Goal: Transaction & Acquisition: Obtain resource

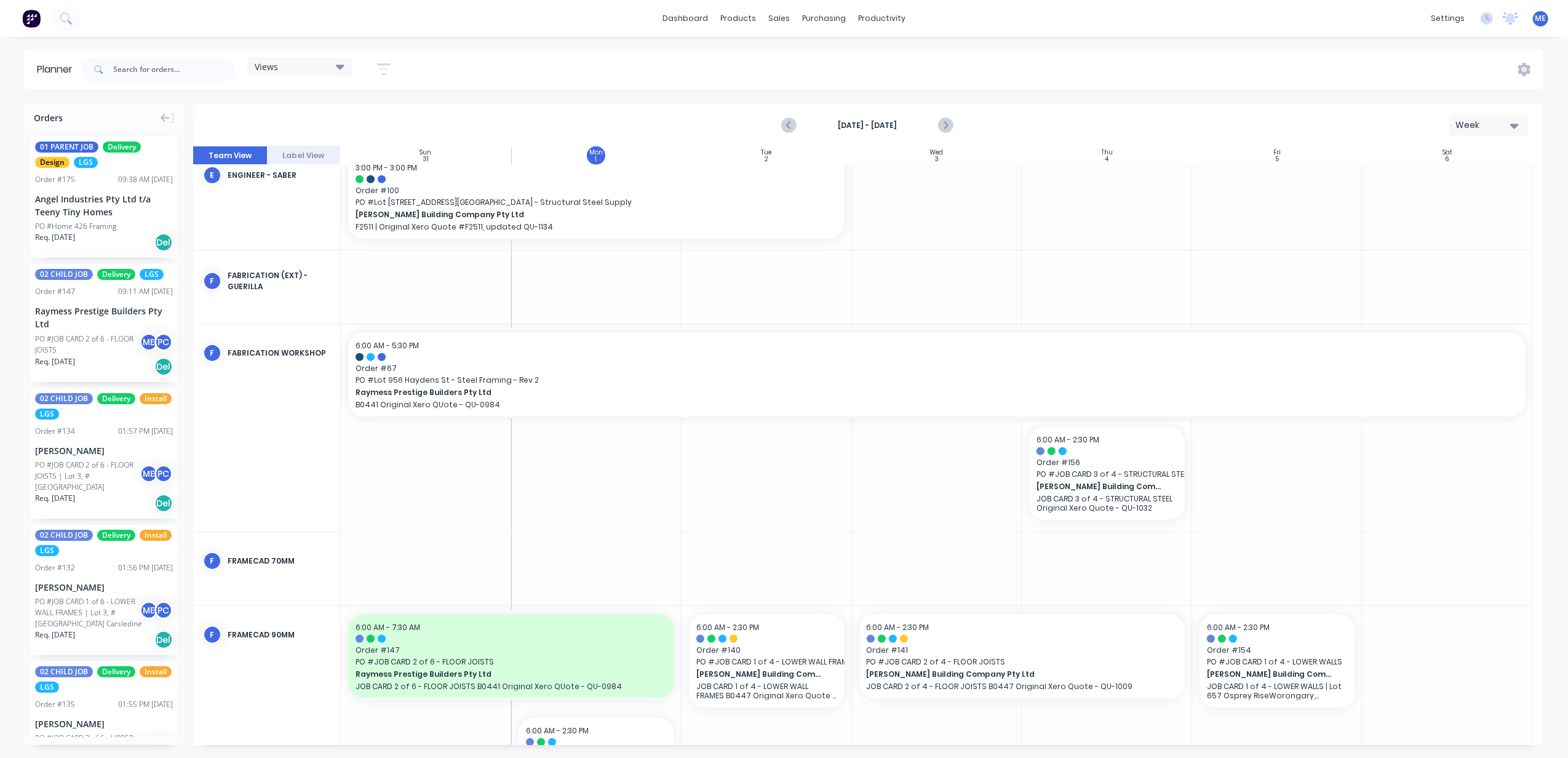
scroll to position [1581, 0]
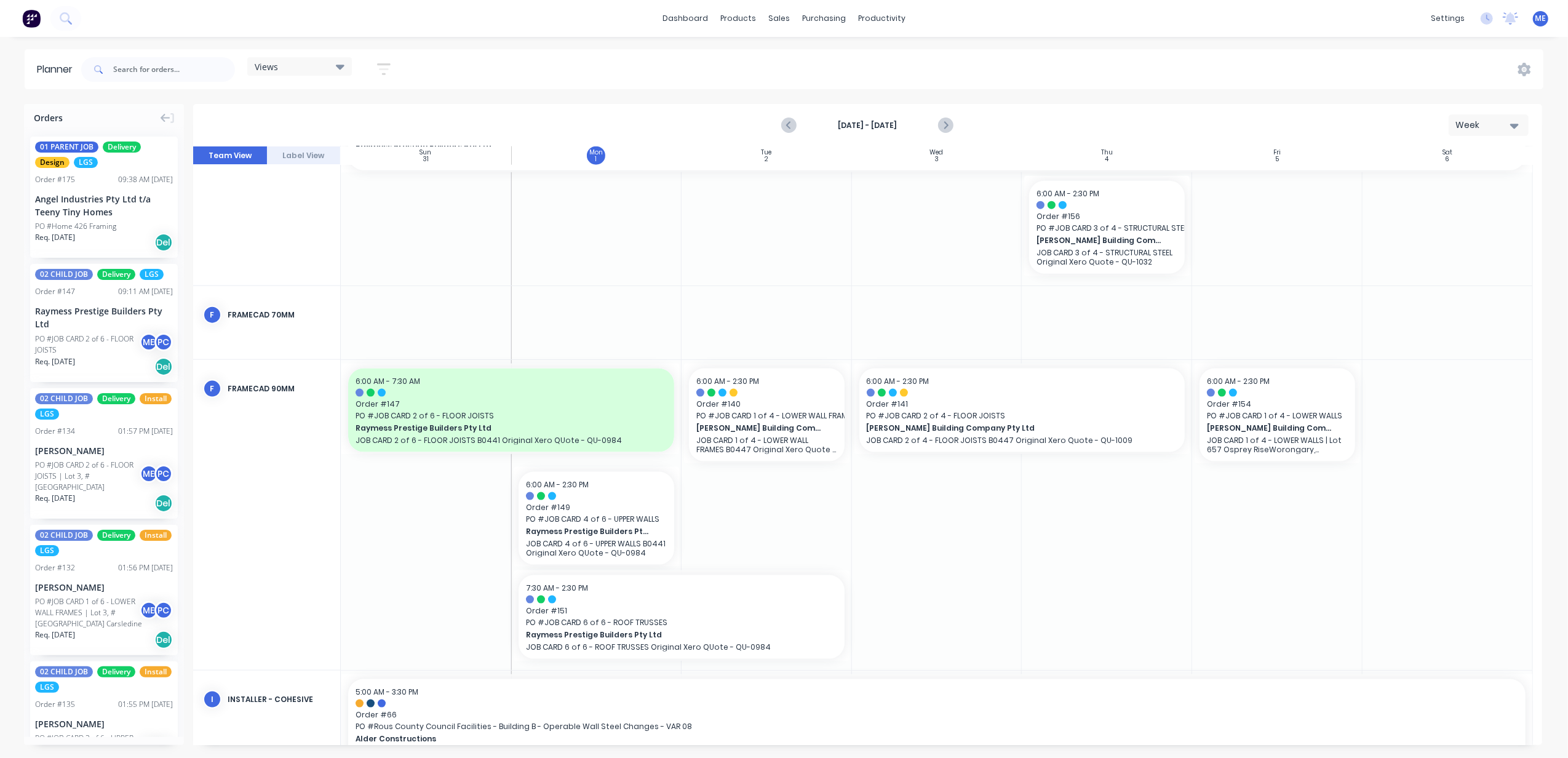
click at [1455, 120] on div "Week" at bounding box center [1483, 125] width 57 height 13
click at [1447, 201] on div "Month" at bounding box center [1466, 207] width 122 height 25
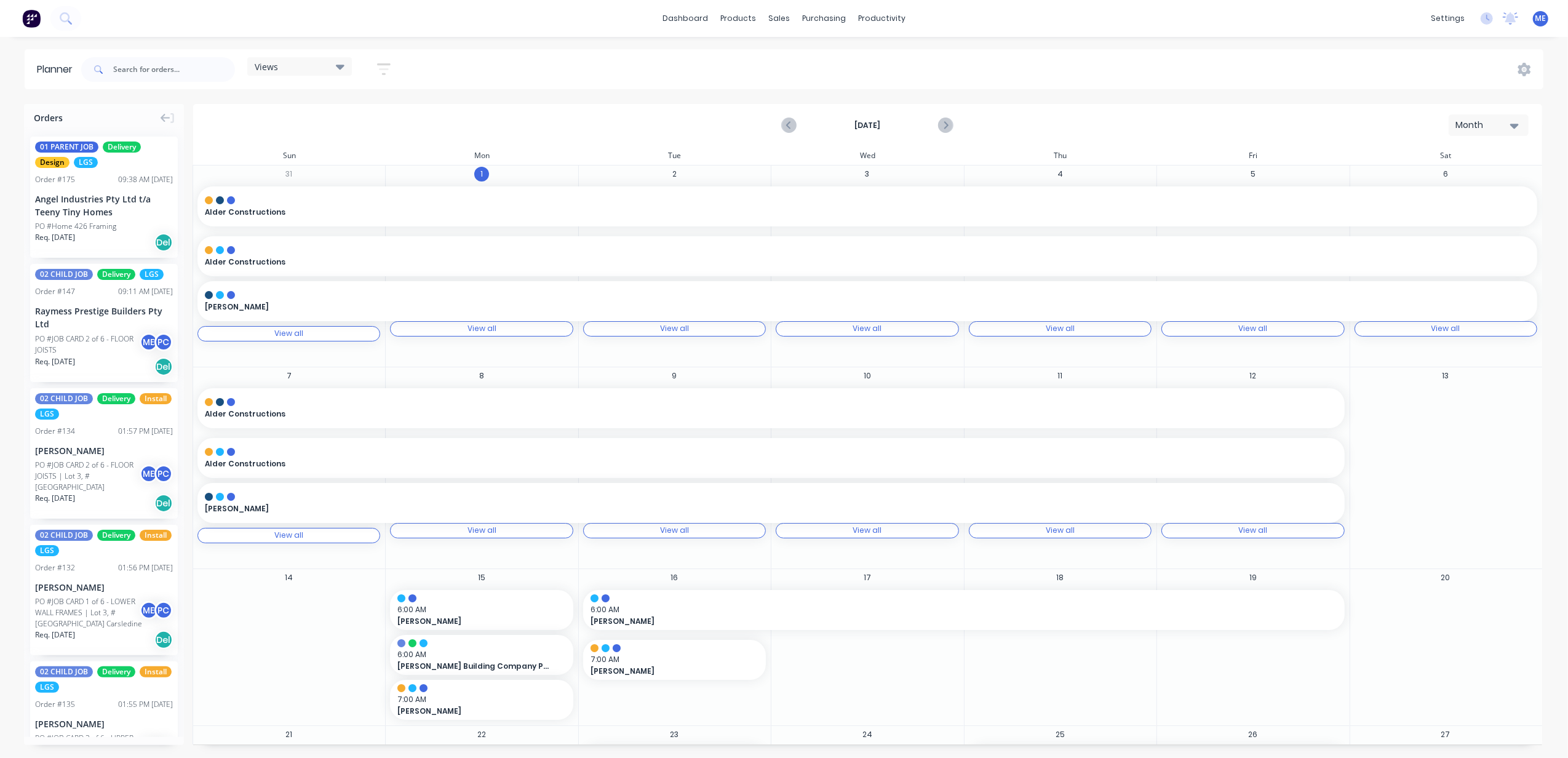
click at [1233, 53] on div "Views Save new view None (Default) edit DESIGN TEAM (INTERNAL) edit ENGINEERING…" at bounding box center [811, 69] width 1465 height 37
click at [1504, 124] on div "Month" at bounding box center [1483, 125] width 57 height 13
click at [1477, 182] on div "Week" at bounding box center [1466, 183] width 122 height 25
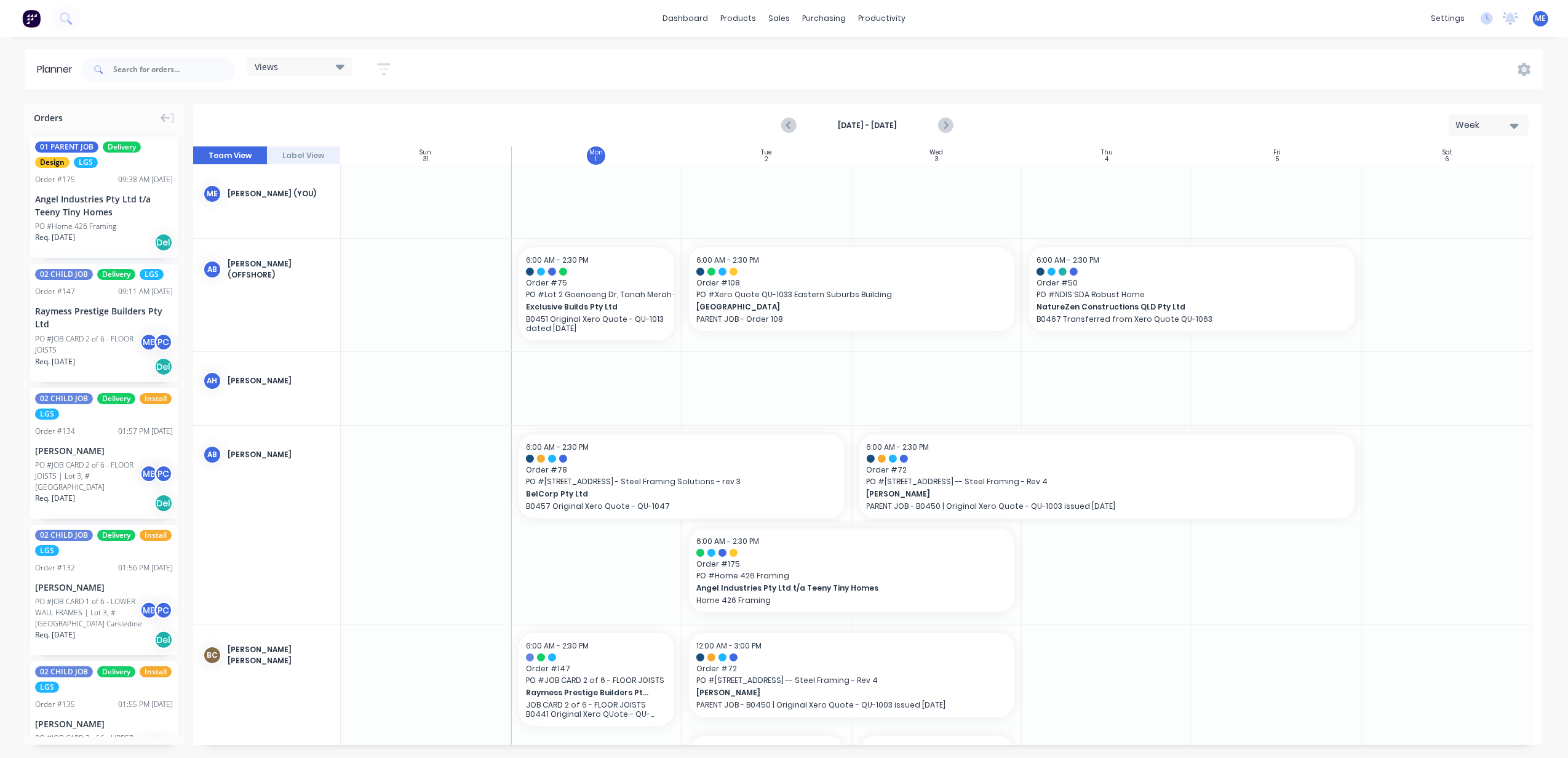
click at [914, 71] on div "Views Save new view None (Default) edit DESIGN TEAM (INTERNAL) edit ENGINEERING…" at bounding box center [811, 69] width 1465 height 37
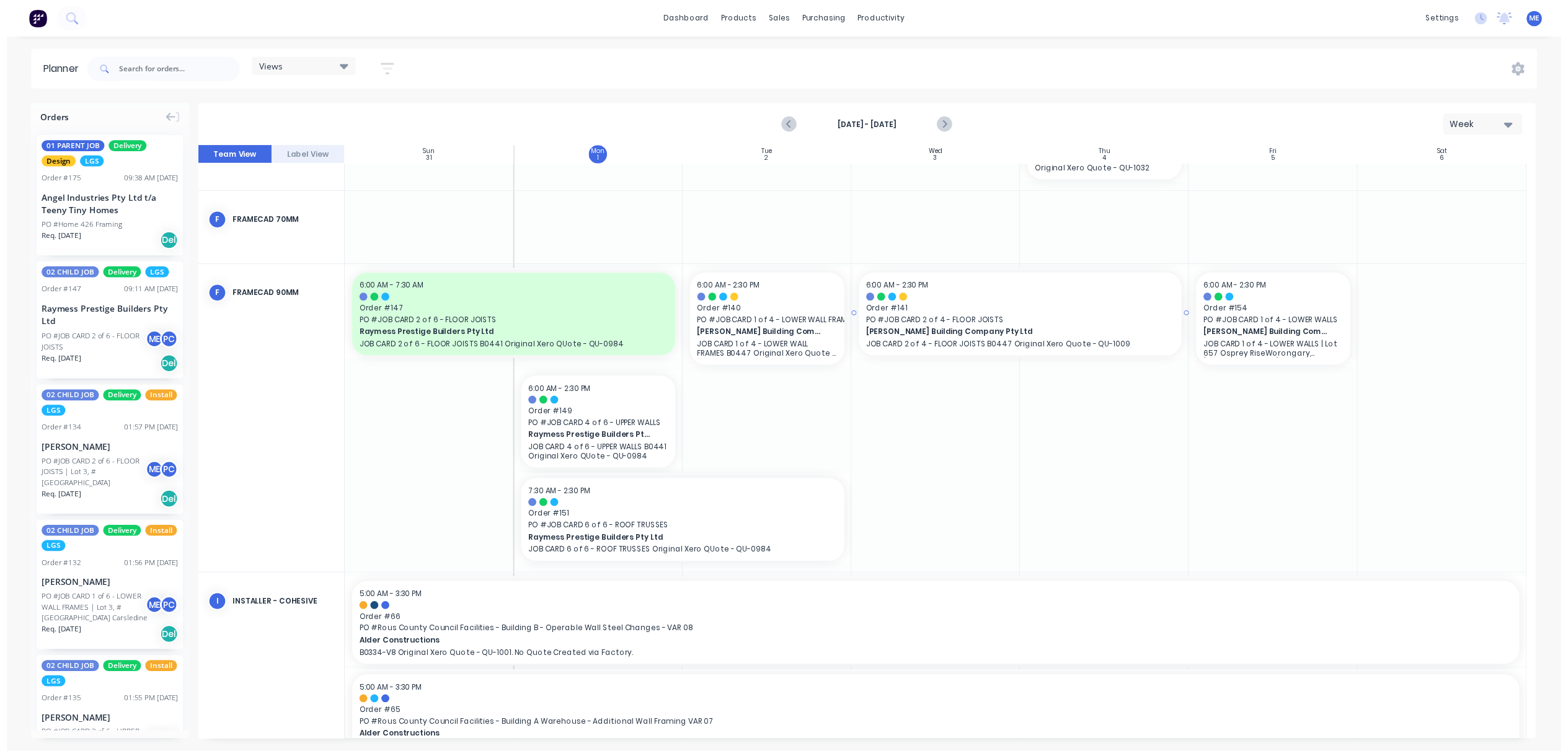
scroll to position [1621, 0]
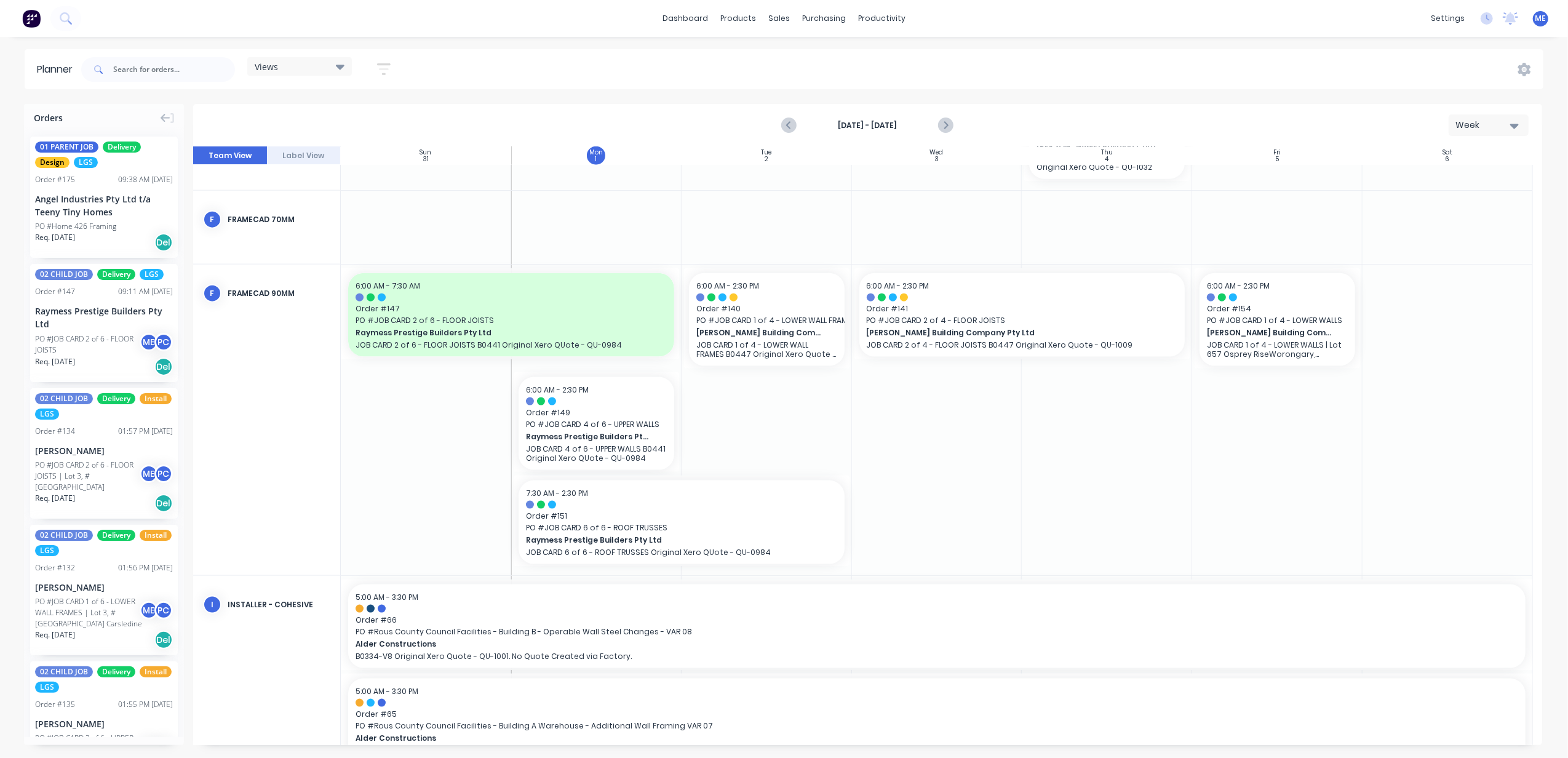
click at [282, 290] on div "FRAMECAD 90mm" at bounding box center [279, 293] width 102 height 11
click at [214, 294] on div "F" at bounding box center [212, 293] width 18 height 18
click at [239, 290] on div "FRAMECAD 90mm" at bounding box center [279, 293] width 102 height 11
click at [261, 296] on div "FRAMECAD 90mm" at bounding box center [279, 293] width 102 height 11
click at [256, 294] on div "FRAMECAD 90mm" at bounding box center [279, 293] width 102 height 11
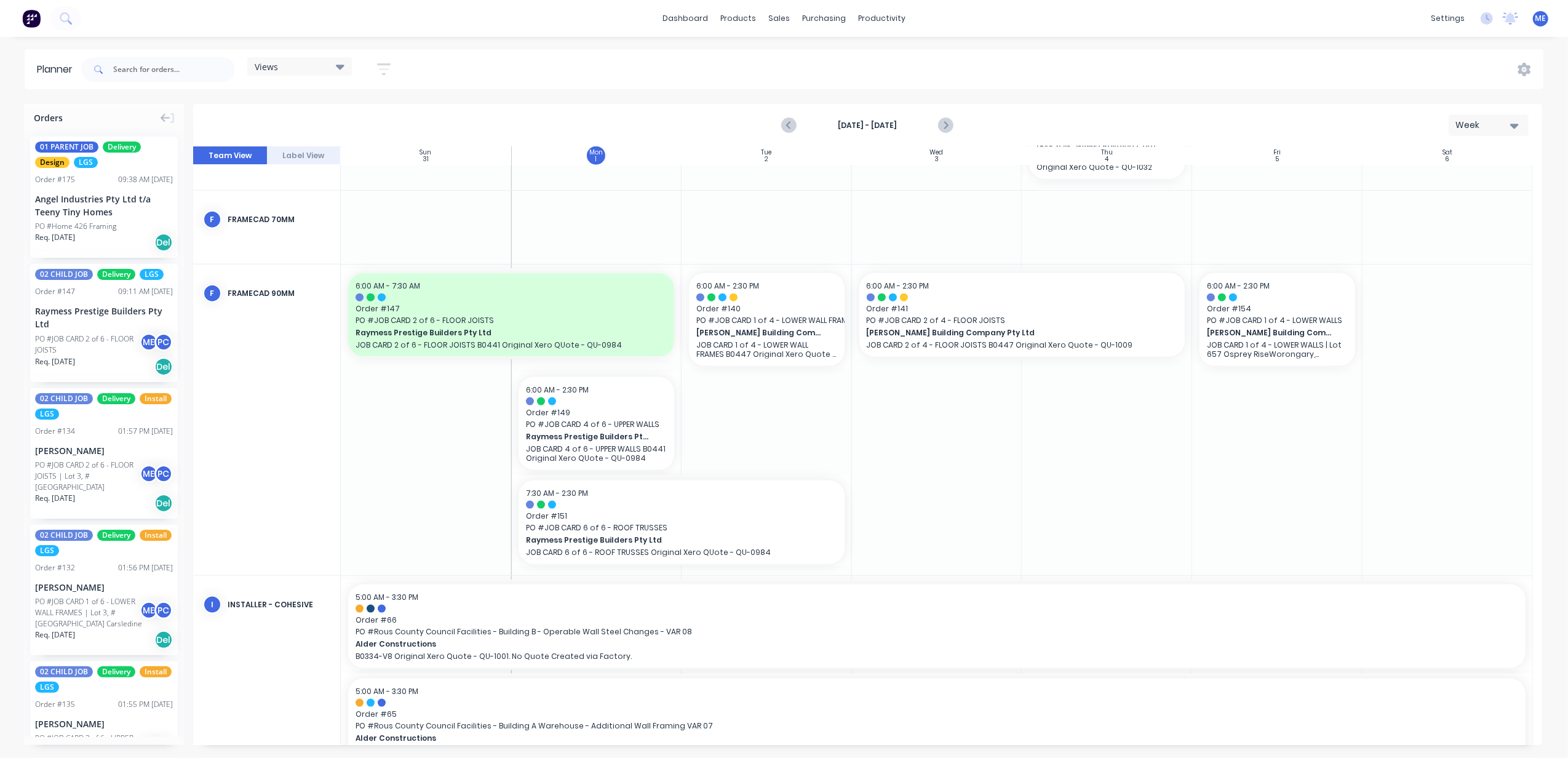
click at [311, 157] on button "Label View" at bounding box center [304, 155] width 74 height 18
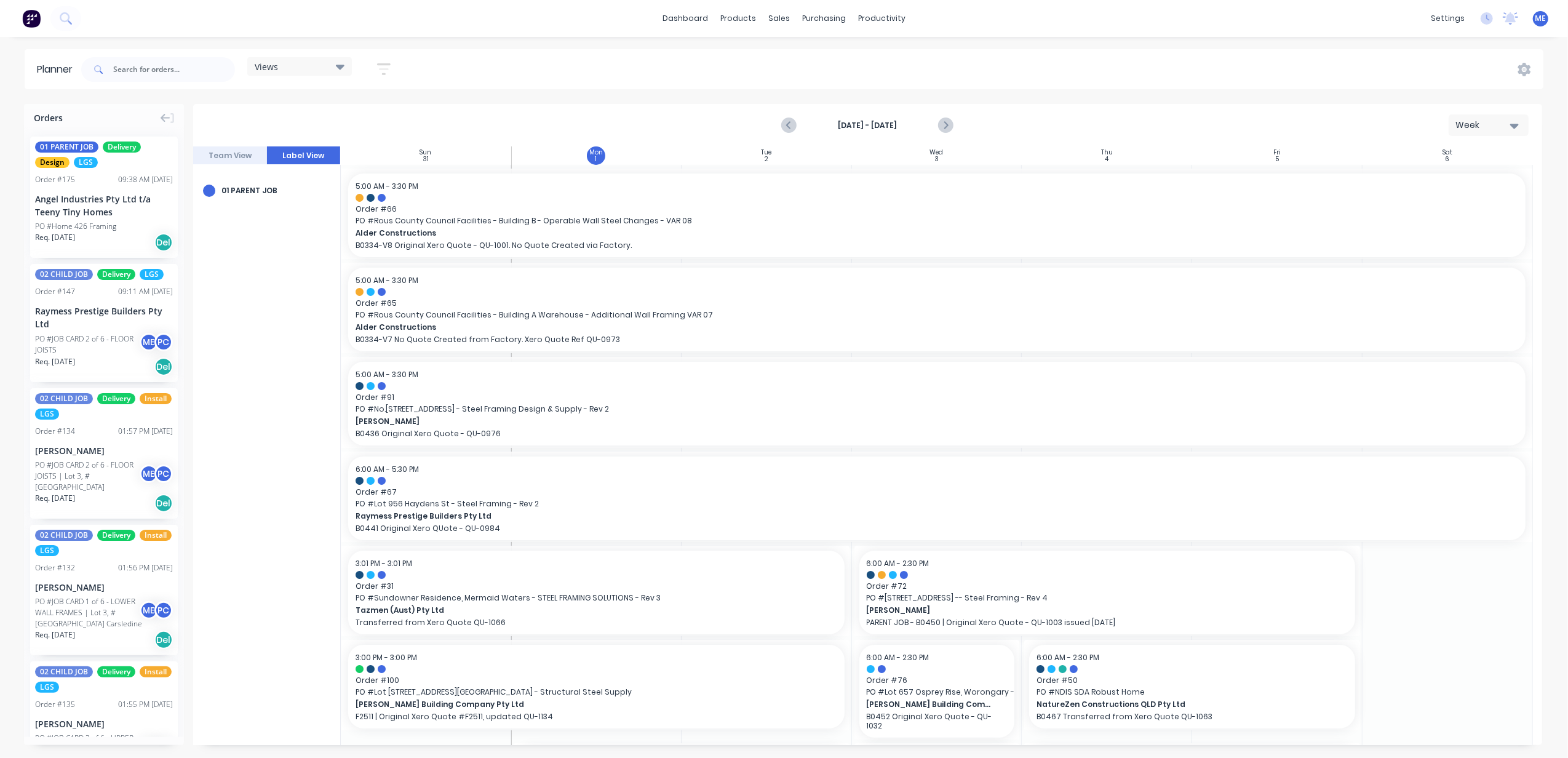
click at [251, 154] on button "Team View" at bounding box center [230, 155] width 74 height 18
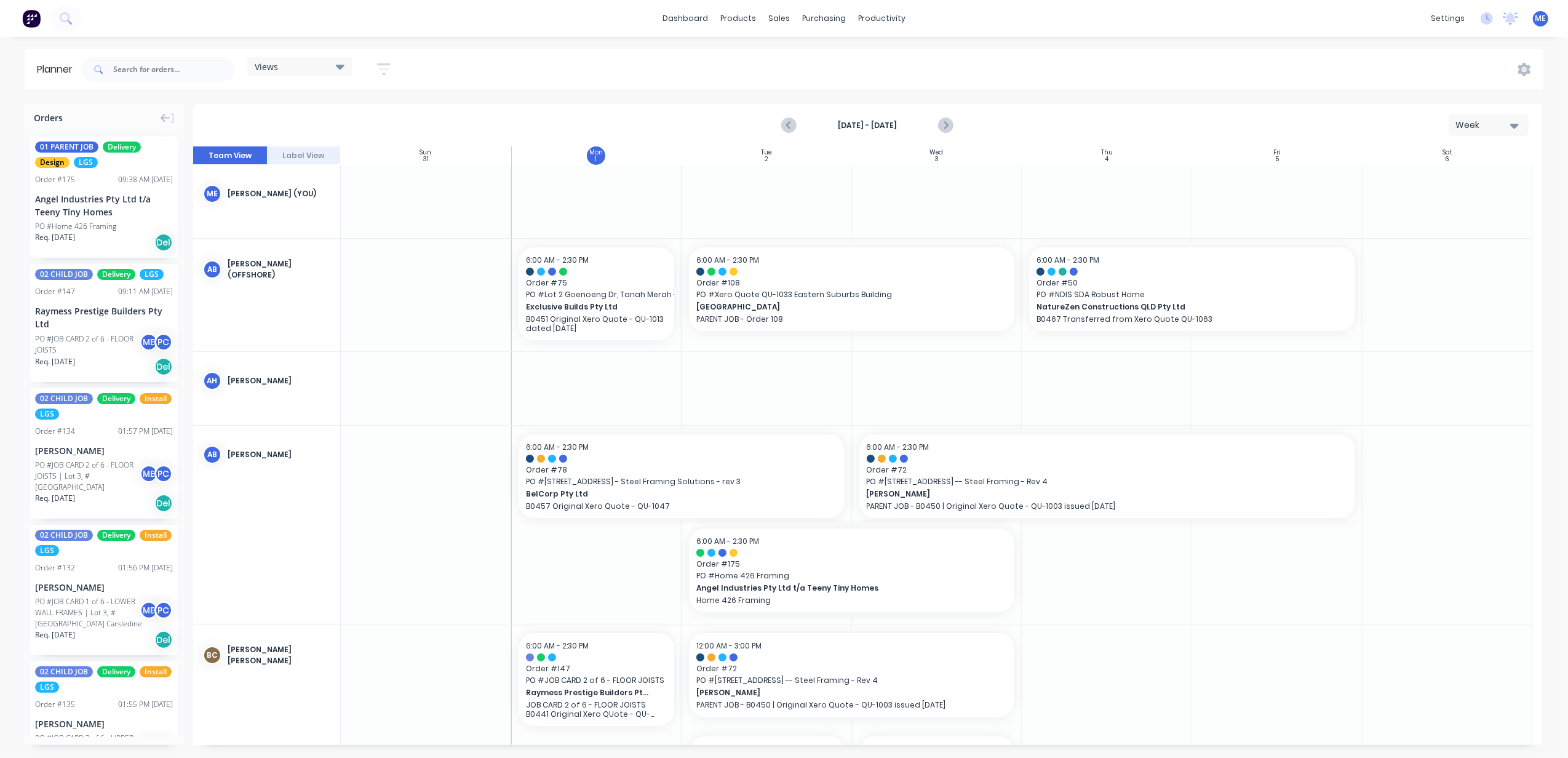
click at [302, 62] on div "Views" at bounding box center [299, 66] width 90 height 11
click at [328, 231] on button "FACTORY - (FRAMCECAD ONLY)" at bounding box center [322, 232] width 131 height 14
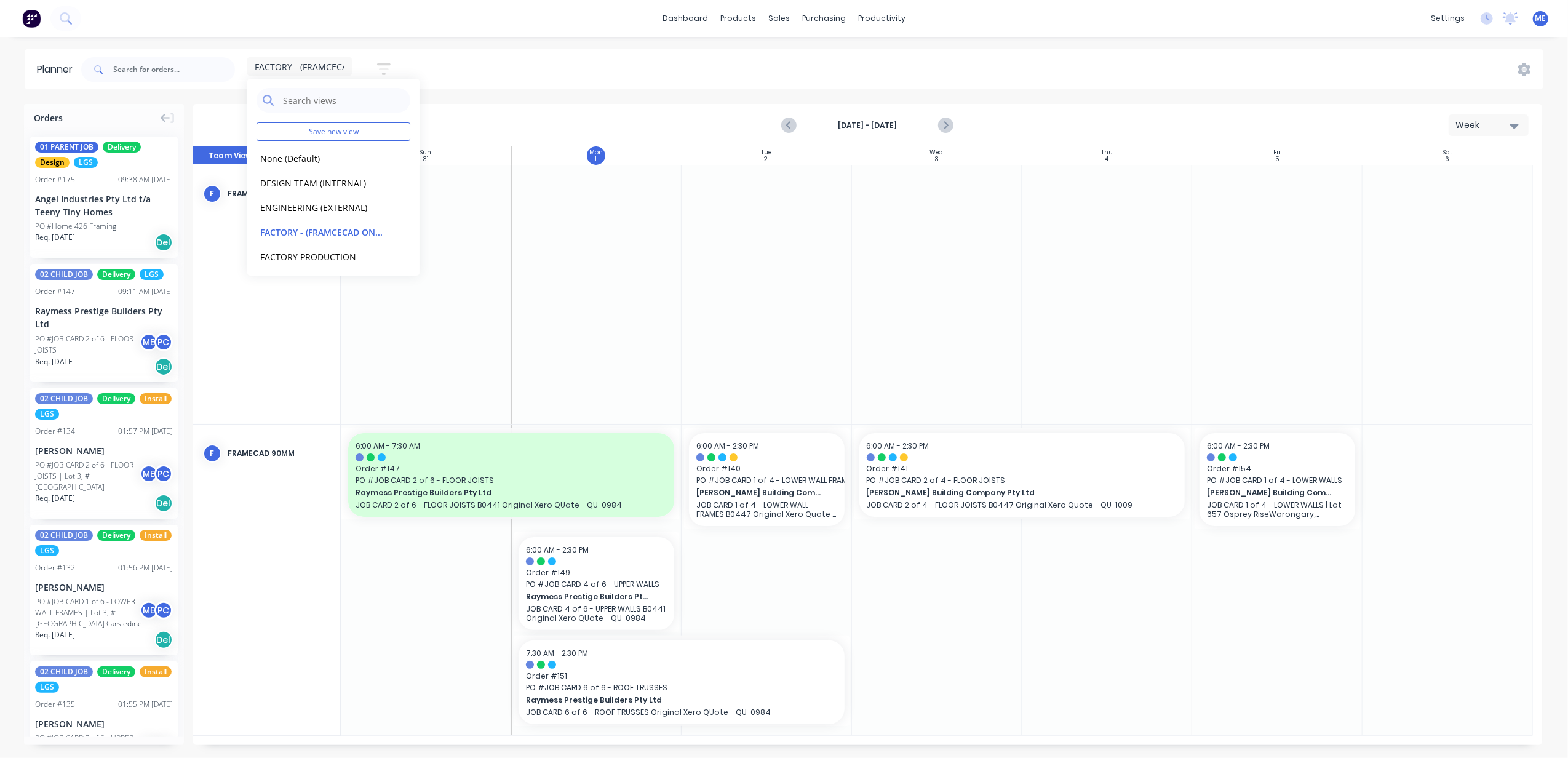
click at [582, 82] on div "FACTORY - (FRAMCECAD ONLY) Save new view None (Default) edit DESIGN TEAM (INTER…" at bounding box center [811, 69] width 1465 height 37
click at [1061, 73] on div "FACTORY - (FRAMCECAD ONLY) Save new view None (Default) edit DESIGN TEAM (INTER…" at bounding box center [811, 69] width 1465 height 37
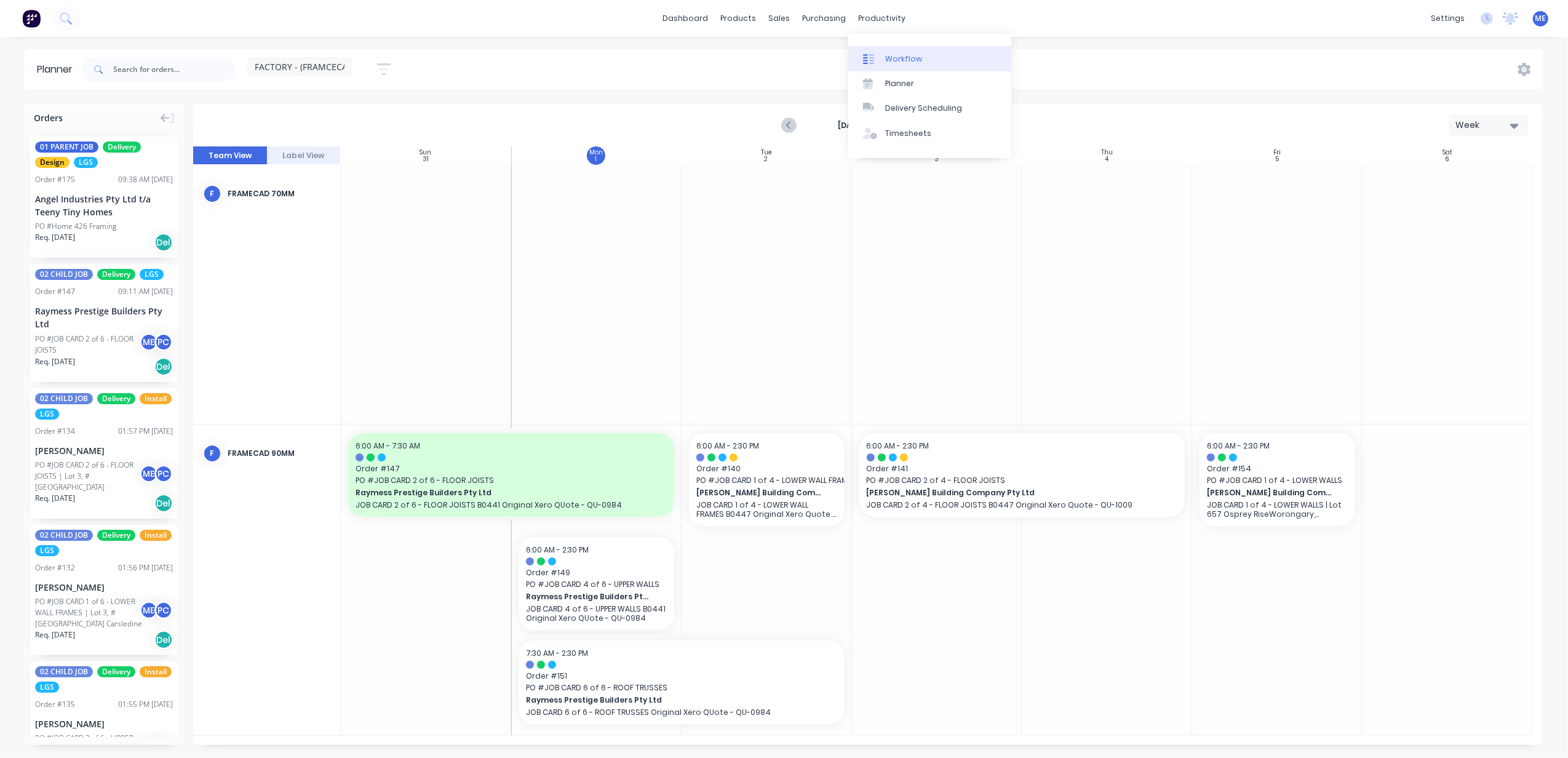
click at [902, 62] on div "Workflow" at bounding box center [903, 59] width 37 height 11
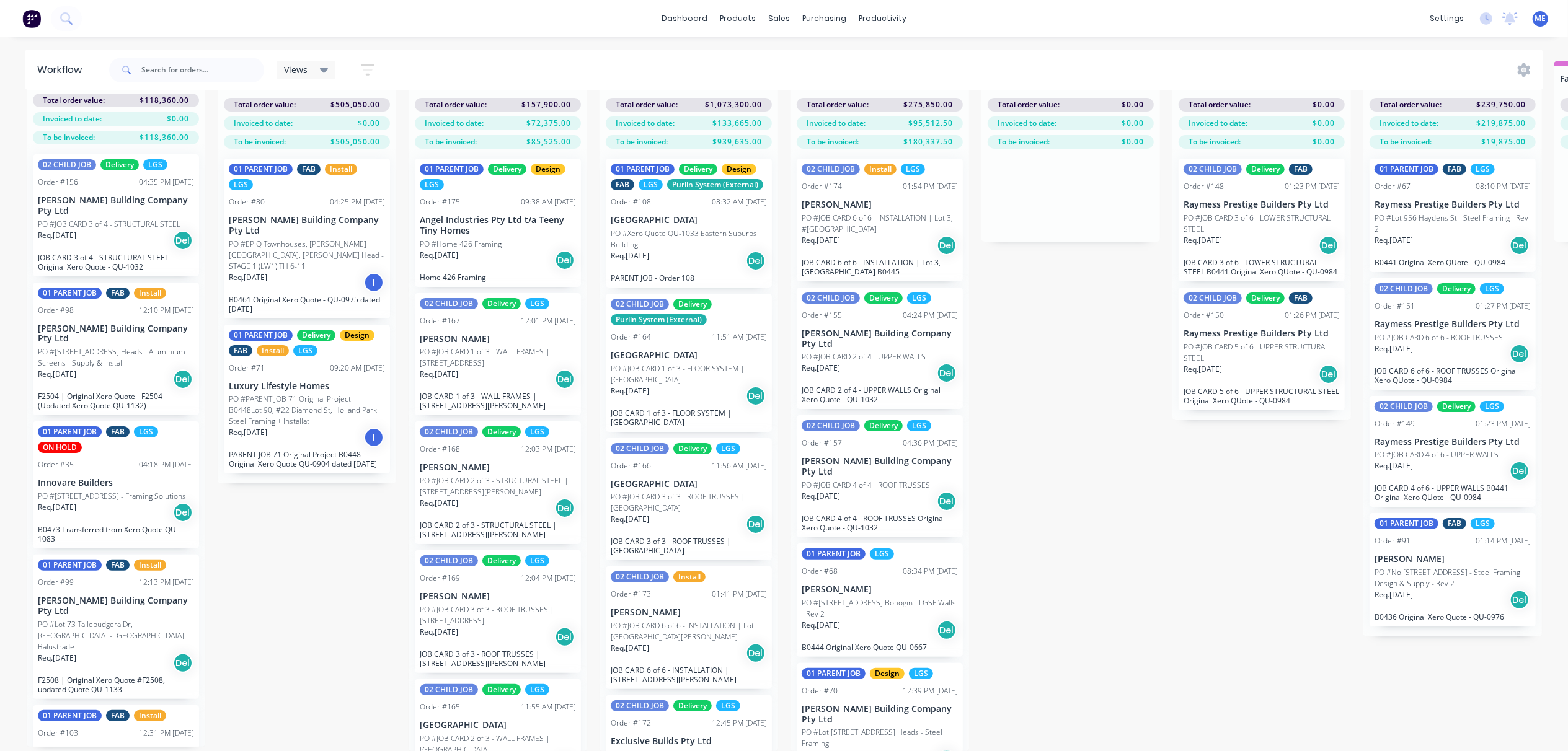
click at [1102, 367] on div "Submitted 5 Status colour #FF69B4 hex #FF69B4 Save Cancel Summaries Total order…" at bounding box center [1564, 406] width 3146 height 689
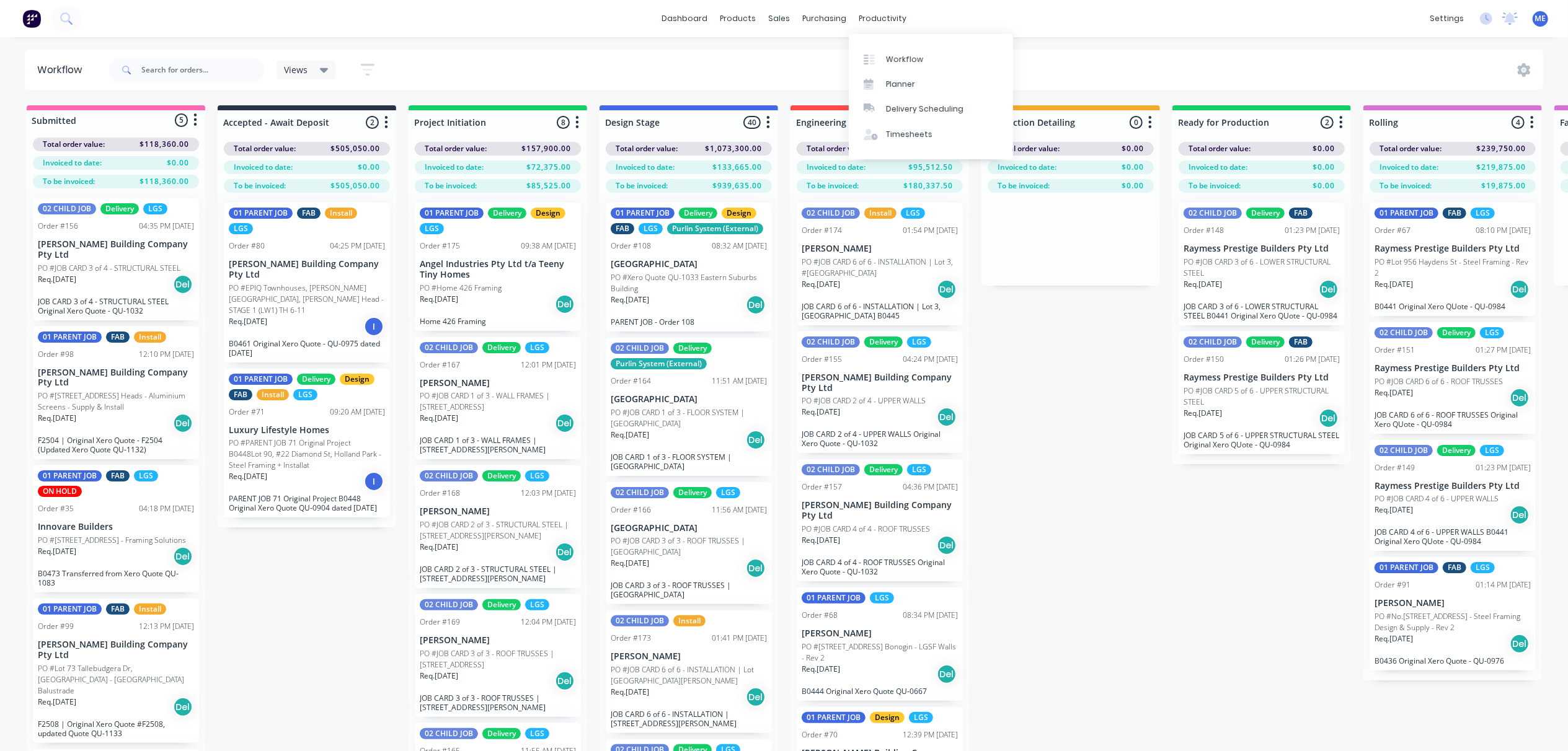
drag, startPoint x: 1158, startPoint y: 425, endPoint x: 1146, endPoint y: 450, distance: 27.7
click at [1158, 425] on div "Submitted 5 Status colour #FF69B4 hex #FF69B4 Save Cancel Summaries Total order…" at bounding box center [1564, 450] width 3146 height 689
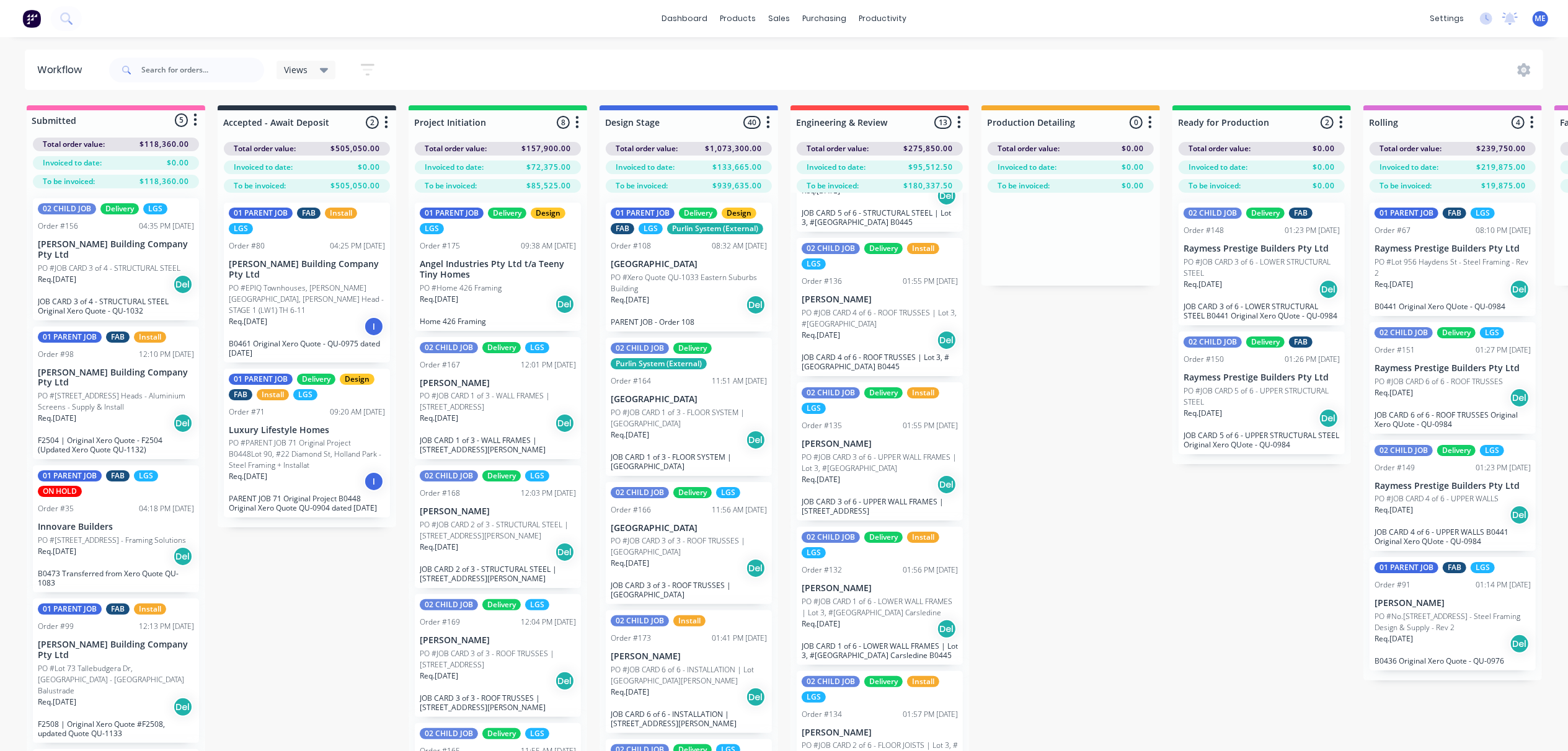
click at [289, 62] on div "Views" at bounding box center [306, 70] width 60 height 19
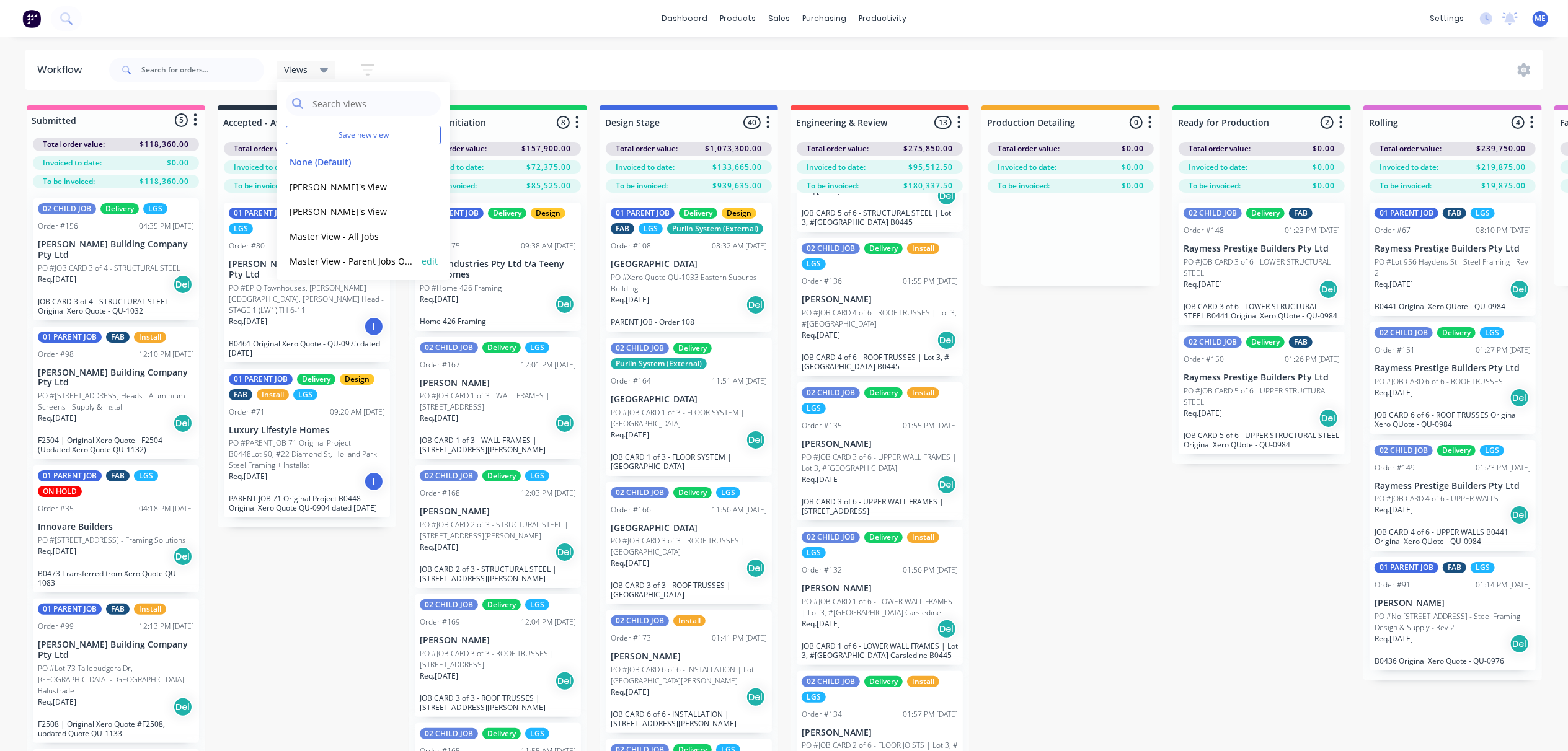
click at [325, 263] on button "Master View - Parent Jobs Only" at bounding box center [352, 261] width 132 height 14
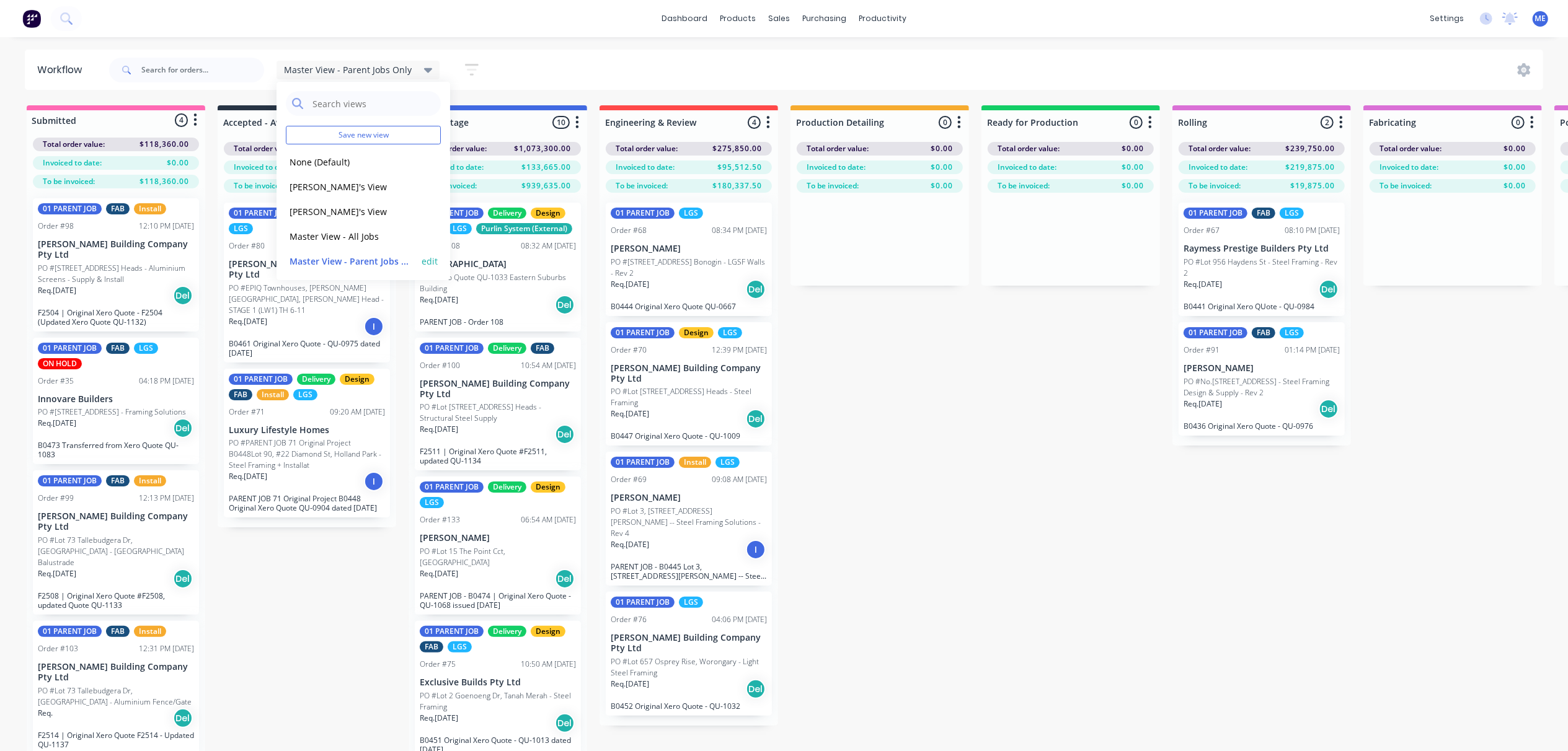
click at [422, 259] on button "edit" at bounding box center [429, 261] width 16 height 13
click at [571, 36] on div "dashboard products sales purchasing productivity dashboard products Product Cat…" at bounding box center [784, 19] width 1568 height 37
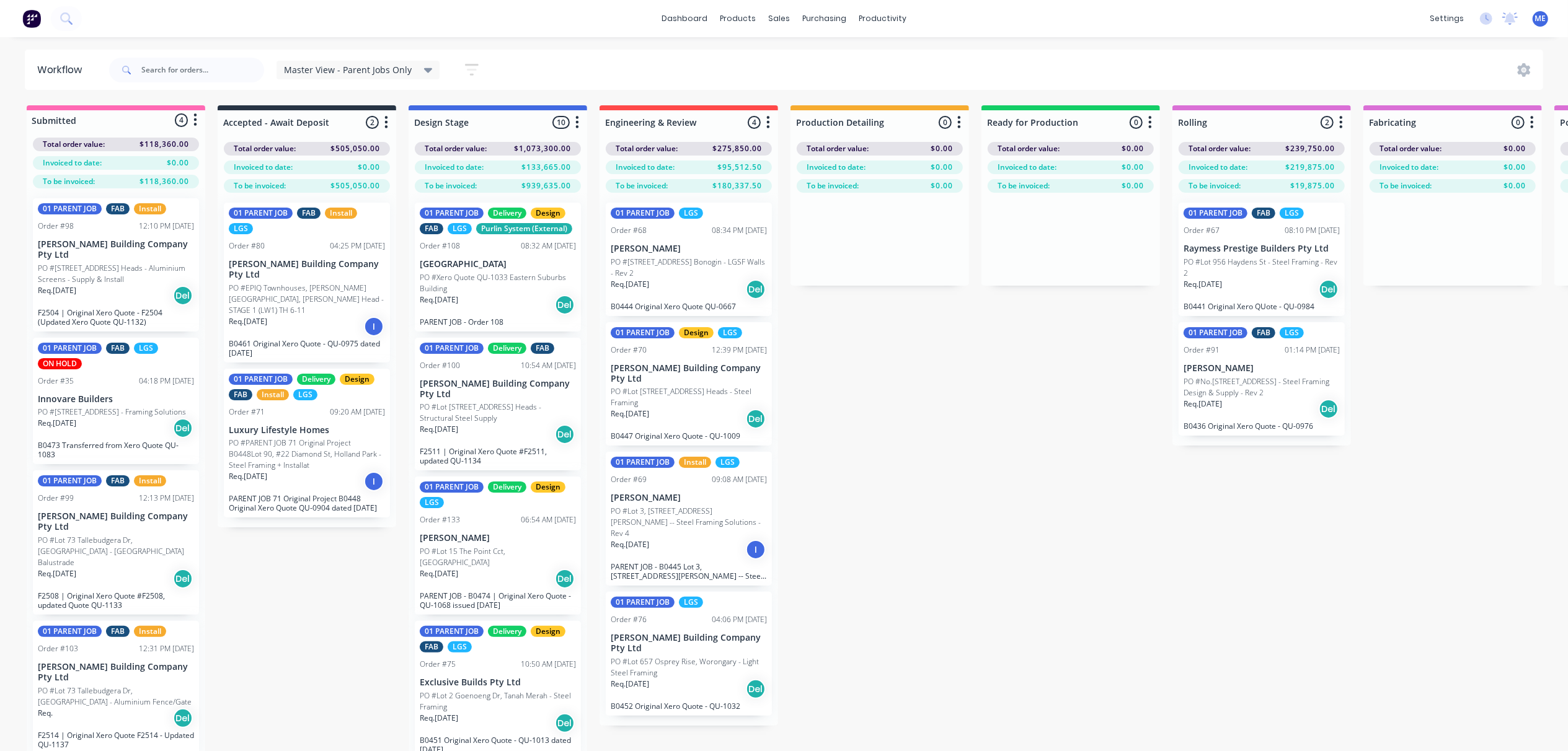
click at [473, 68] on icon "button" at bounding box center [472, 70] width 13 height 15
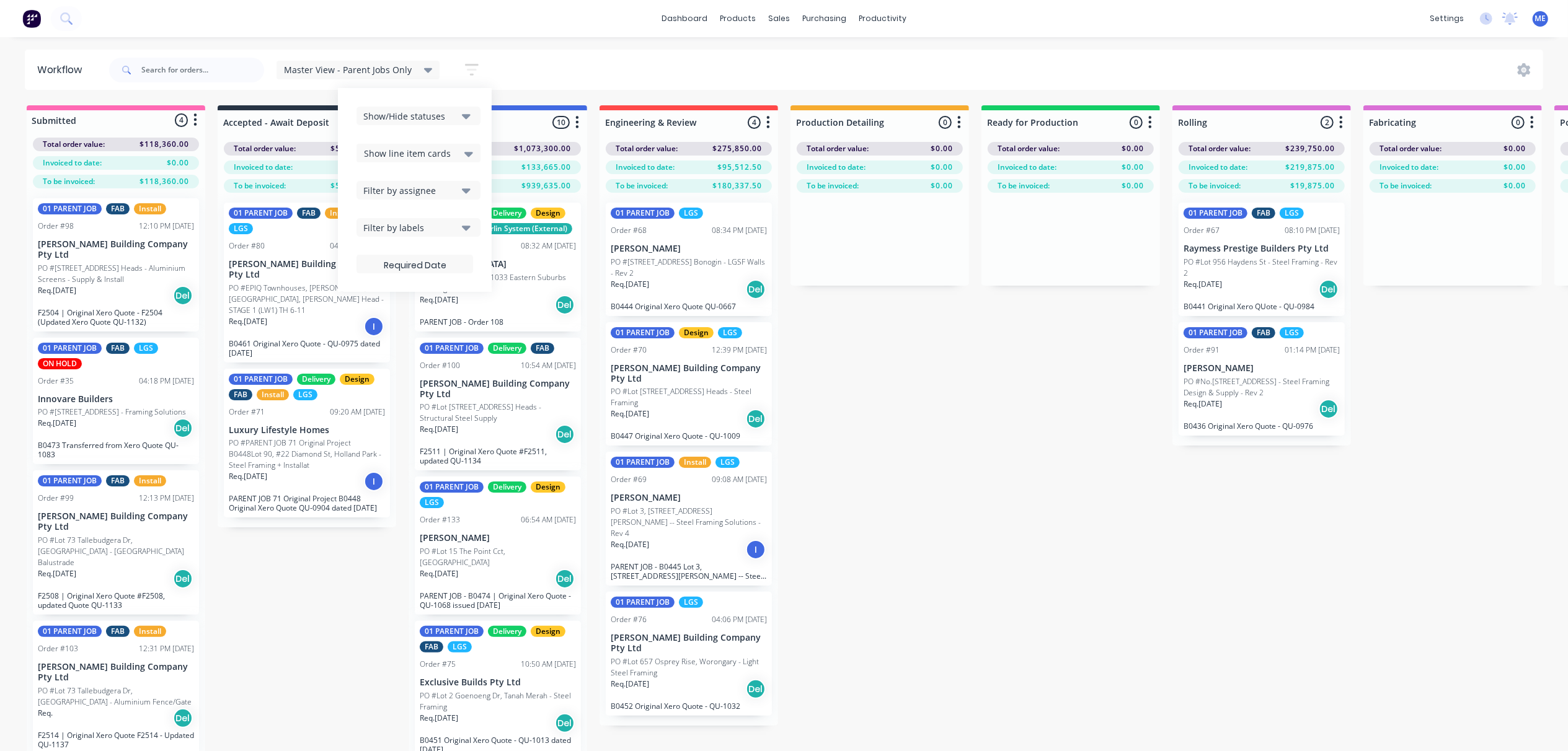
click at [439, 115] on div "Show/Hide statuses" at bounding box center [410, 116] width 94 height 13
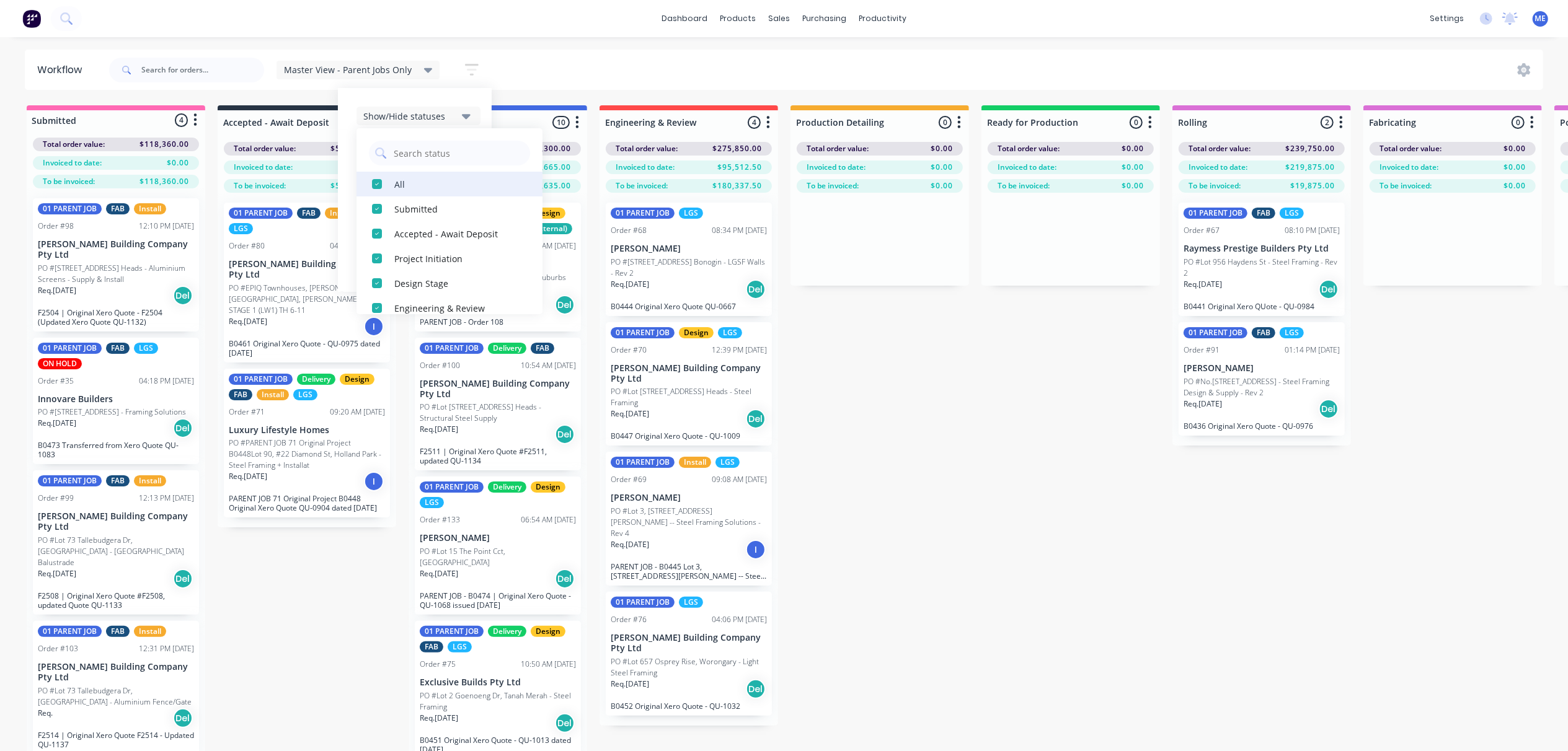
click at [376, 186] on div "button" at bounding box center [377, 184] width 25 height 25
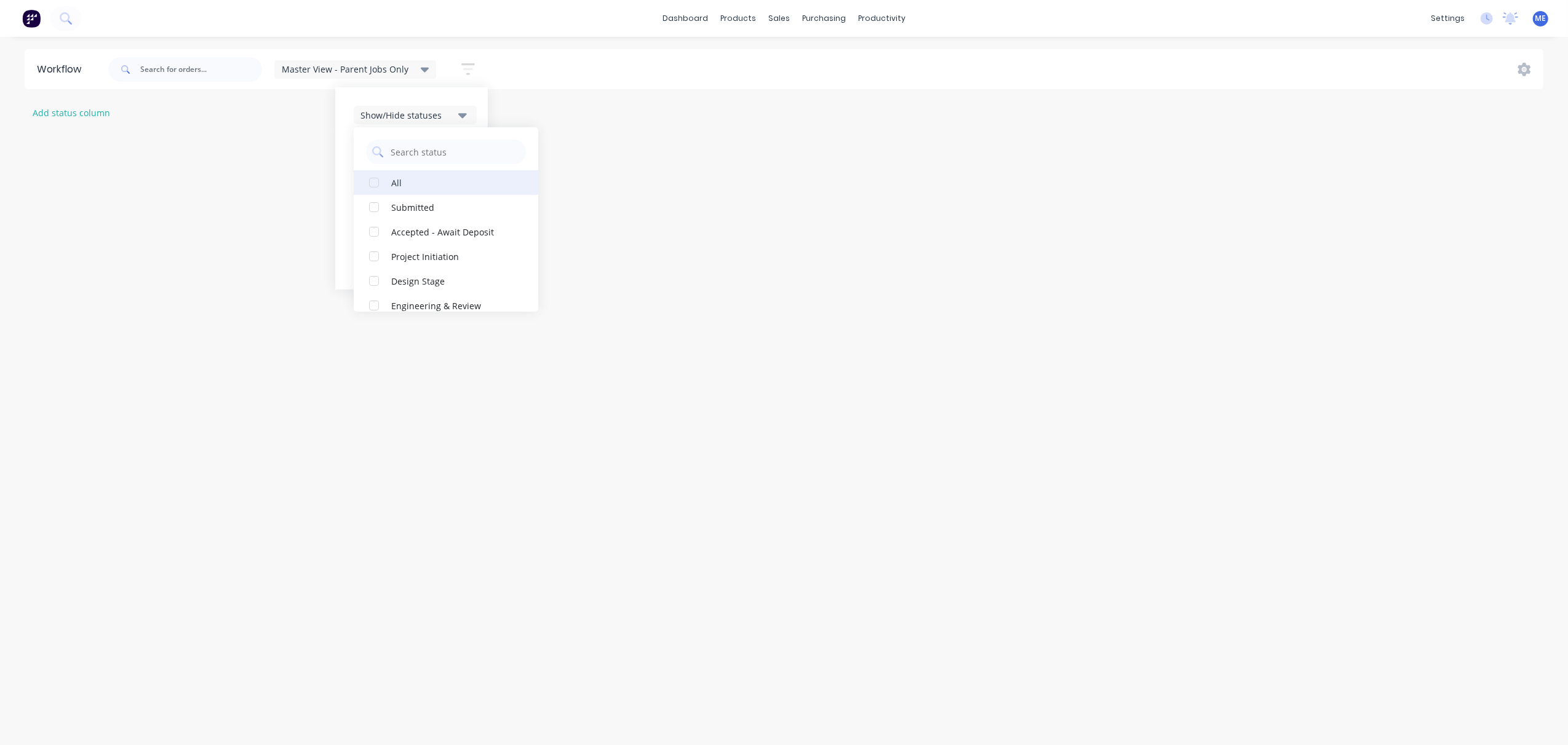
click at [373, 183] on div "button" at bounding box center [374, 183] width 25 height 25
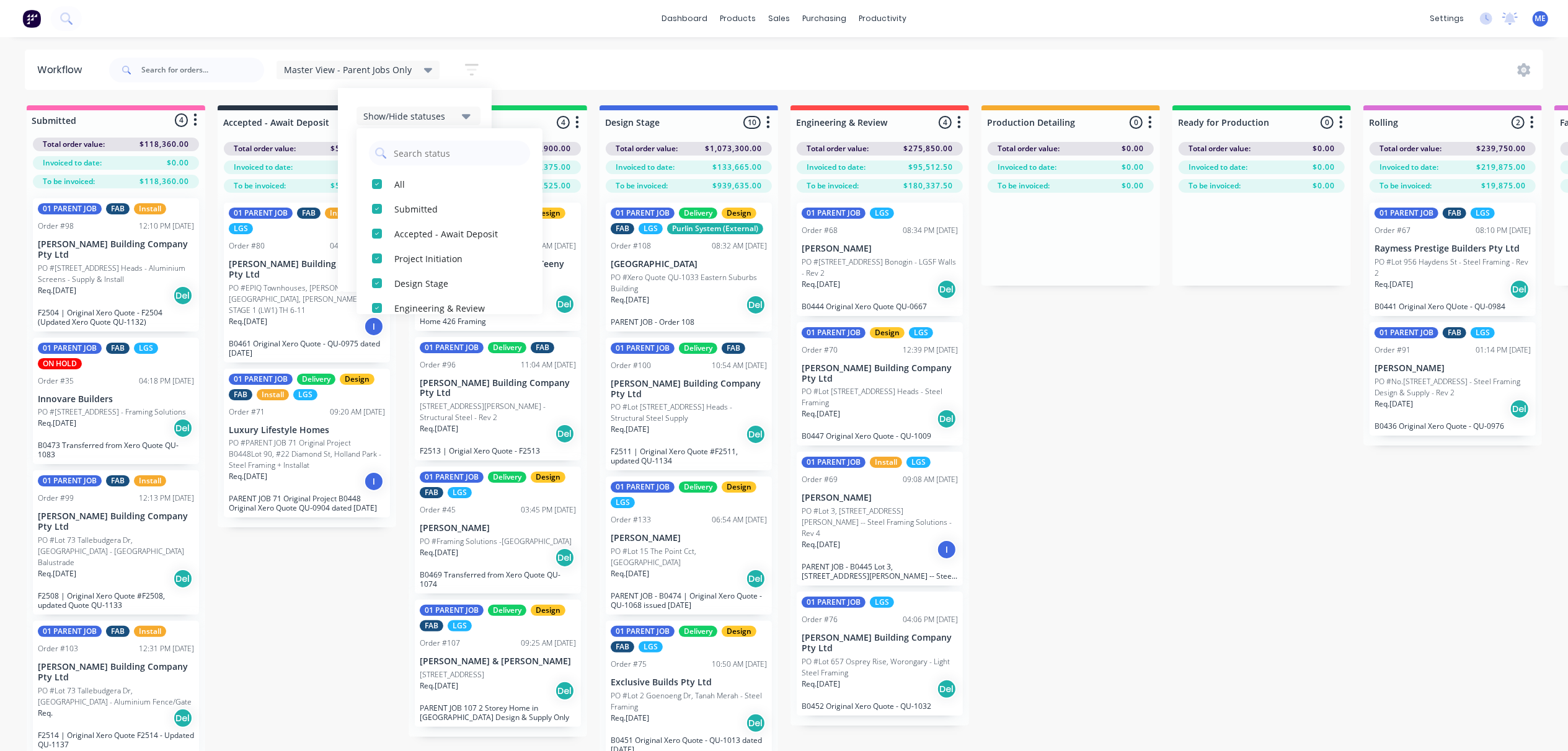
click at [586, 60] on div "Master View - Parent Jobs Only Save new view None (Default) edit Demi's View ed…" at bounding box center [825, 70] width 1437 height 37
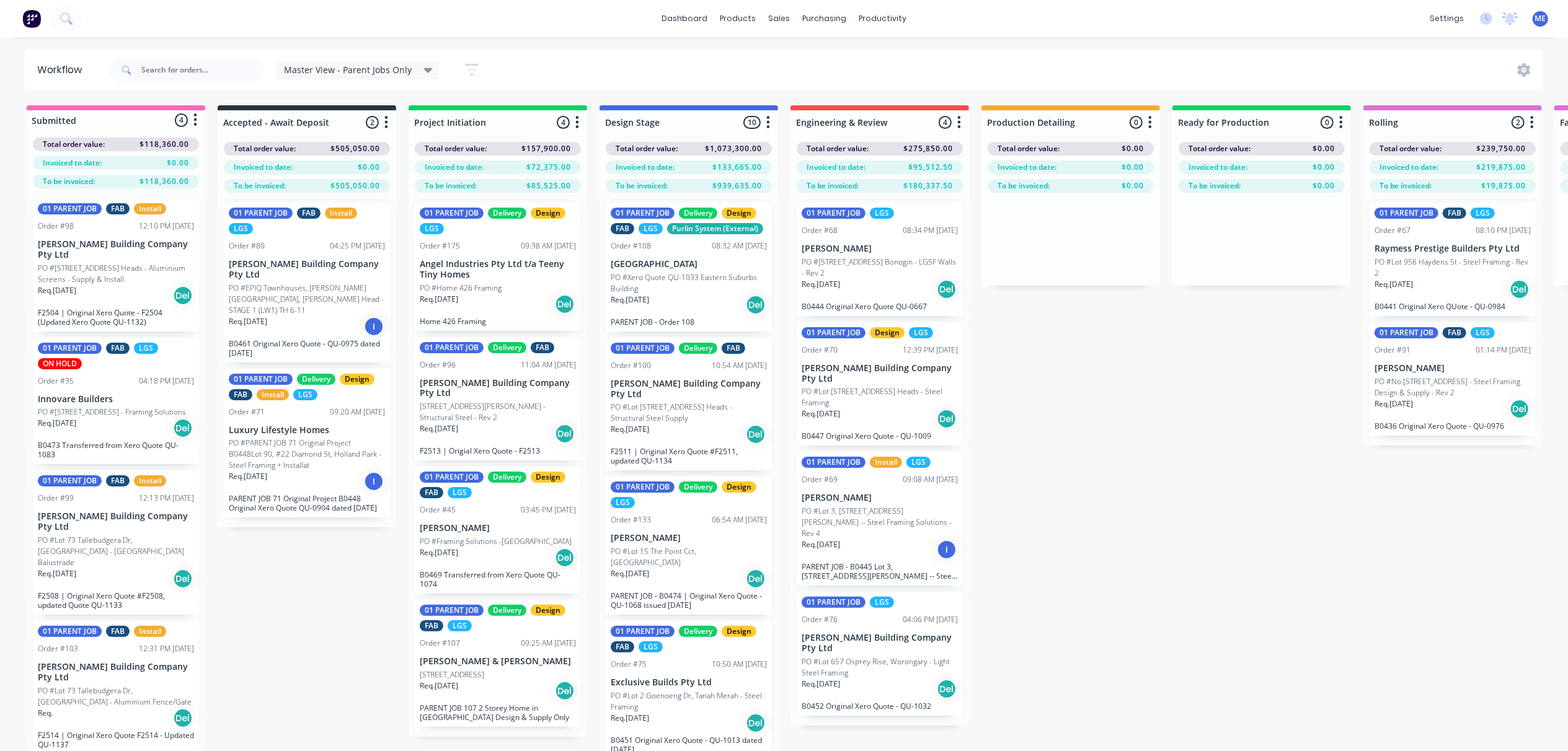
click at [427, 68] on icon at bounding box center [429, 71] width 9 height 5
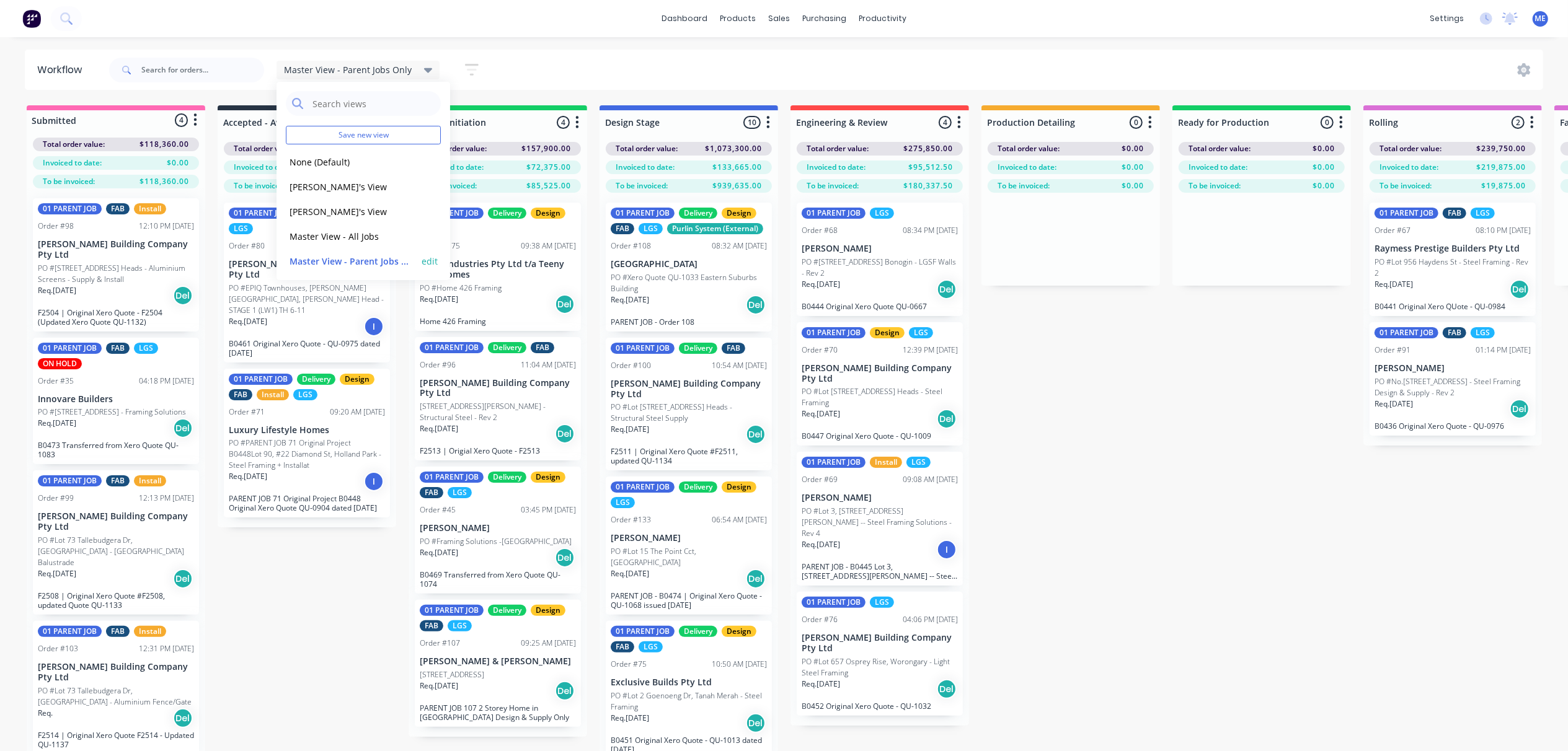
click at [422, 258] on button "edit" at bounding box center [429, 261] width 16 height 13
click at [522, 162] on button "Update" at bounding box center [506, 159] width 74 height 22
click at [552, 72] on div "Views Save new view None (Default) edit Demi's View edit Marlon's View edit Mas…" at bounding box center [825, 70] width 1437 height 37
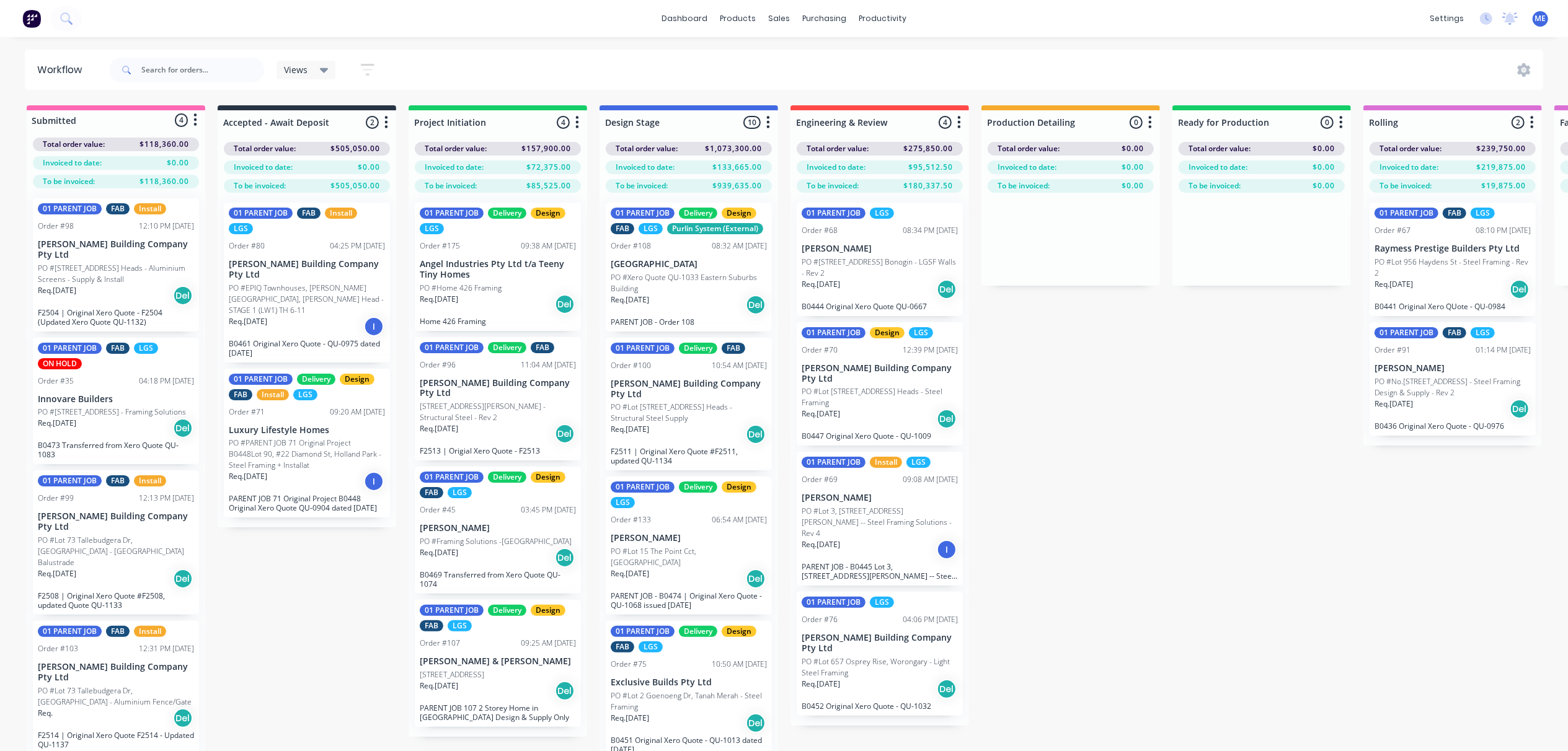
click at [327, 65] on icon at bounding box center [325, 70] width 9 height 13
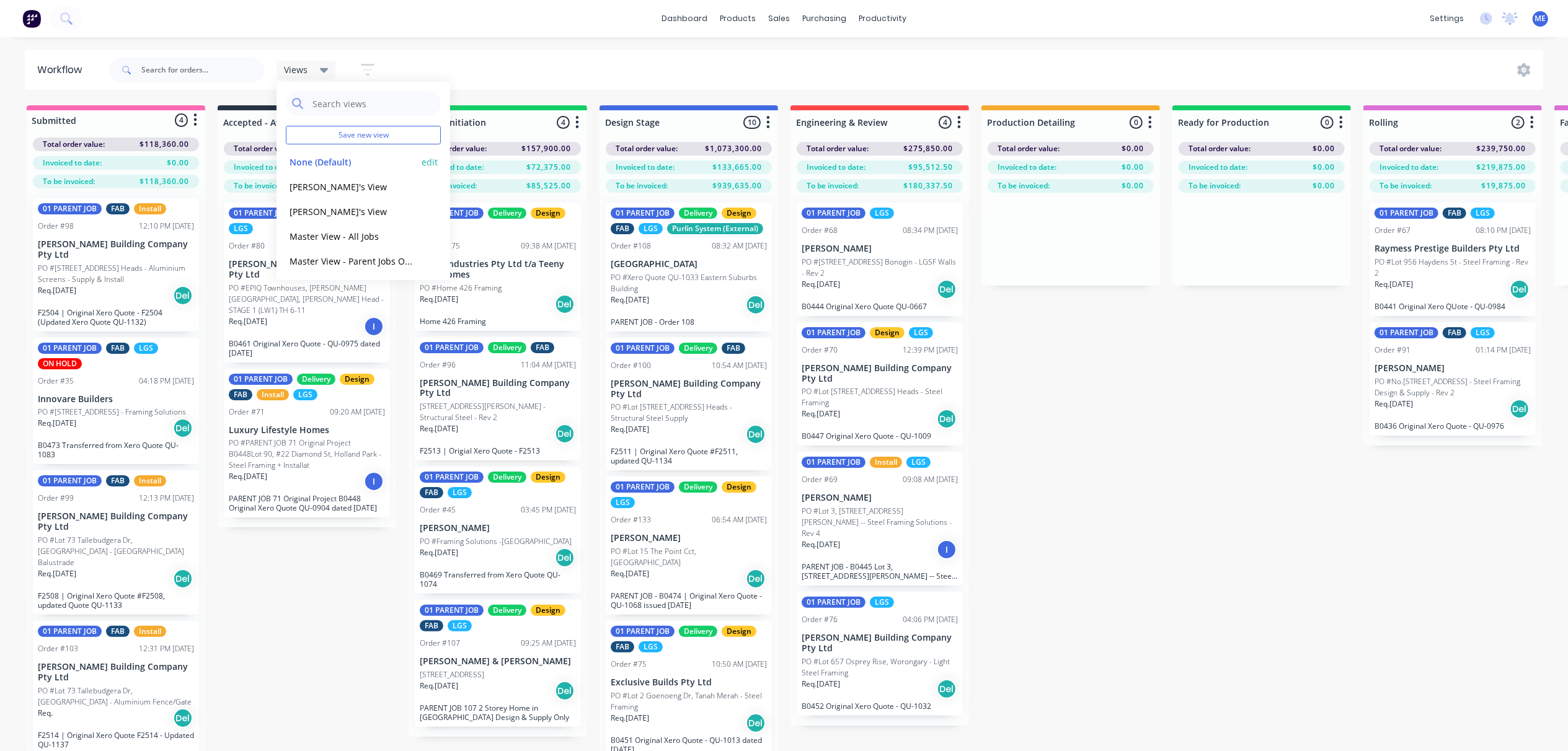
click at [323, 164] on button "None (Default)" at bounding box center [352, 162] width 132 height 14
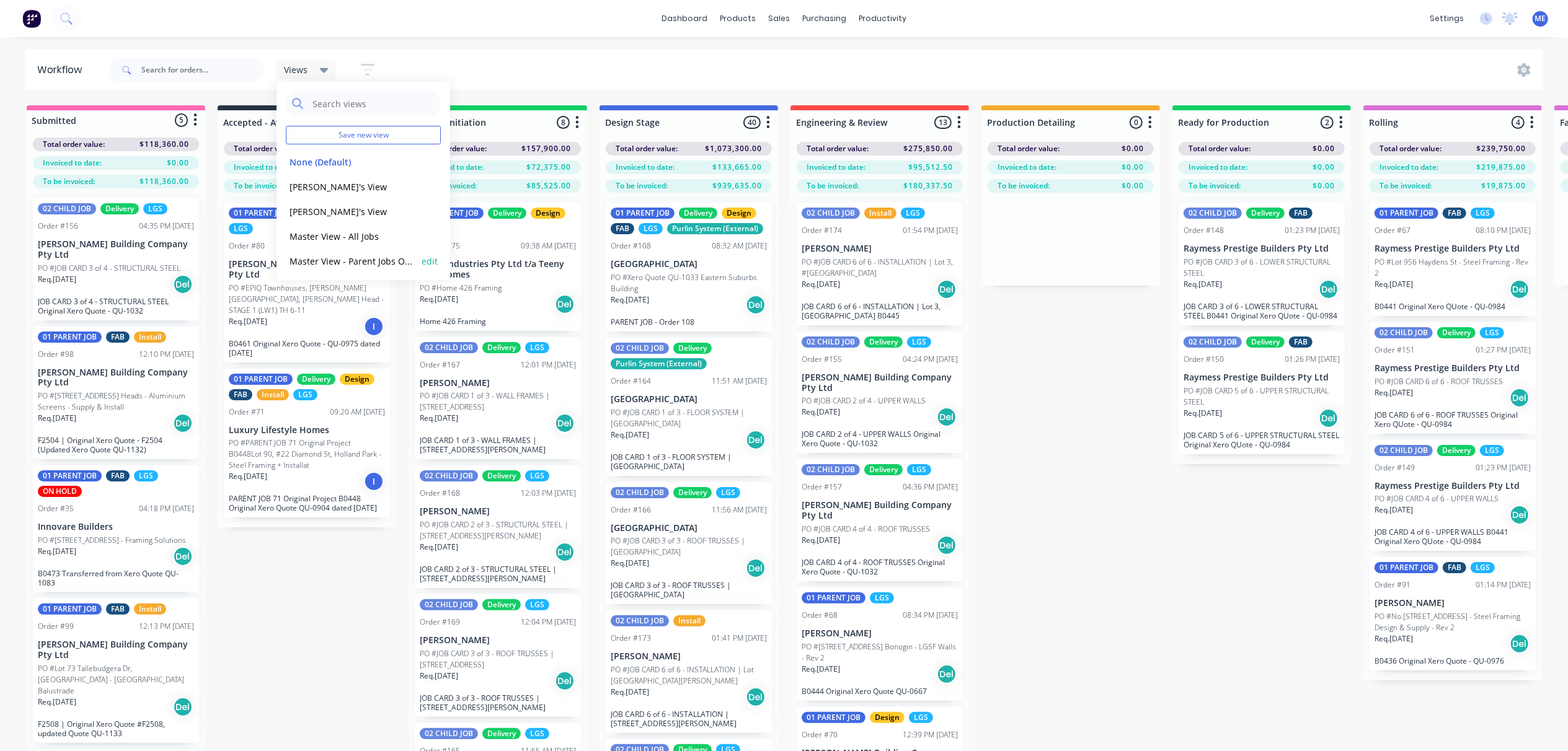
click at [334, 261] on button "Master View - Parent Jobs Only" at bounding box center [352, 261] width 132 height 14
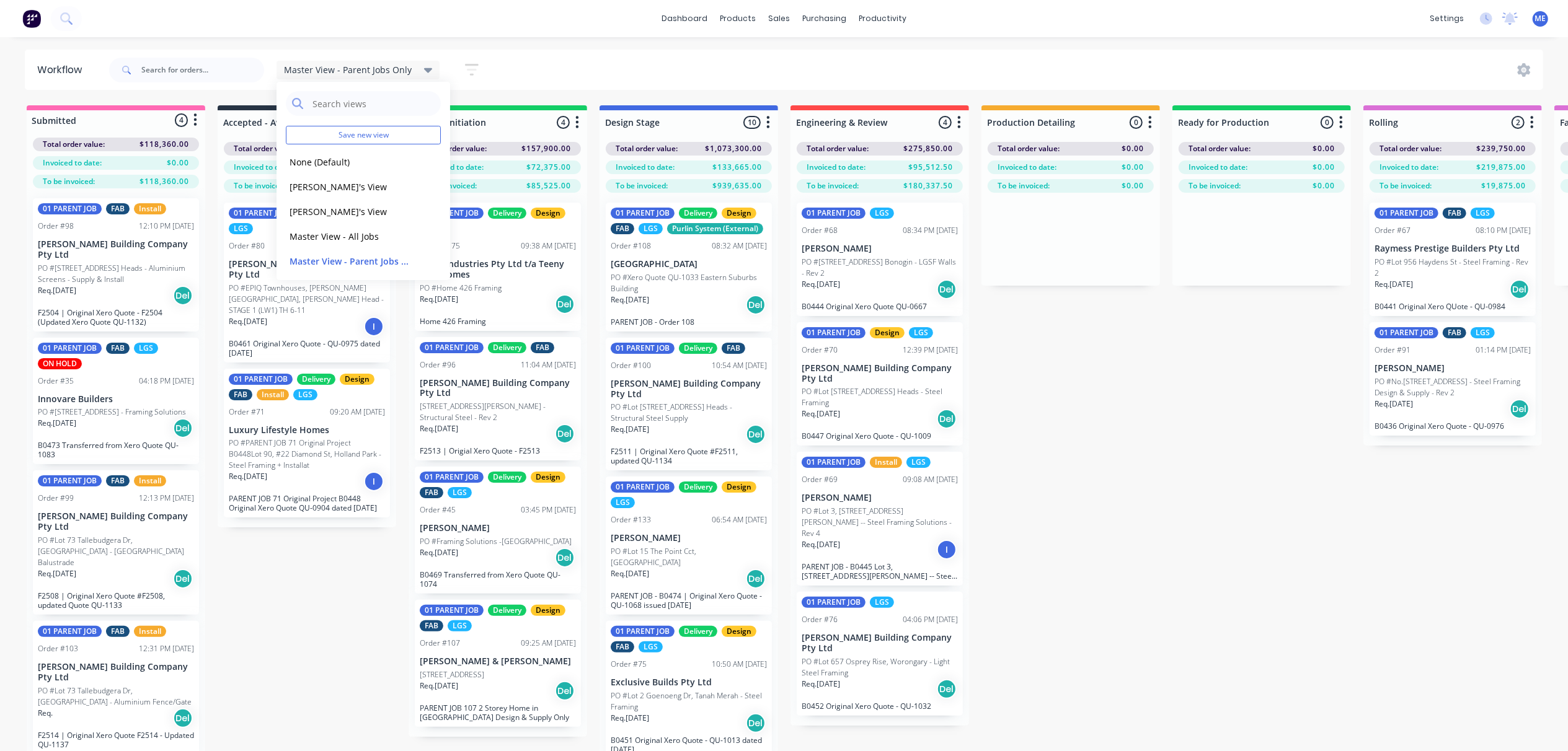
click at [597, 46] on div "dashboard products sales purchasing productivity dashboard products Product Cat…" at bounding box center [784, 338] width 1568 height 677
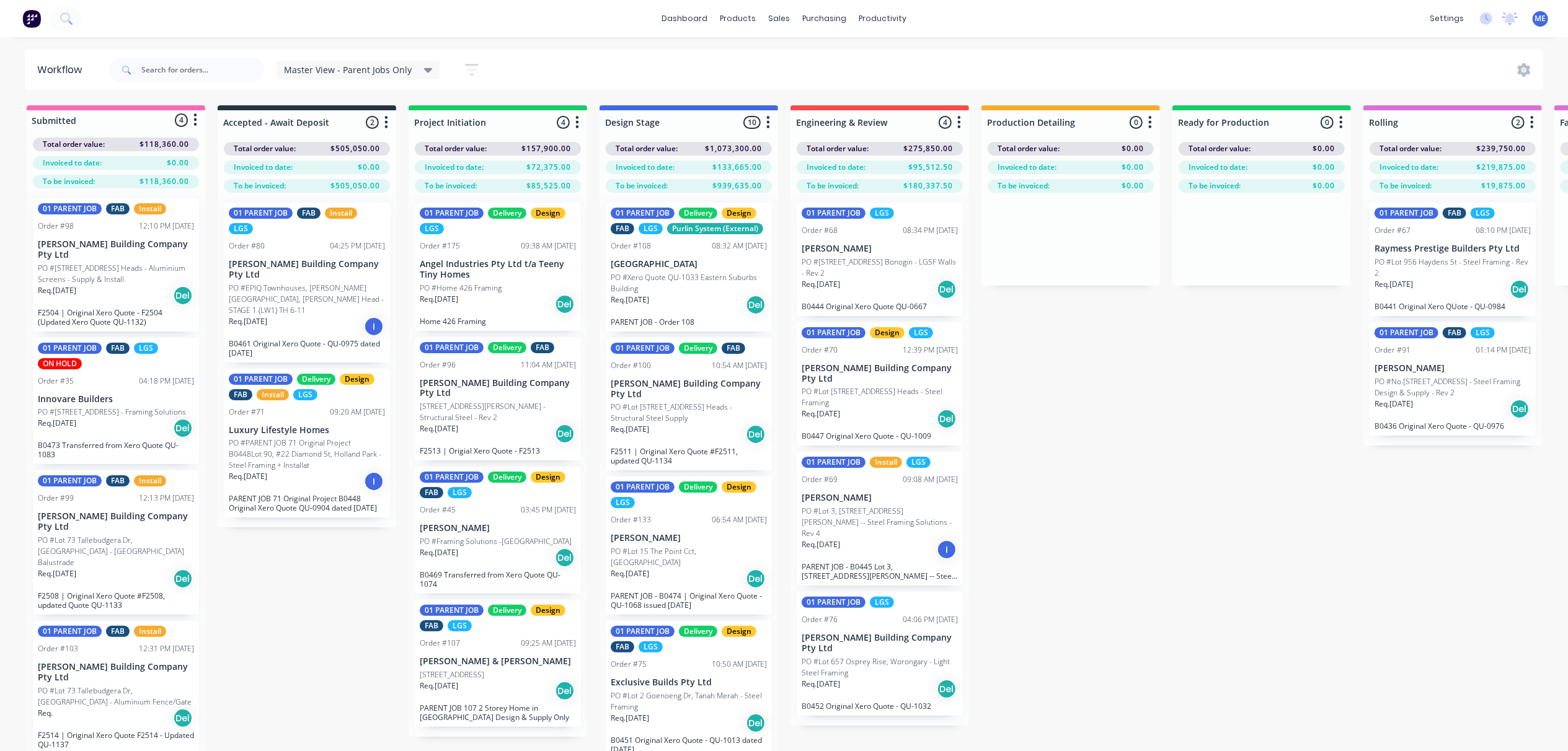
click at [1170, 477] on div "Submitted 4 Status colour #FF69B4 hex #FF69B4 Save Cancel Summaries Total order…" at bounding box center [1564, 450] width 3146 height 689
click at [1138, 444] on div "Submitted 4 Status colour #FF69B4 hex #FF69B4 Save Cancel Summaries Total order…" at bounding box center [1564, 450] width 3146 height 689
click at [1145, 451] on div "Submitted 4 Status colour #FF69B4 hex #FF69B4 Save Cancel Summaries Total order…" at bounding box center [1564, 450] width 3146 height 689
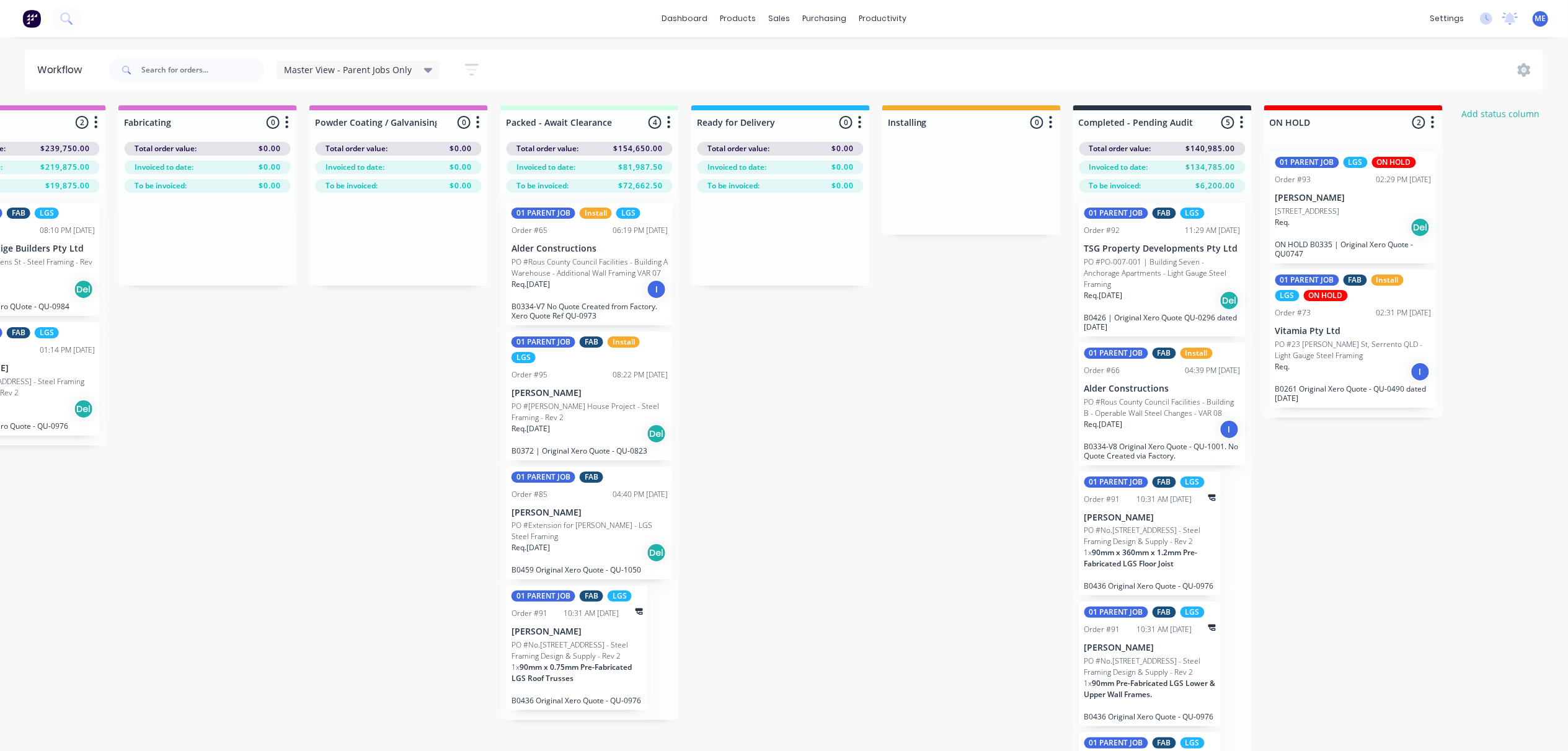
scroll to position [0, 1578]
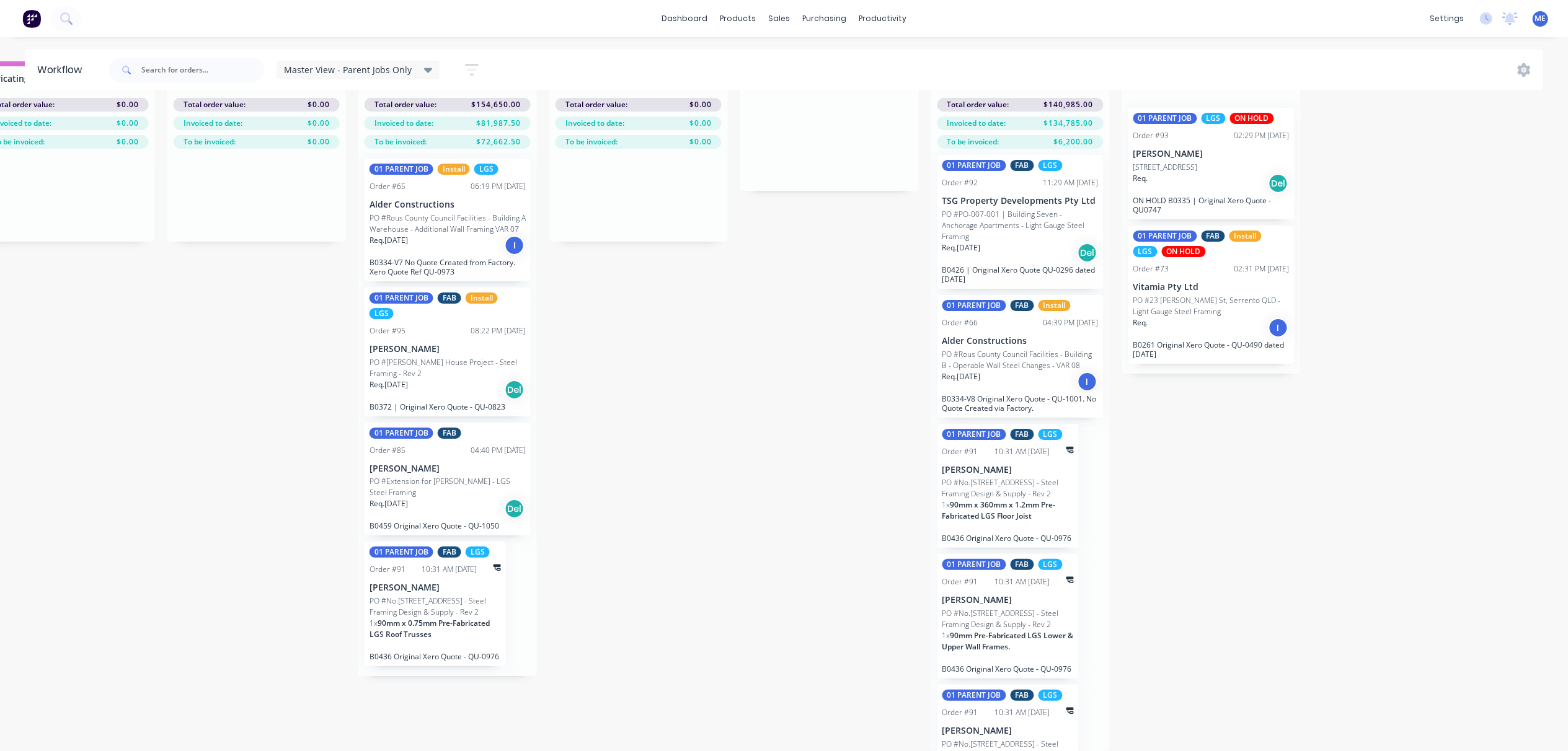
scroll to position [0, 0]
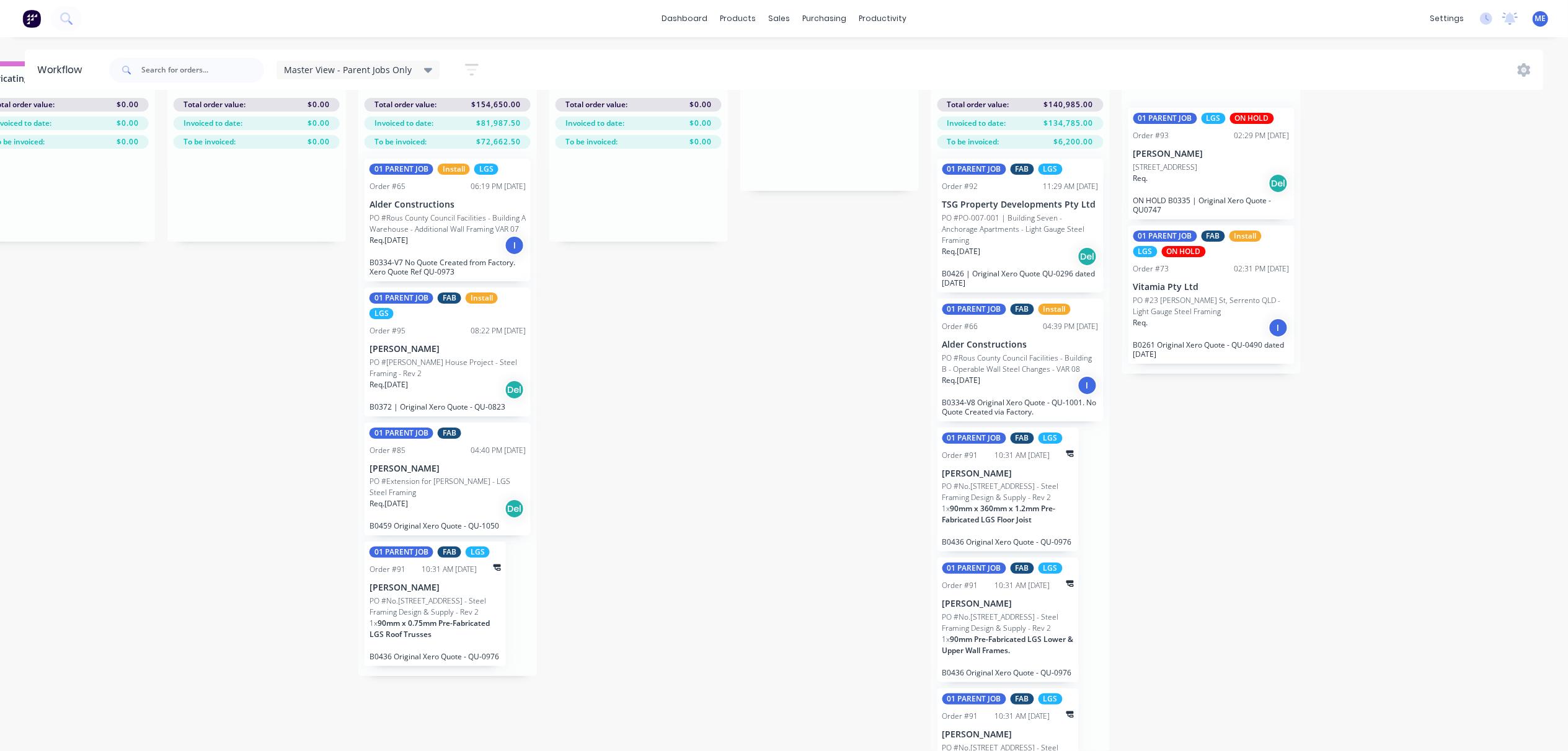
click at [360, 72] on span "Master View - Parent Jobs Only" at bounding box center [348, 70] width 128 height 13
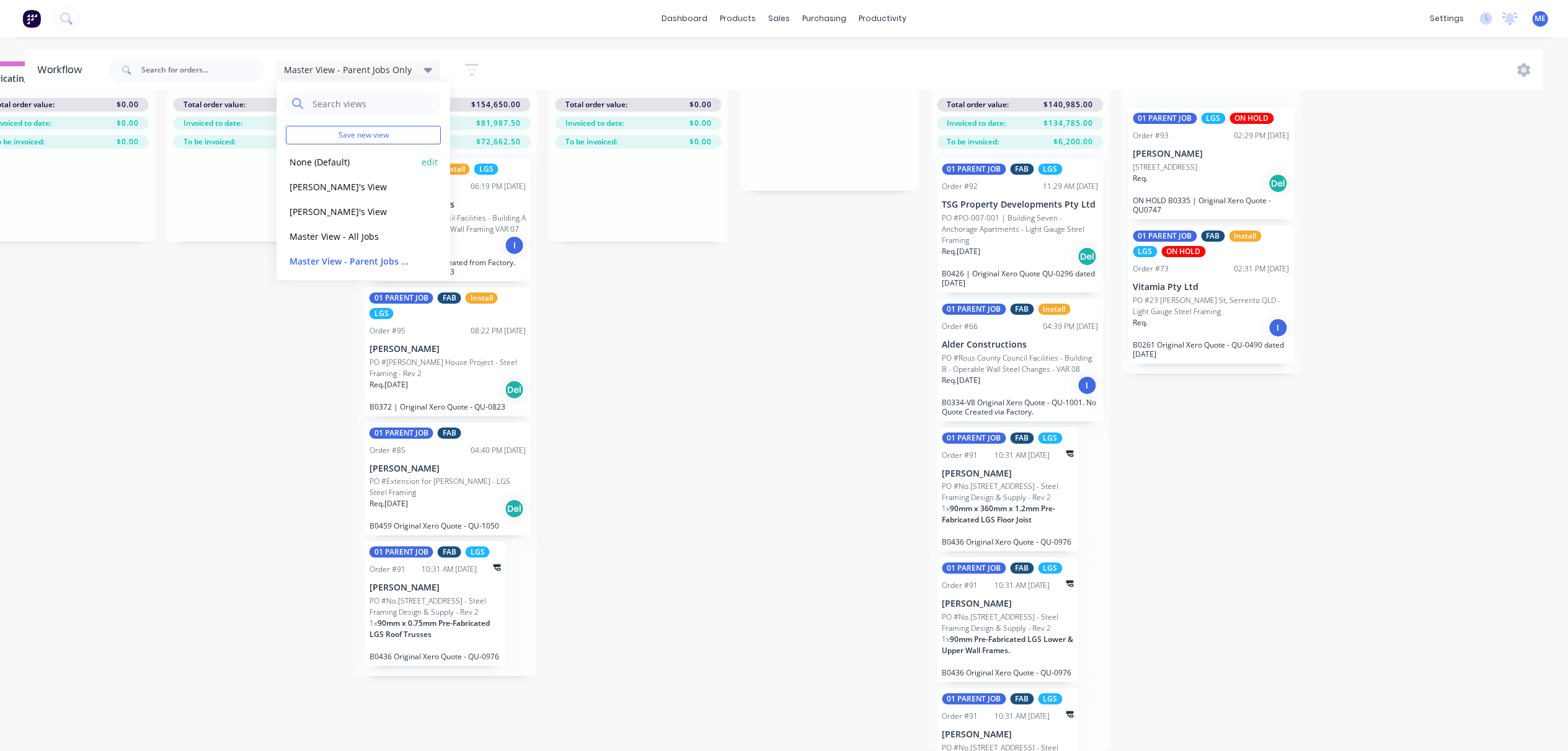
click at [332, 166] on button "None (Default)" at bounding box center [352, 162] width 132 height 14
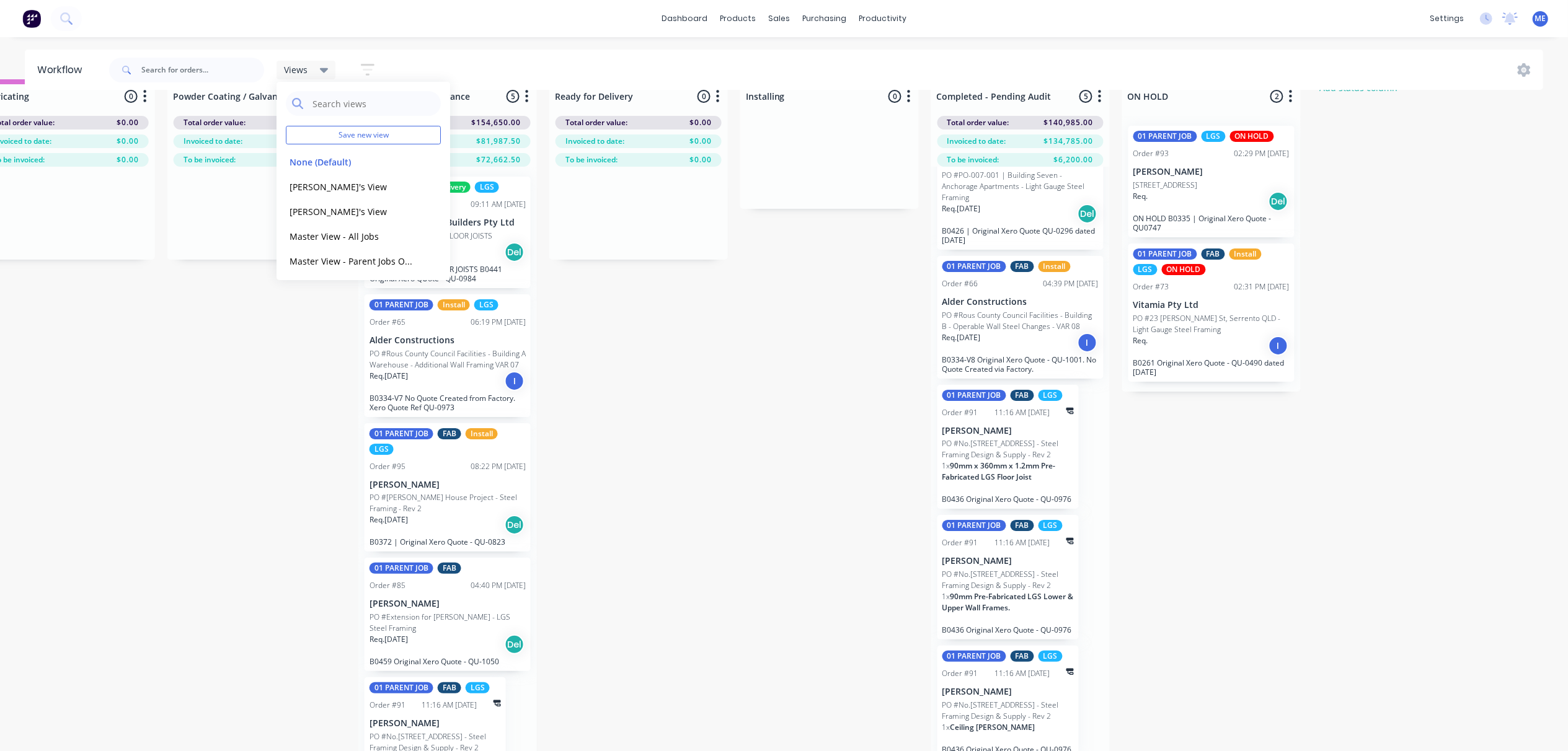
scroll to position [57, 1578]
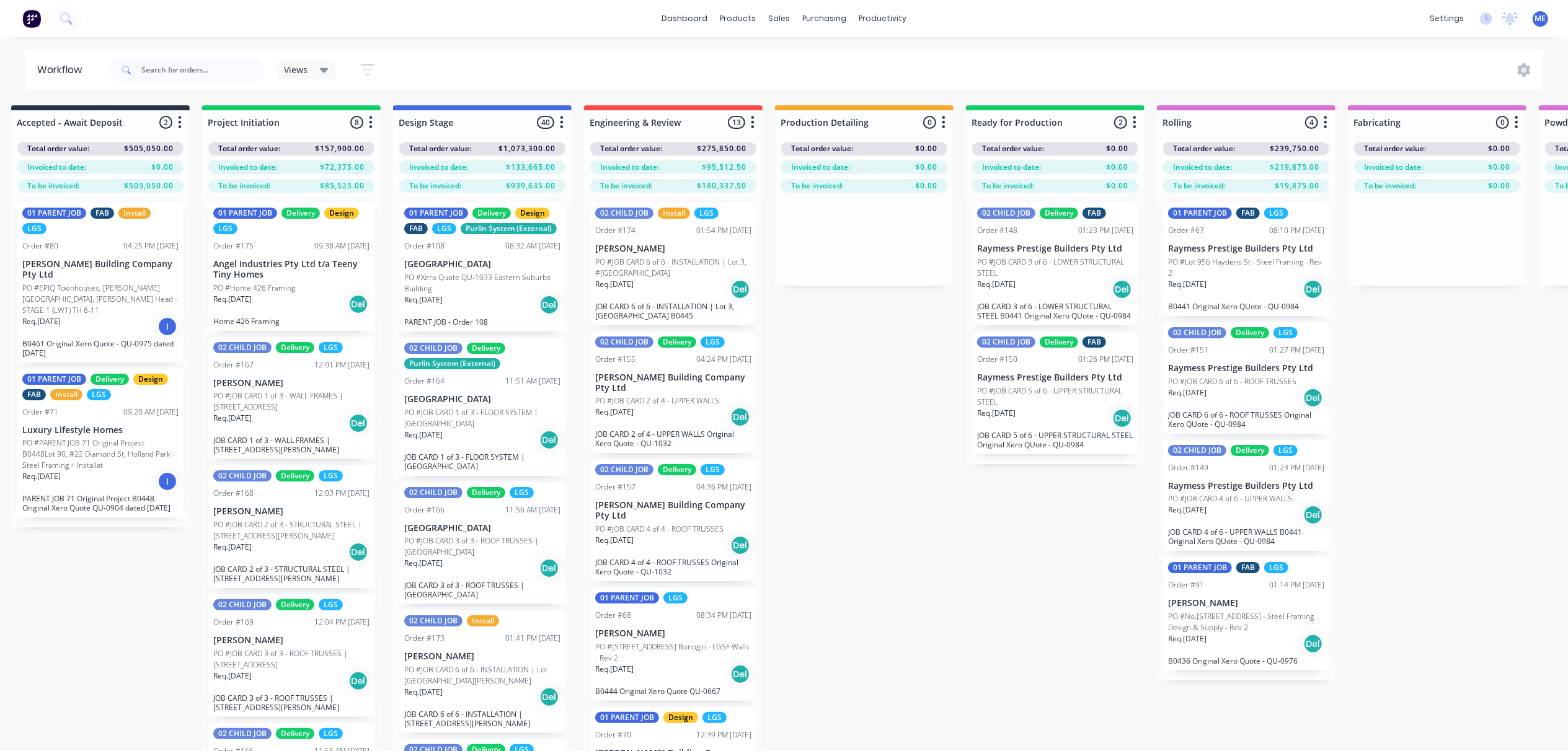
scroll to position [0, 0]
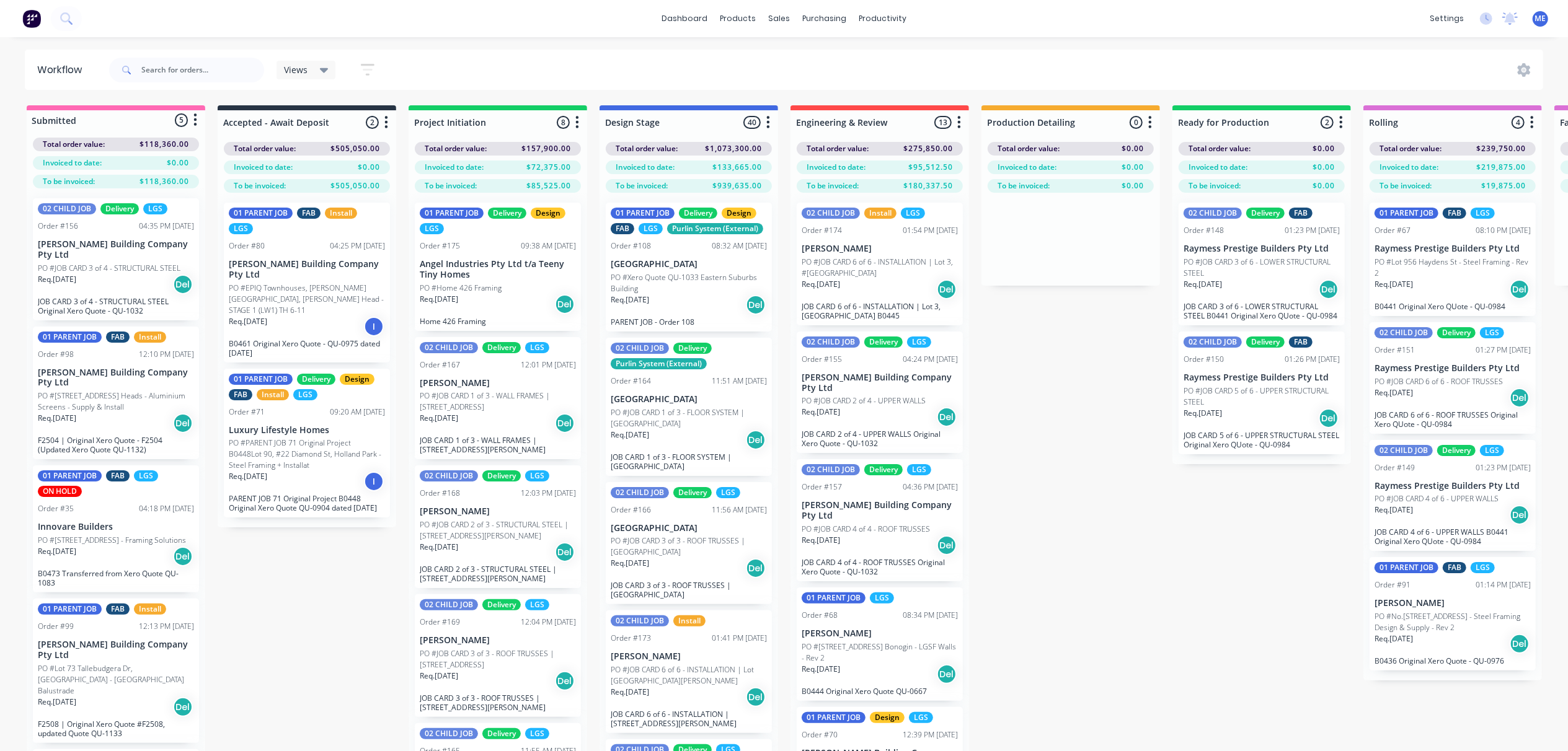
click at [337, 578] on div "Submitted 5 Status colour #FF69B4 hex #FF69B4 Save Cancel Summaries Total order…" at bounding box center [1564, 450] width 3146 height 689
click at [1074, 450] on div "Submitted 5 Status colour #FF69B4 hex #FF69B4 Save Cancel Summaries Total order…" at bounding box center [1564, 450] width 3146 height 689
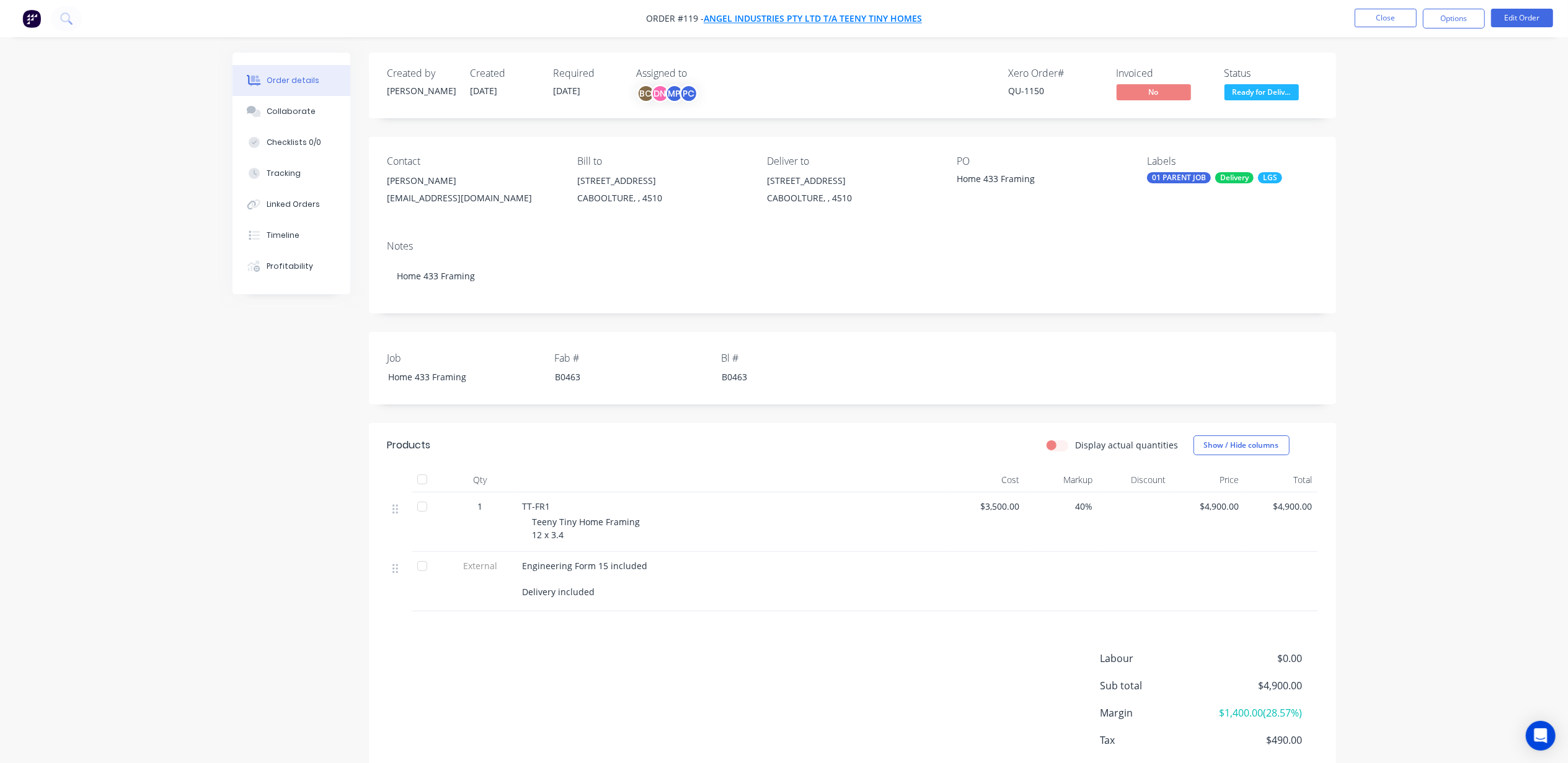
click at [826, 20] on span "Angel Industries Pty Ltd t/a Teeny Tiny Homes" at bounding box center [813, 19] width 218 height 12
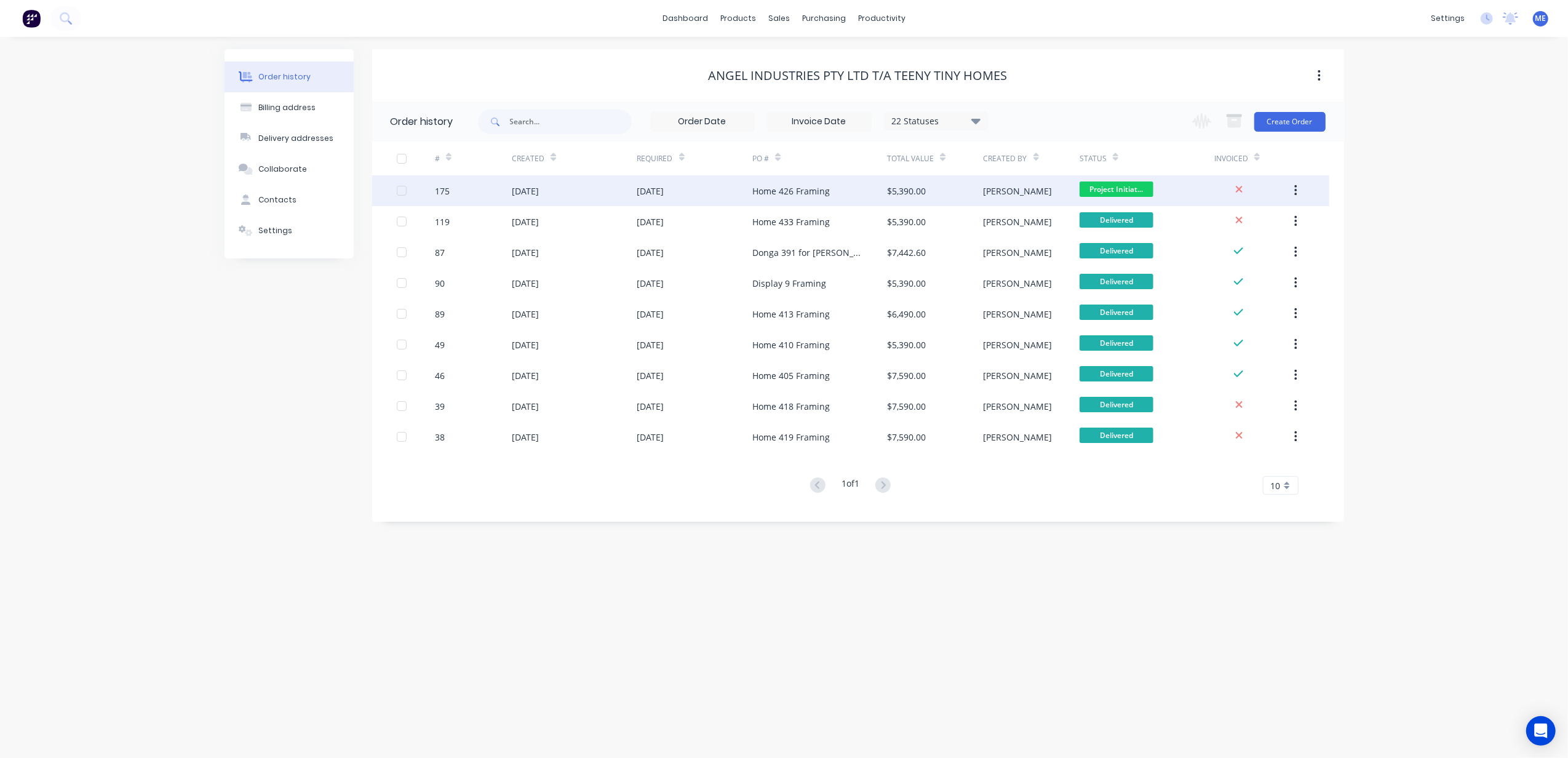
click at [994, 201] on div "Michael" at bounding box center [1031, 190] width 96 height 31
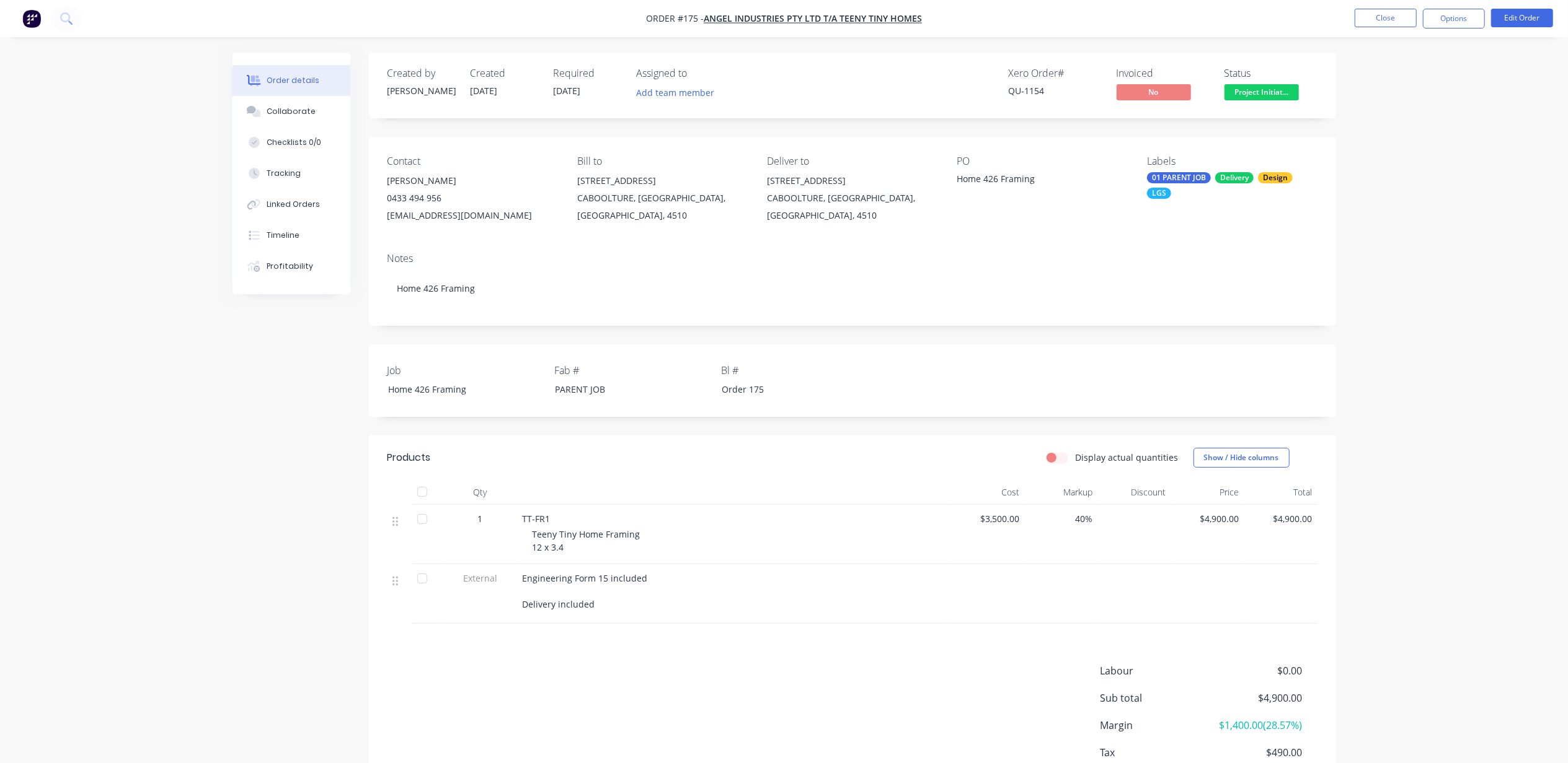
click at [1431, 246] on div "Order details Collaborate Checklists 0/0 Tracking Linked Orders Timeline Profit…" at bounding box center [784, 422] width 1568 height 844
click at [1261, 96] on span "Project Initiat..." at bounding box center [1261, 92] width 74 height 15
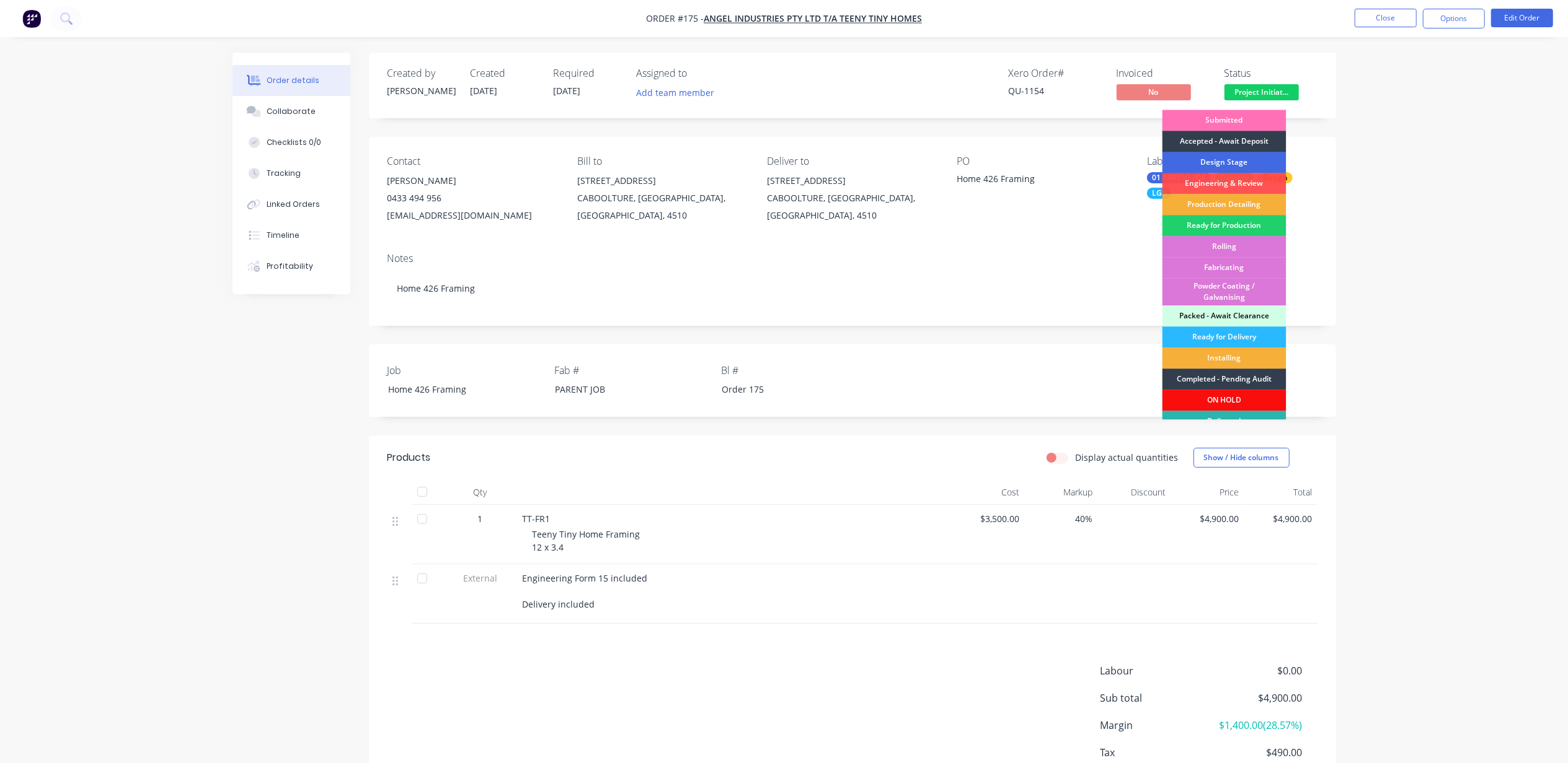
click at [1227, 162] on div "Design Stage" at bounding box center [1224, 162] width 124 height 21
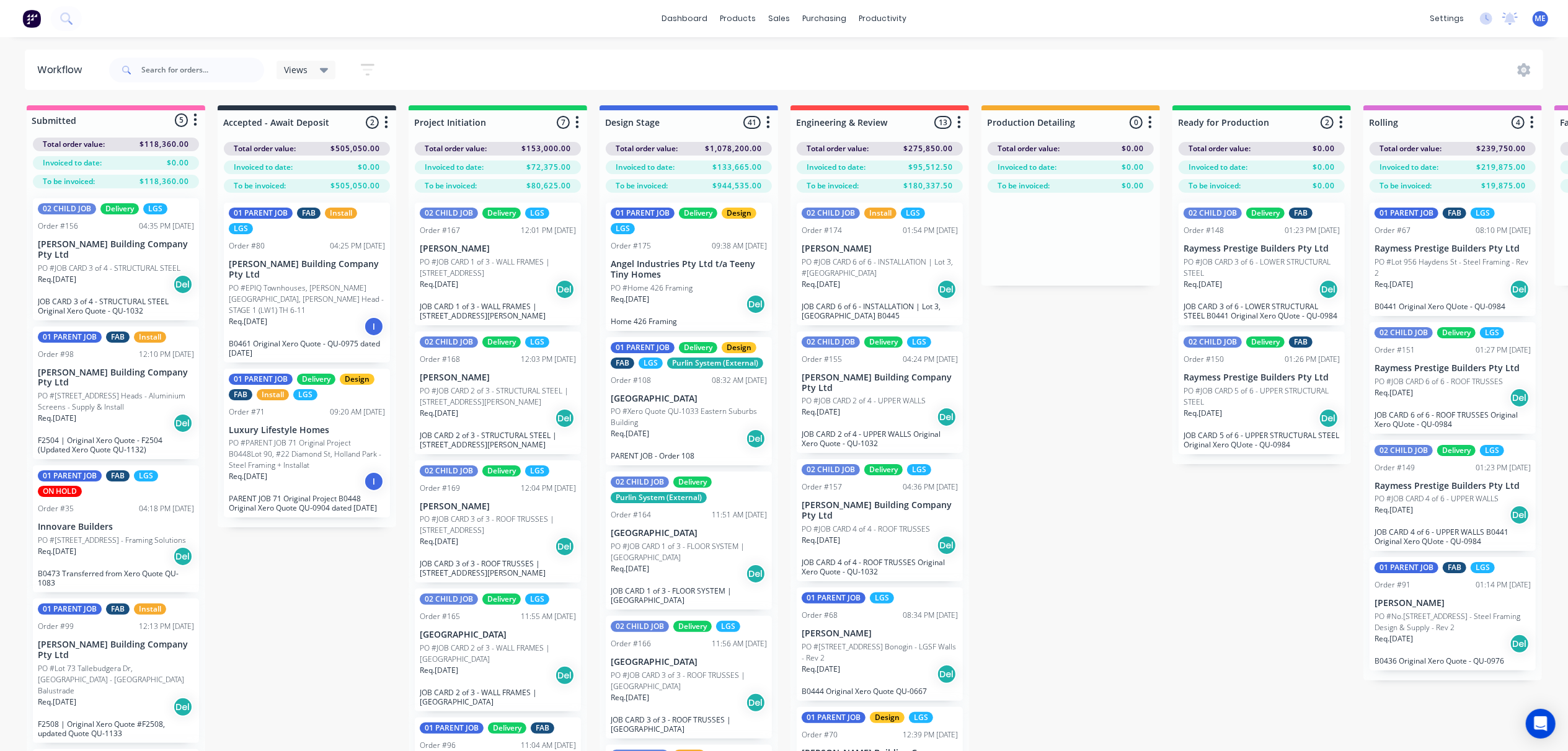
click at [1141, 543] on div "Submitted 5 Status colour #FF69B4 hex #FF69B4 Save Cancel Summaries Total order…" at bounding box center [1564, 450] width 3146 height 689
drag, startPoint x: 1073, startPoint y: 475, endPoint x: 1070, endPoint y: 456, distance: 19.2
click at [1073, 475] on div "Submitted 5 Status colour #FF69B4 hex #FF69B4 Save Cancel Summaries Total order…" at bounding box center [1564, 450] width 3146 height 689
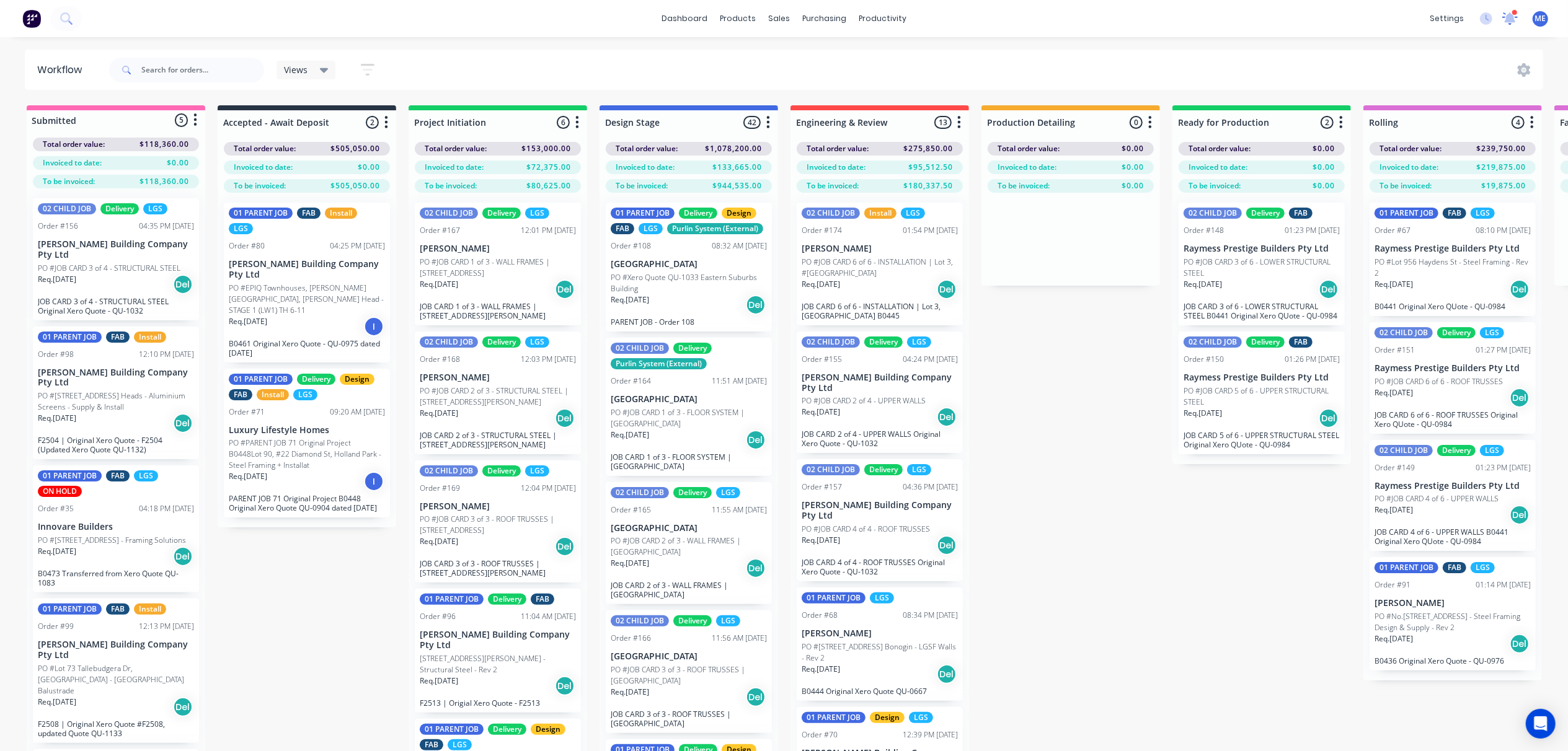
click at [1506, 15] on icon at bounding box center [1510, 18] width 15 height 12
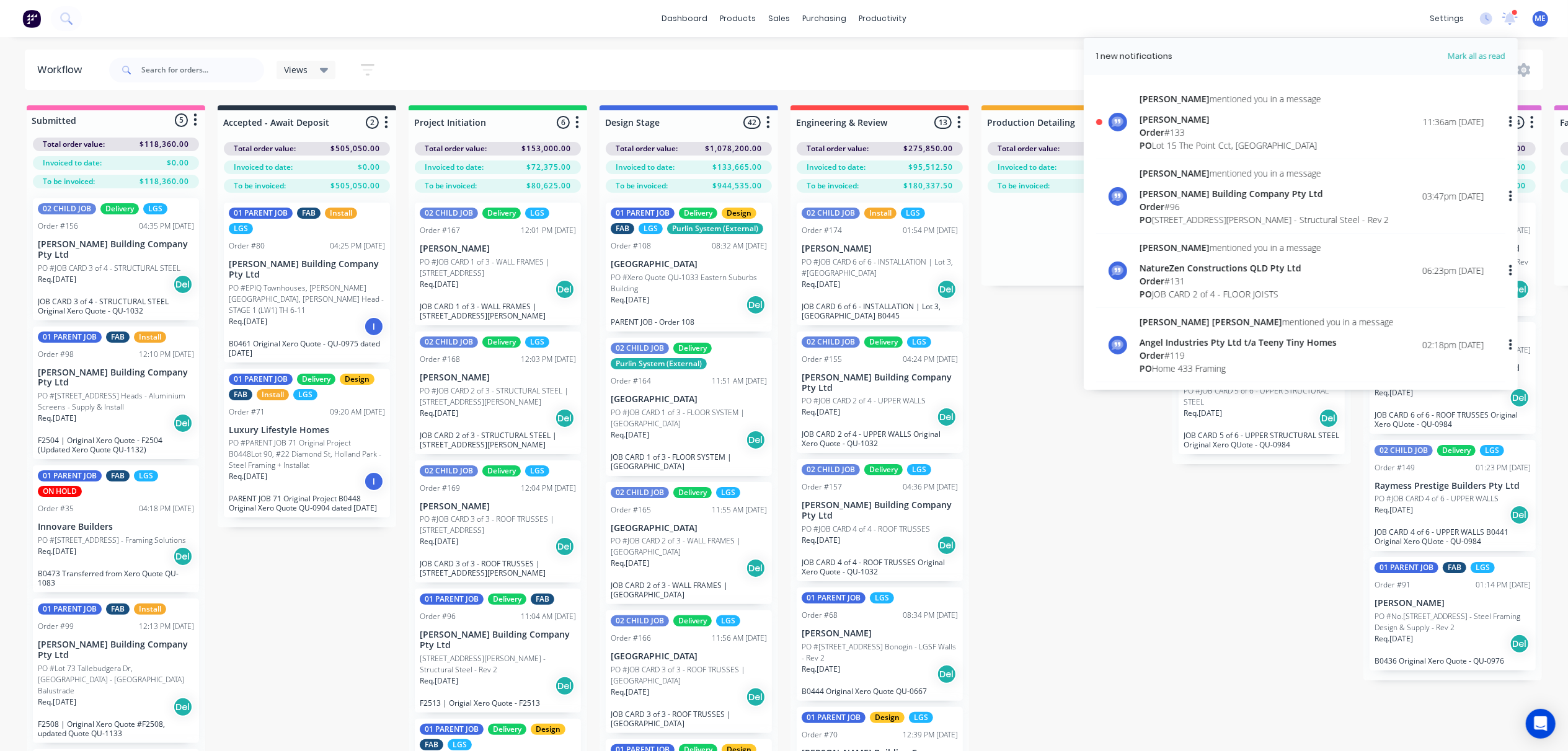
click at [1205, 124] on div "[PERSON_NAME]" at bounding box center [1230, 119] width 182 height 13
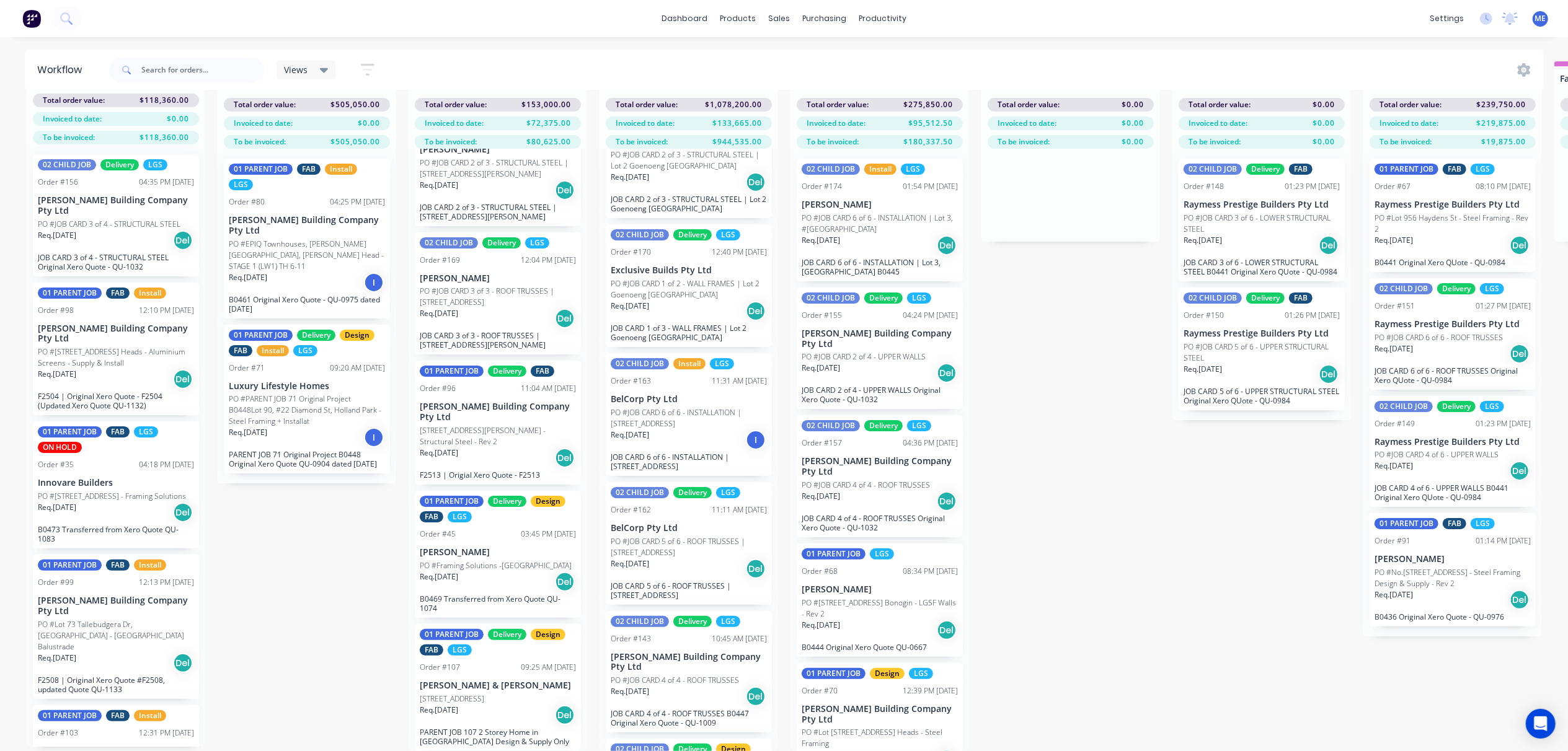
scroll to position [192, 0]
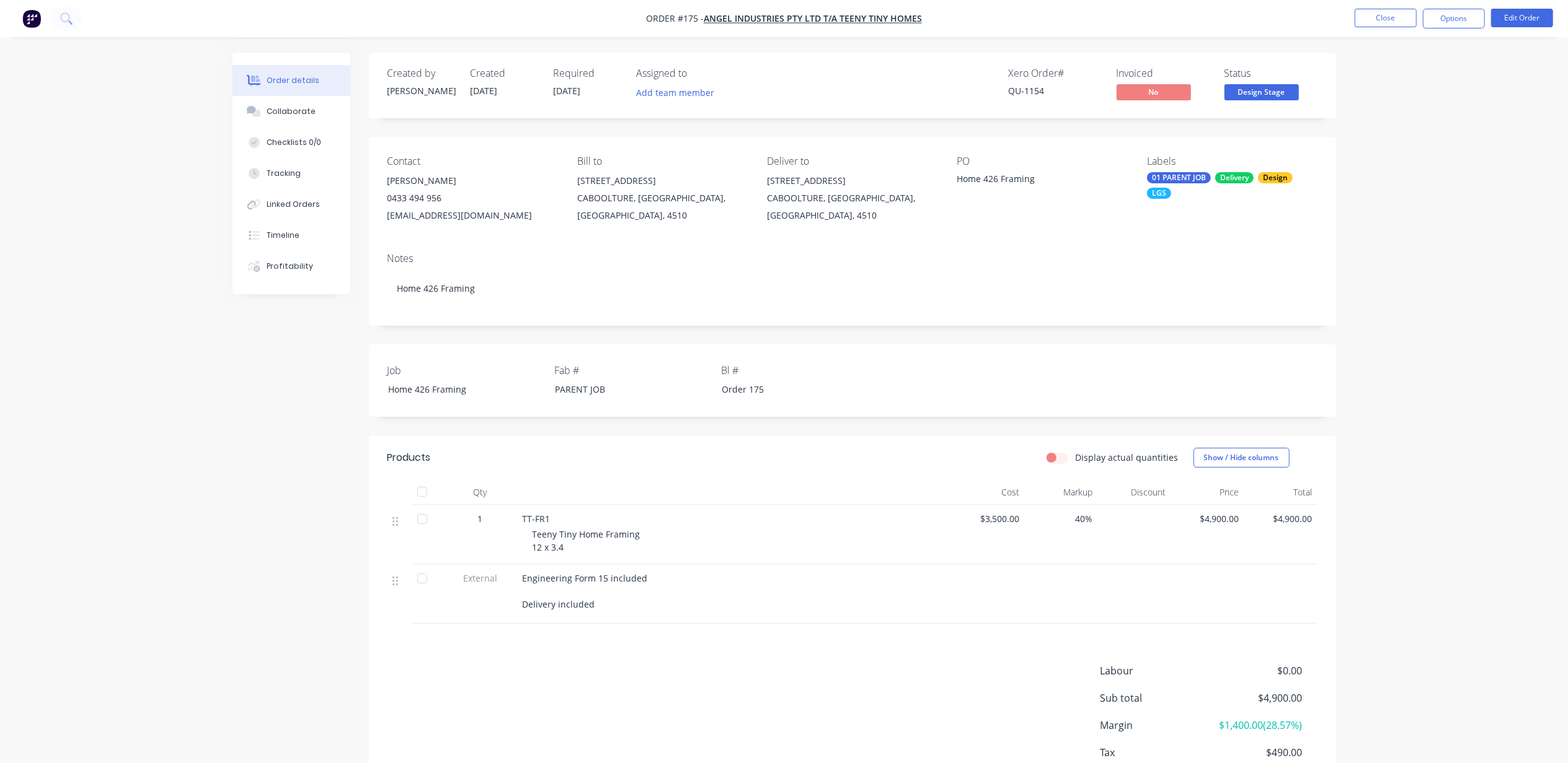
click at [216, 442] on div "Order details Collaborate Checklists 0/0 Tracking Linked Orders Timeline Profit…" at bounding box center [784, 422] width 1568 height 844
click at [1379, 23] on button "Close" at bounding box center [1385, 18] width 62 height 19
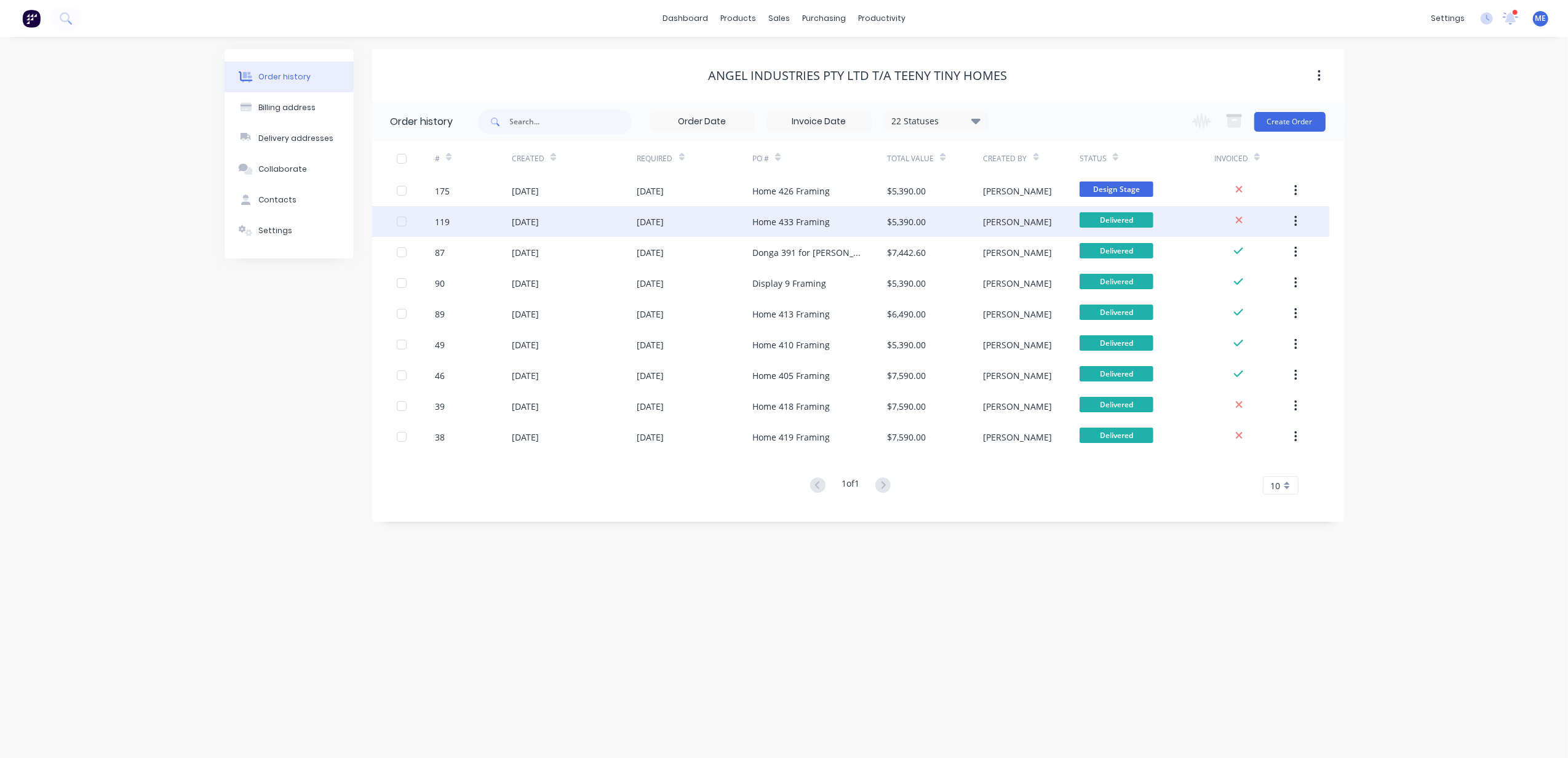
click at [994, 218] on div "[PERSON_NAME]" at bounding box center [1018, 222] width 69 height 13
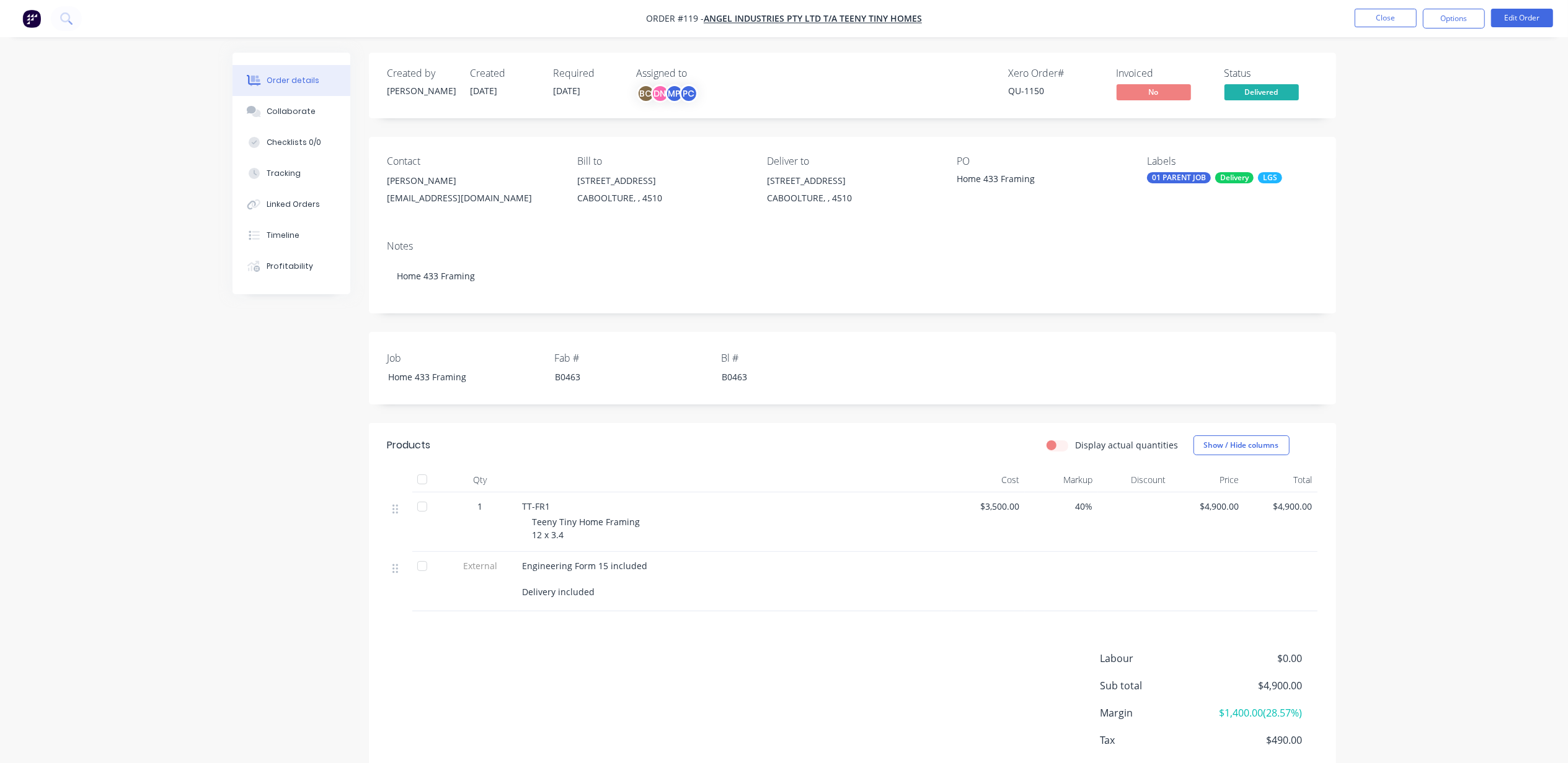
click at [1429, 117] on div "Order details Collaborate Checklists 0/0 Tracking Linked Orders Timeline Profit…" at bounding box center [784, 416] width 1568 height 832
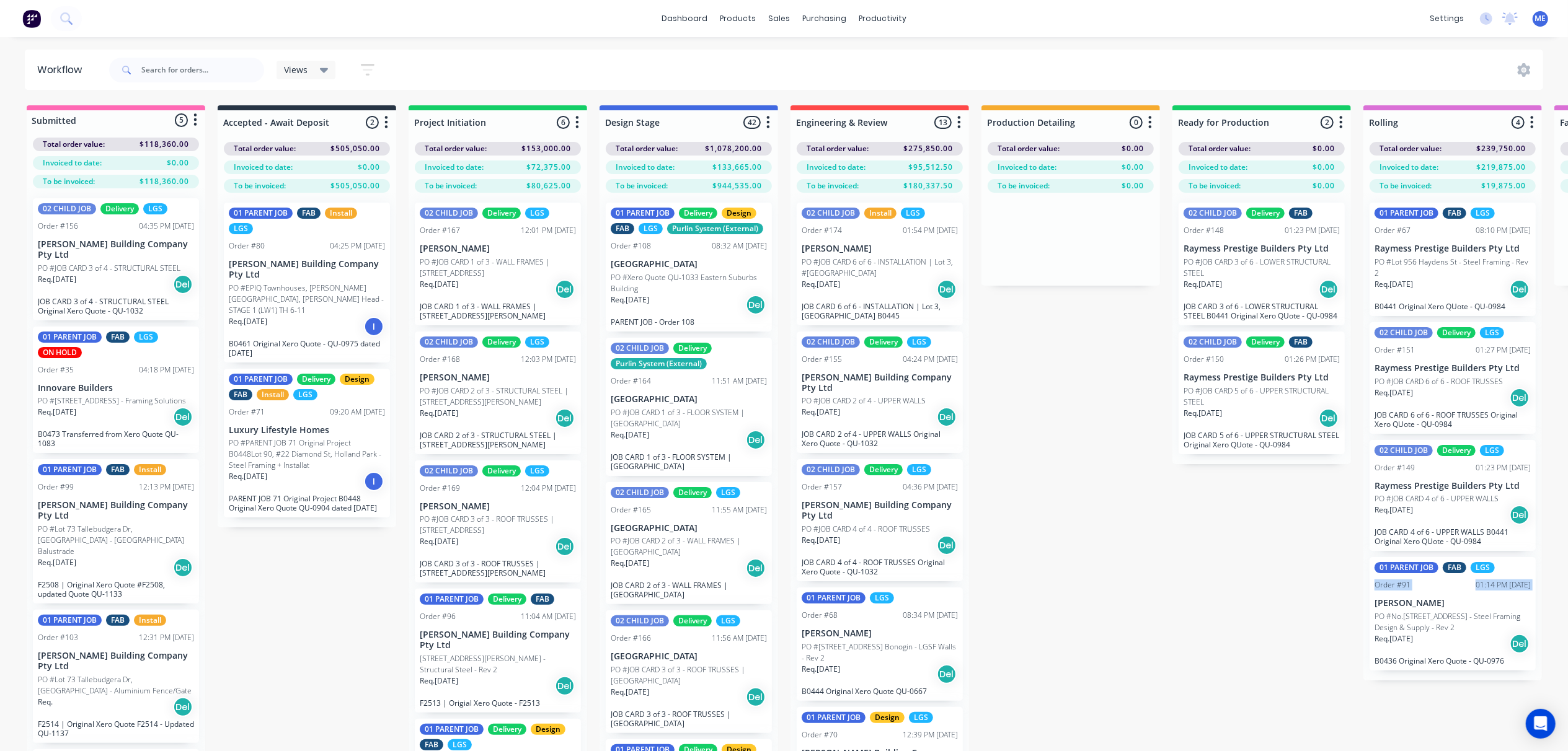
click at [1233, 595] on div "Submitted 5 Status colour #FF69B4 hex #FF69B4 Save Cancel Summaries Total order…" at bounding box center [1564, 450] width 3146 height 689
drag, startPoint x: 1233, startPoint y: 595, endPoint x: 1205, endPoint y: 709, distance: 117.4
click at [1197, 615] on div "Submitted 5 Status colour #FF69B4 hex #FF69B4 Save Cancel Summaries Total order…" at bounding box center [1564, 450] width 3146 height 689
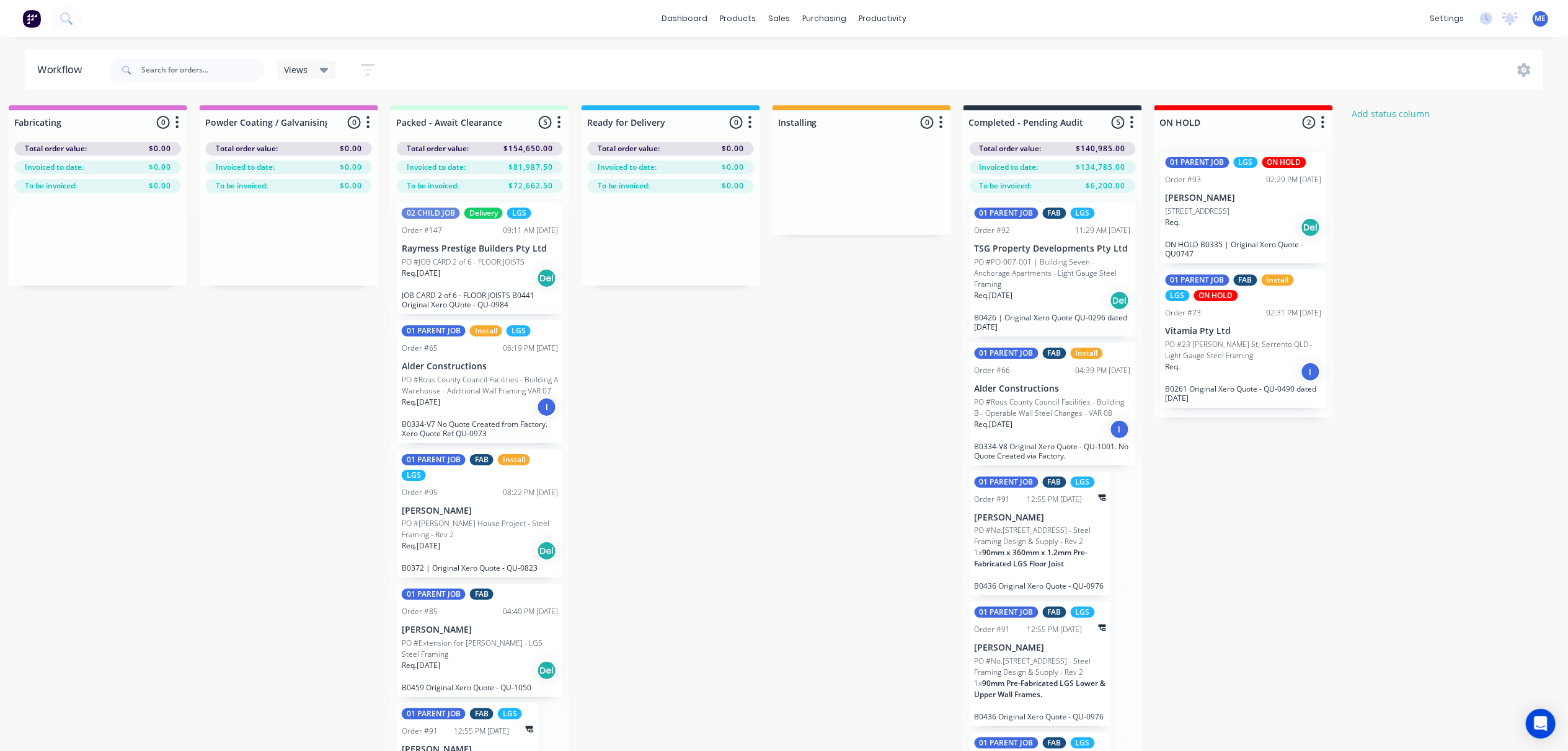
scroll to position [0, 1578]
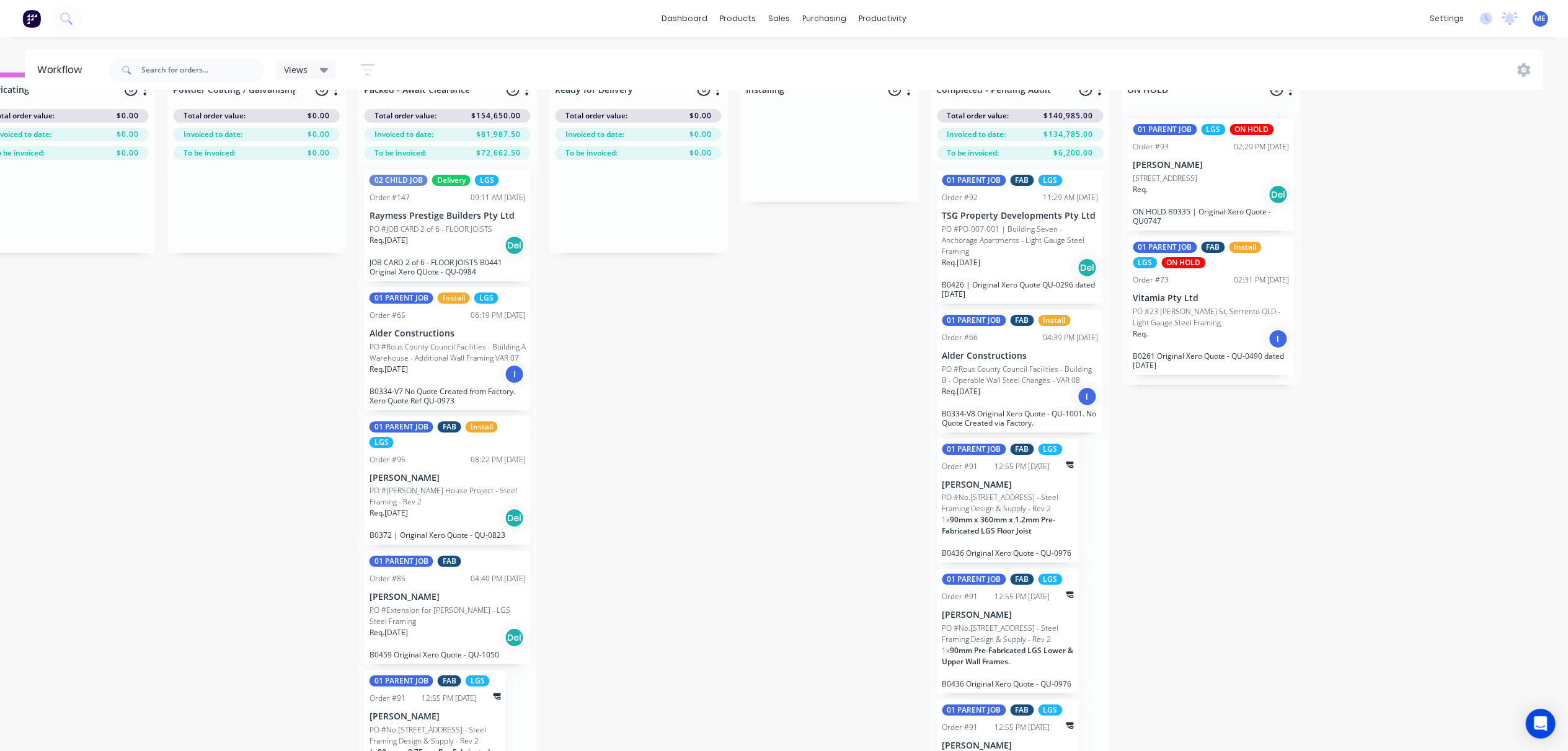
scroll to position [57, 1578]
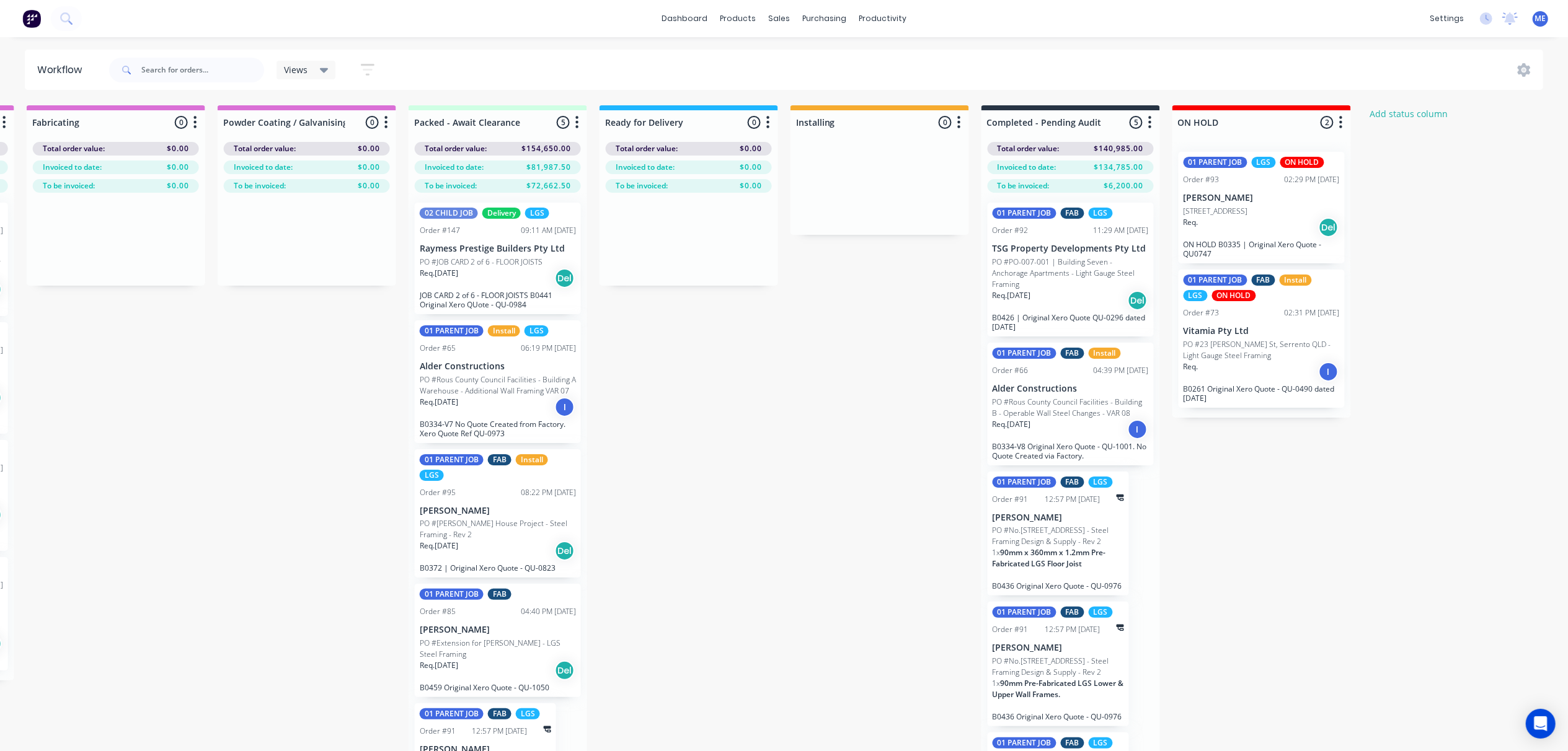
scroll to position [57, 1528]
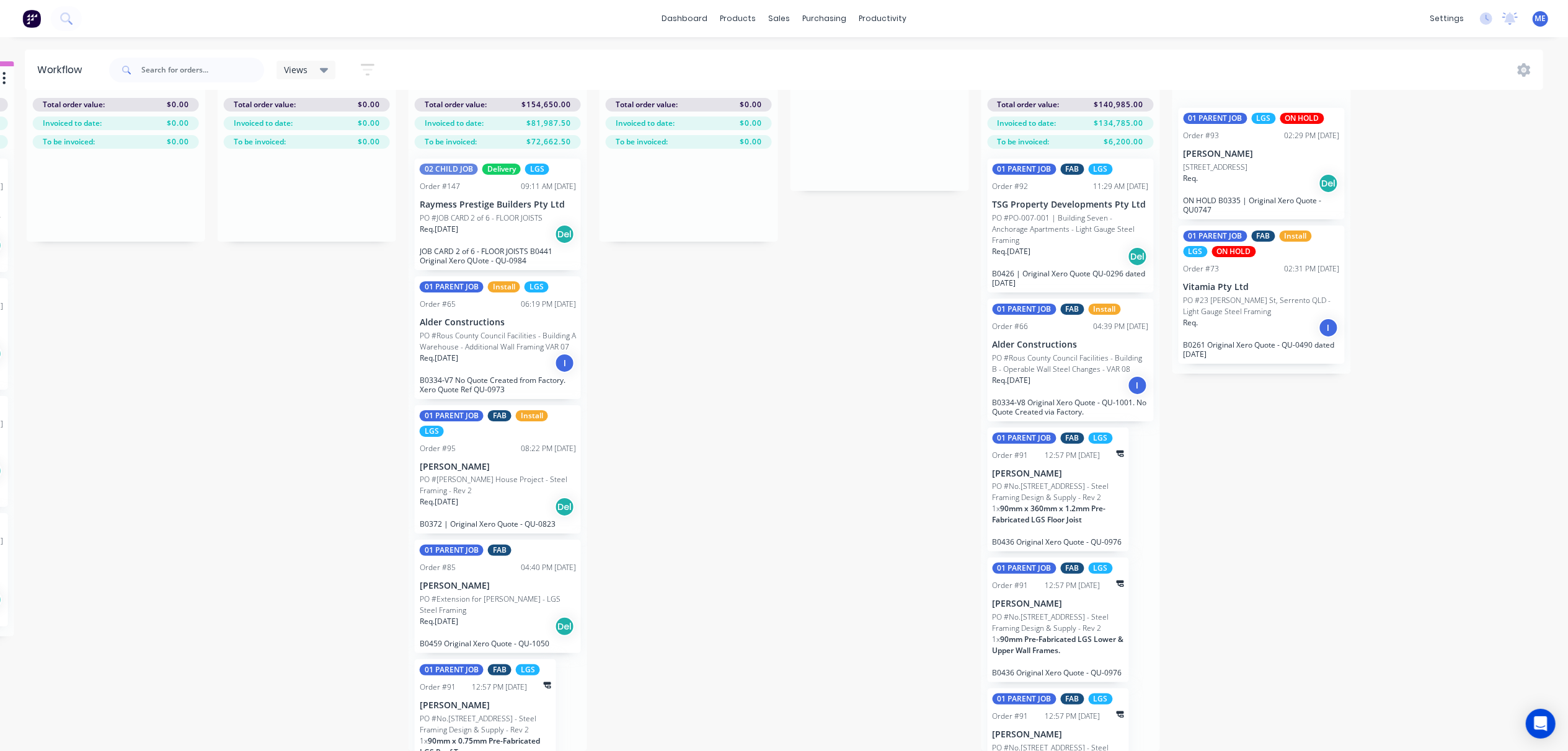
click at [760, 439] on div "Submitted 5 Status colour #FF69B4 hex #FF69B4 Save Cancel Summaries Total order…" at bounding box center [37, 406] width 3146 height 689
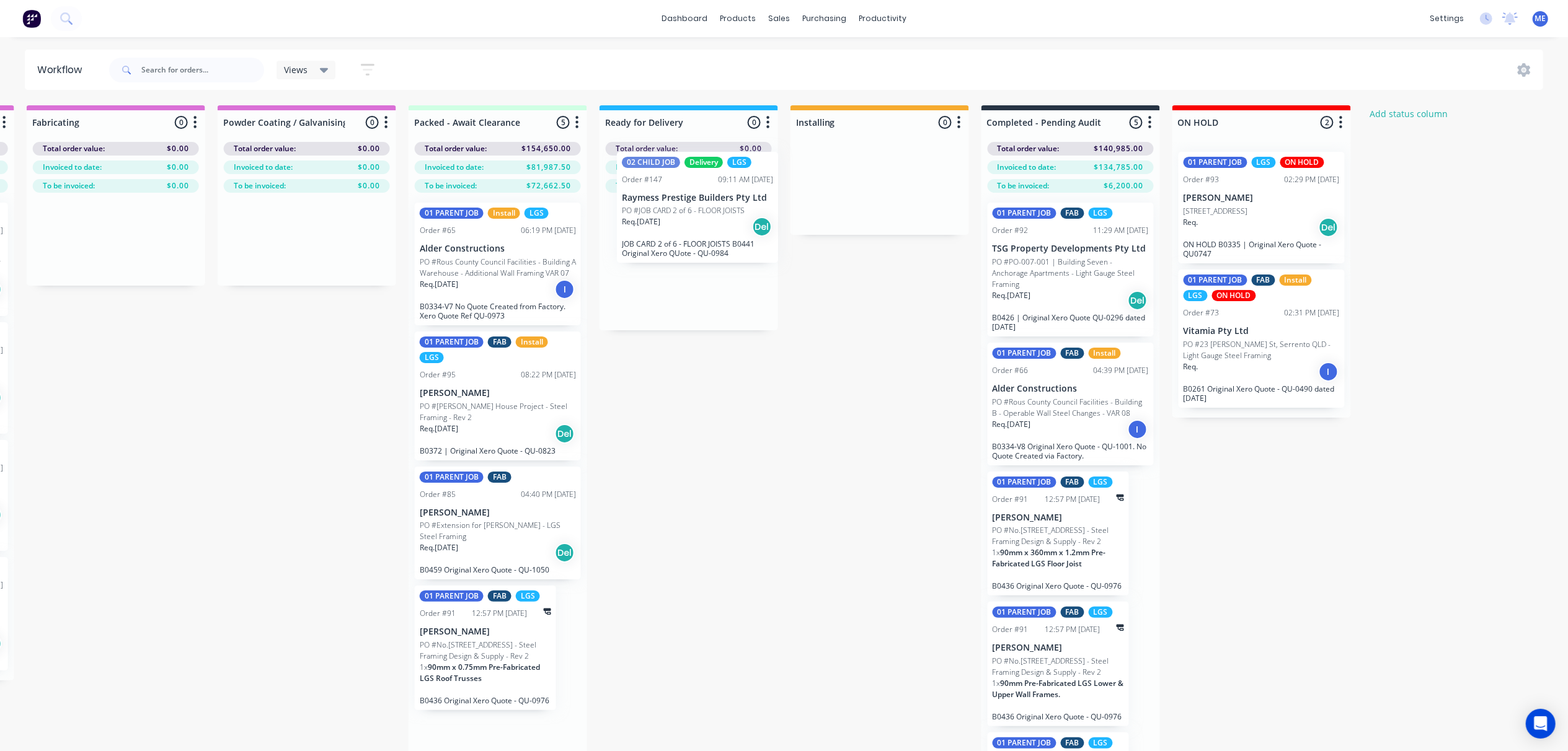
drag, startPoint x: 491, startPoint y: 256, endPoint x: 695, endPoint y: 219, distance: 207.3
click at [695, 219] on div "Submitted 5 Status colour #FF69B4 hex #FF69B4 Save Cancel Summaries Total order…" at bounding box center [37, 450] width 3146 height 689
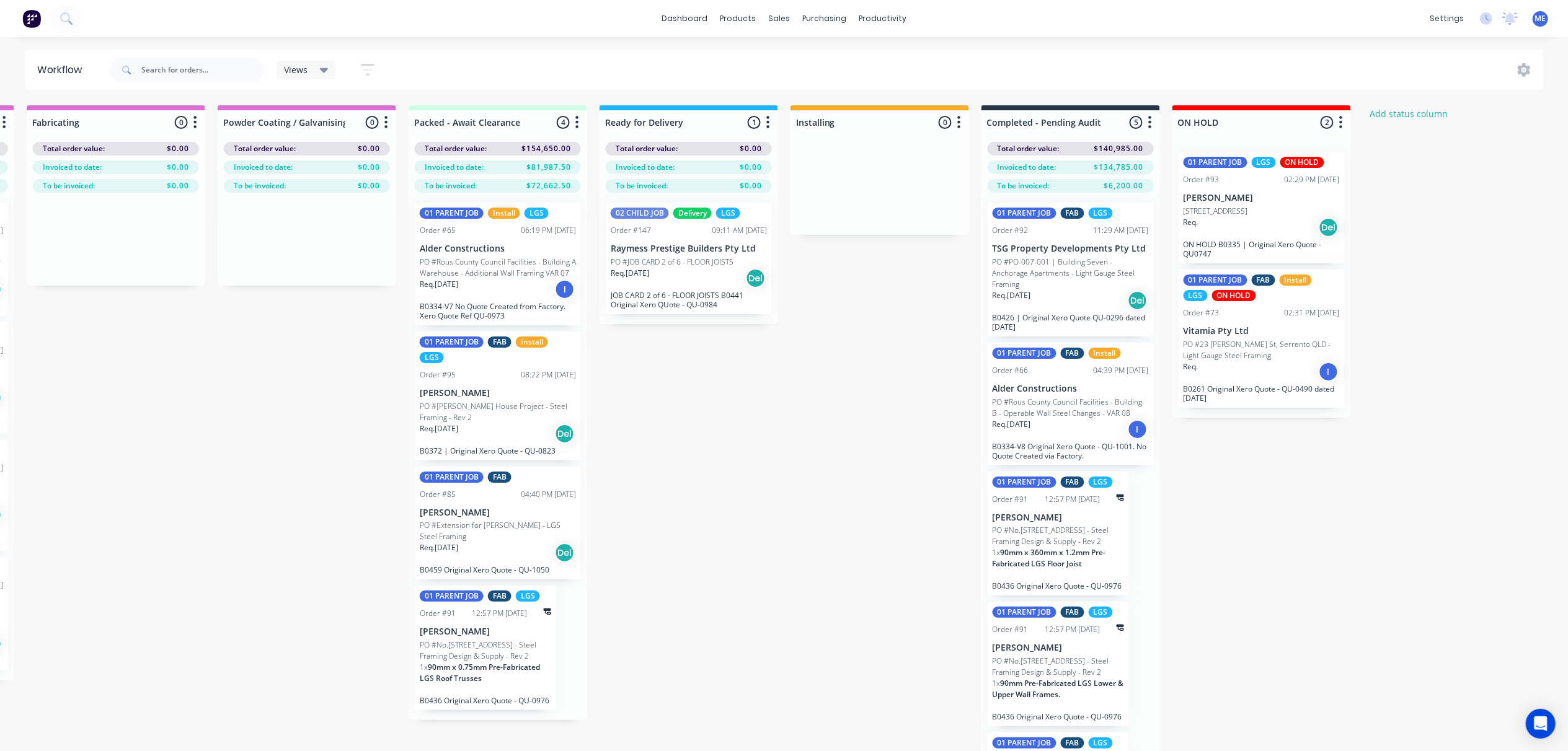
click at [283, 422] on div "Submitted 5 Status colour #FF69B4 hex #FF69B4 Save Cancel Summaries Total order…" at bounding box center [37, 450] width 3146 height 689
drag, startPoint x: 740, startPoint y: 528, endPoint x: 807, endPoint y: 538, distance: 67.7
click at [745, 533] on div "Submitted 5 Status colour #FF69B4 hex #FF69B4 Save Cancel Summaries Total order…" at bounding box center [37, 450] width 3146 height 689
click at [774, 514] on div "Submitted 5 Status colour #FF69B4 hex #FF69B4 Save Cancel Summaries Total order…" at bounding box center [37, 450] width 3146 height 689
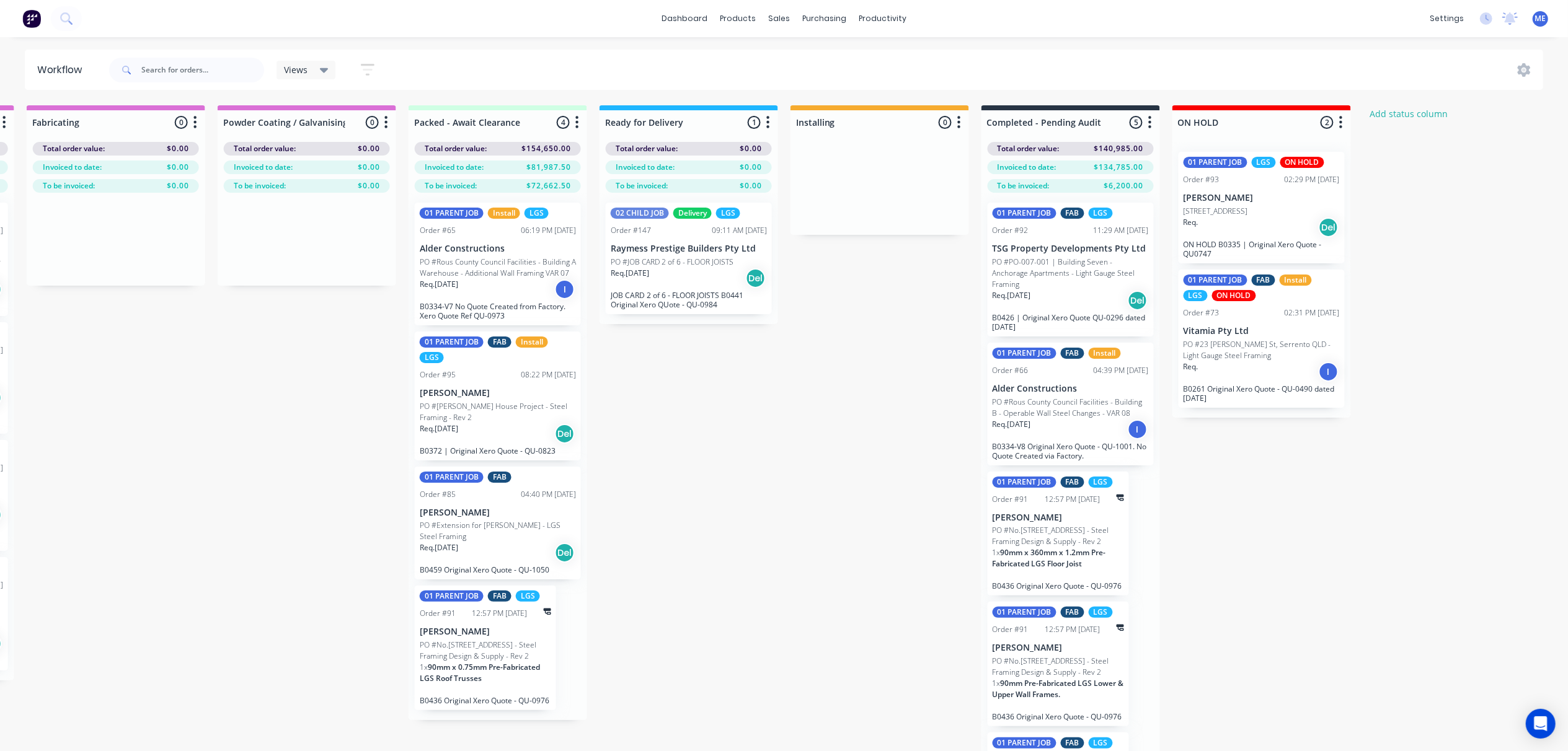
click at [738, 469] on div "Submitted 5 Status colour #FF69B4 hex #FF69B4 Save Cancel Summaries Total order…" at bounding box center [37, 450] width 3146 height 689
drag, startPoint x: 823, startPoint y: 401, endPoint x: 789, endPoint y: 379, distance: 40.5
click at [823, 400] on div "Submitted 5 Status colour #FF69B4 hex #FF69B4 Save Cancel Summaries Total order…" at bounding box center [37, 450] width 3146 height 689
click at [305, 67] on span "Views" at bounding box center [296, 70] width 24 height 13
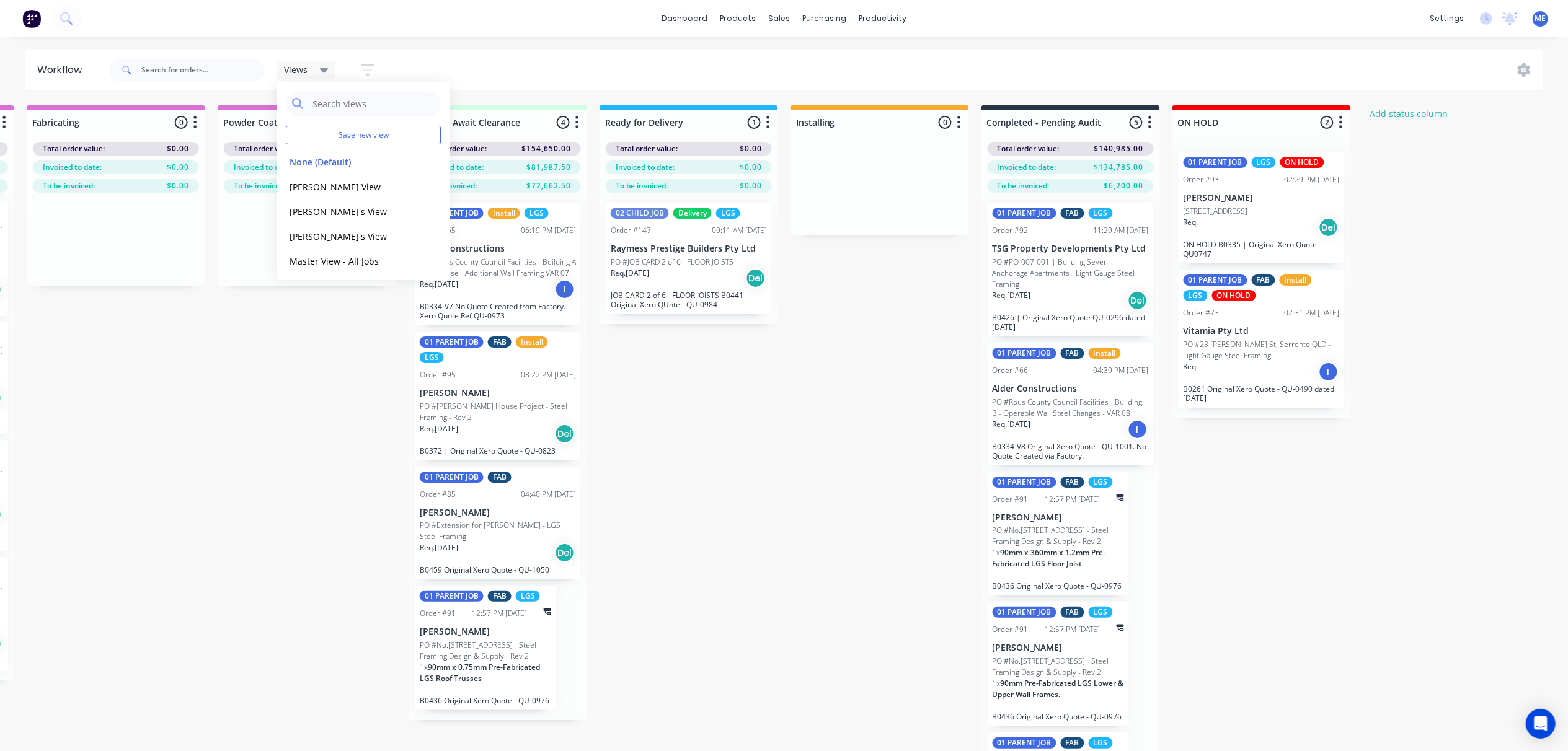
click at [710, 435] on div "Submitted 5 Status colour #FF69B4 hex #FF69B4 Save Cancel Summaries Total order…" at bounding box center [37, 450] width 3146 height 689
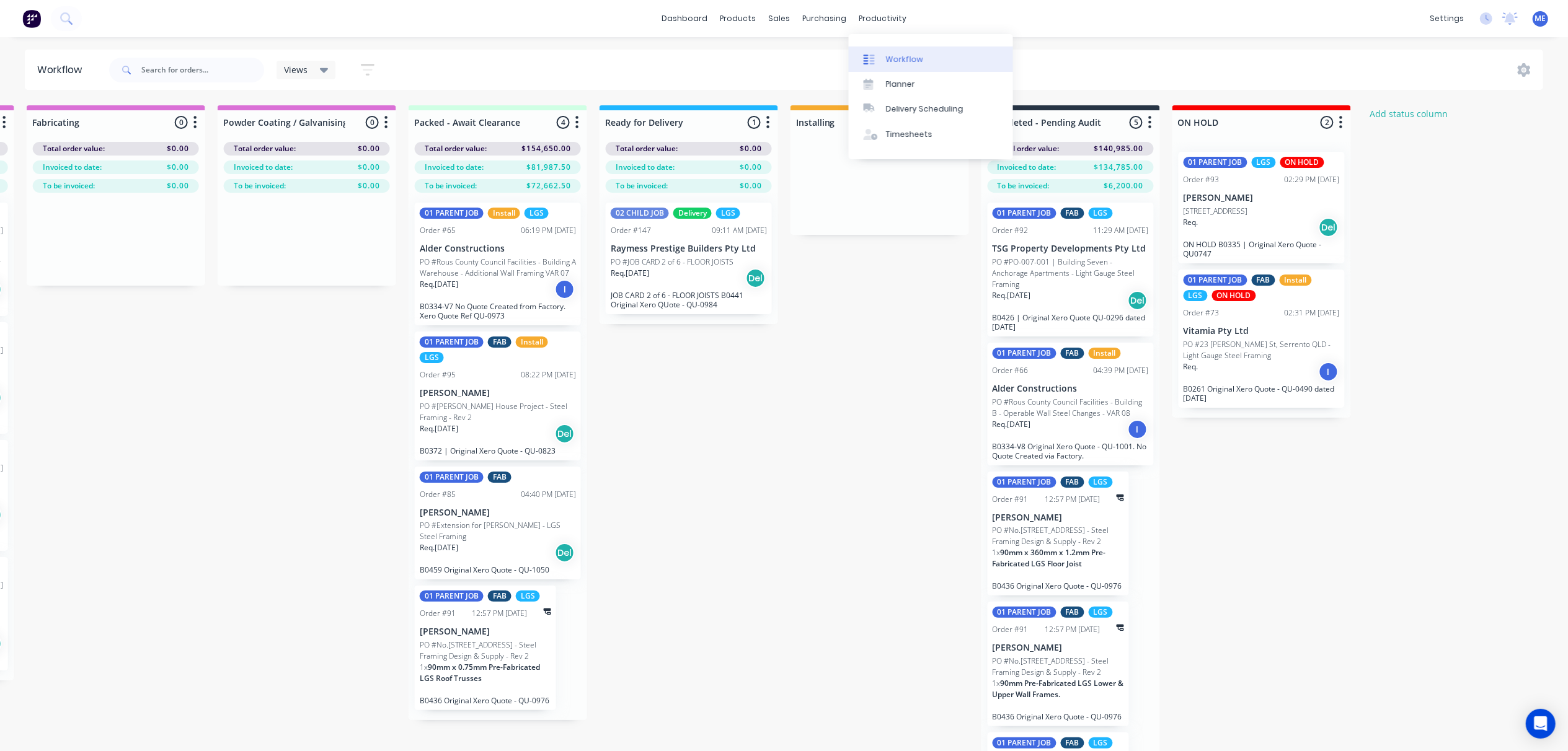
click at [944, 65] on link "Workflow" at bounding box center [931, 58] width 164 height 25
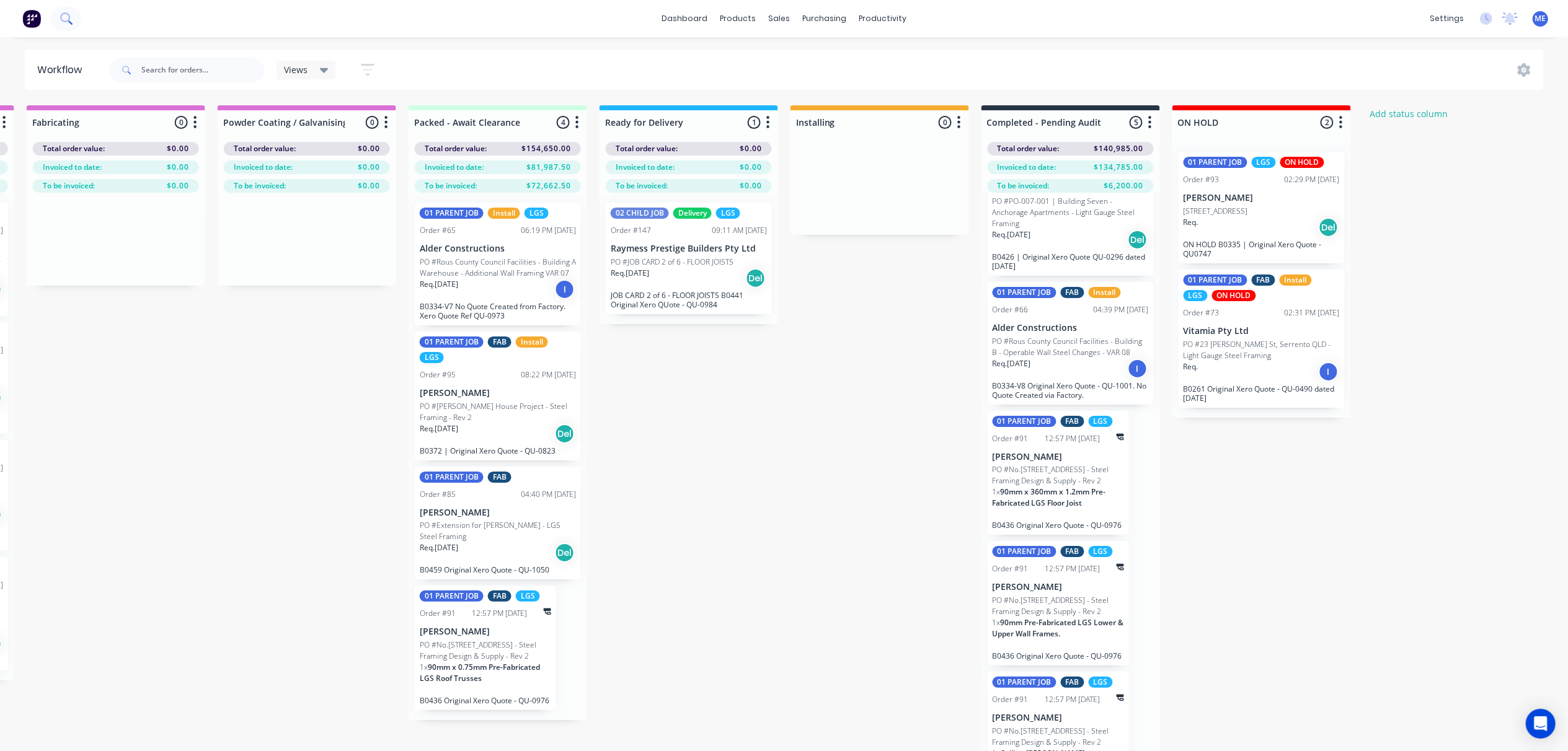
click at [68, 13] on icon at bounding box center [65, 17] width 10 height 10
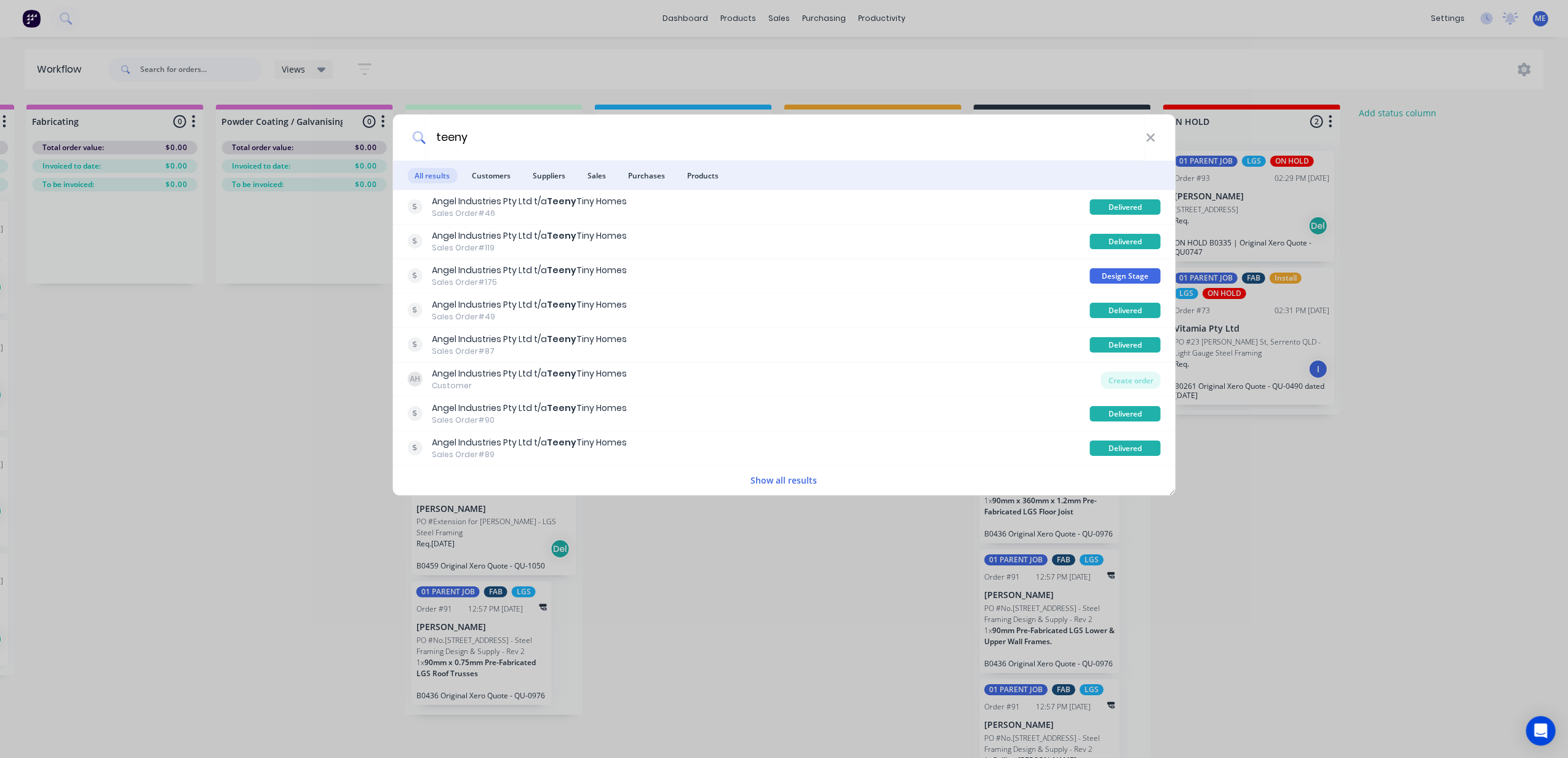
type input "teeny"
click at [481, 180] on span "Customers" at bounding box center [491, 176] width 53 height 15
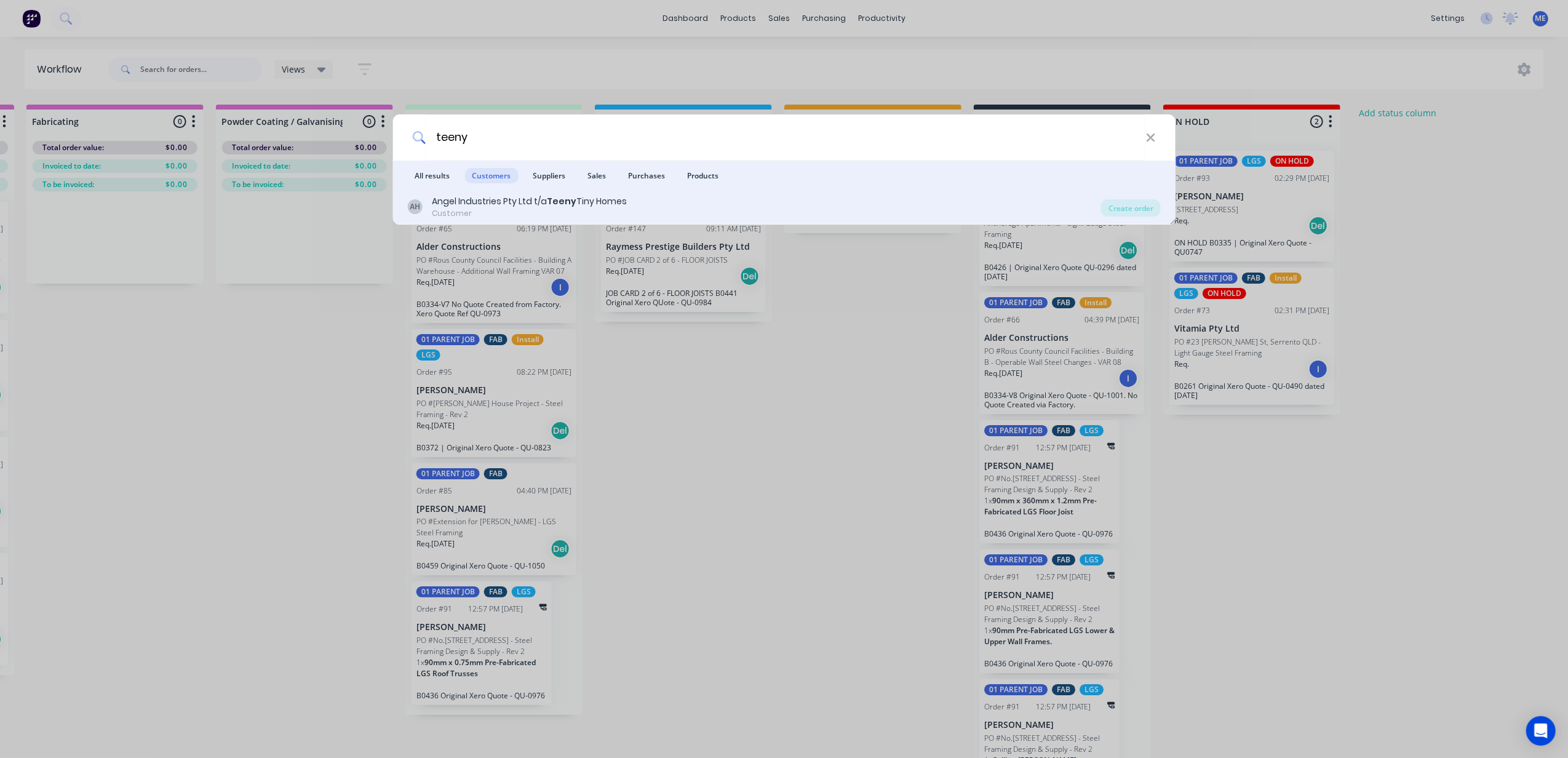
click at [501, 210] on div "Customer" at bounding box center [529, 213] width 195 height 11
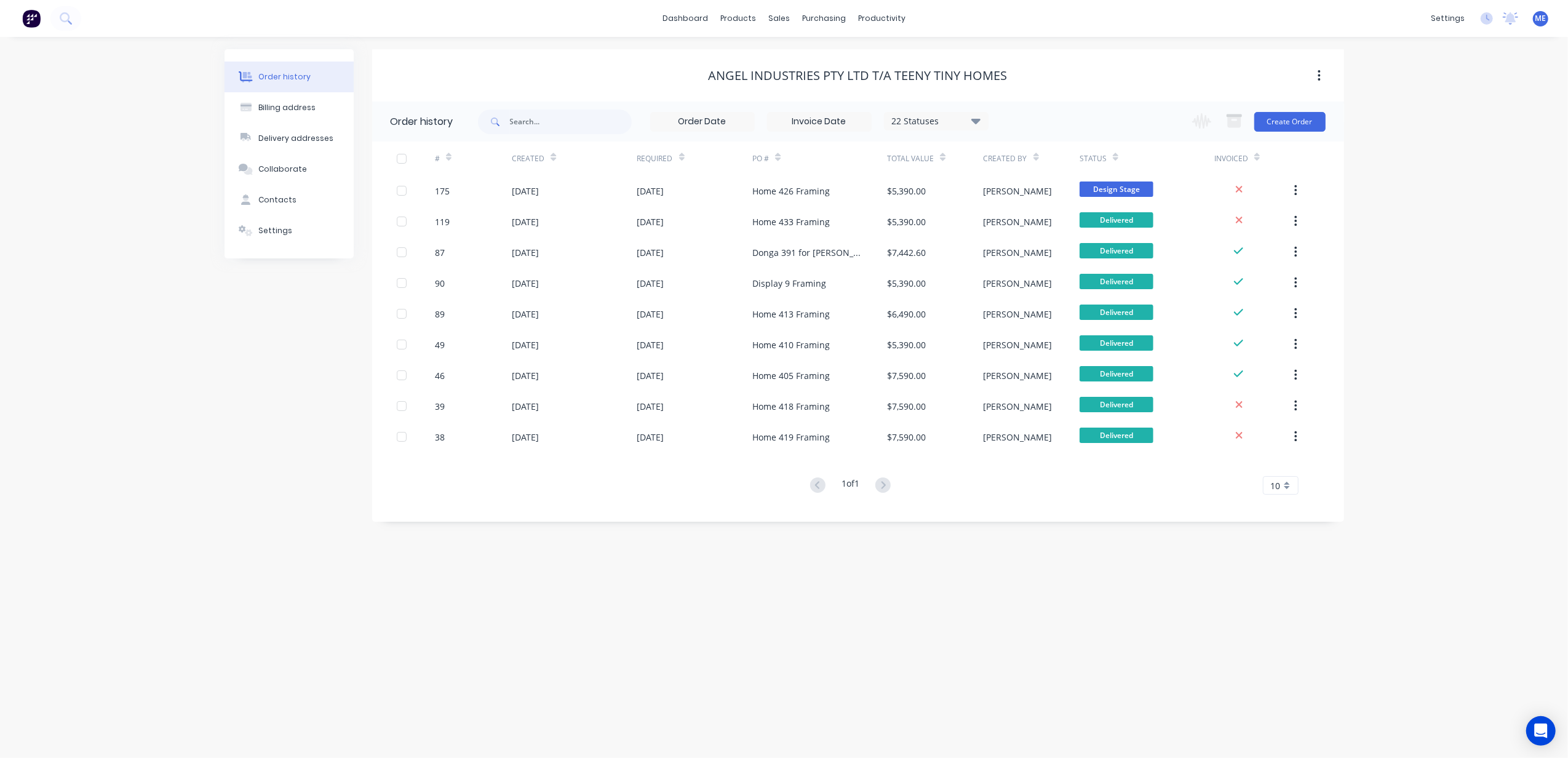
click at [823, 603] on div "Order history Billing address Delivery addresses Collaborate Contacts Settings …" at bounding box center [784, 397] width 1568 height 721
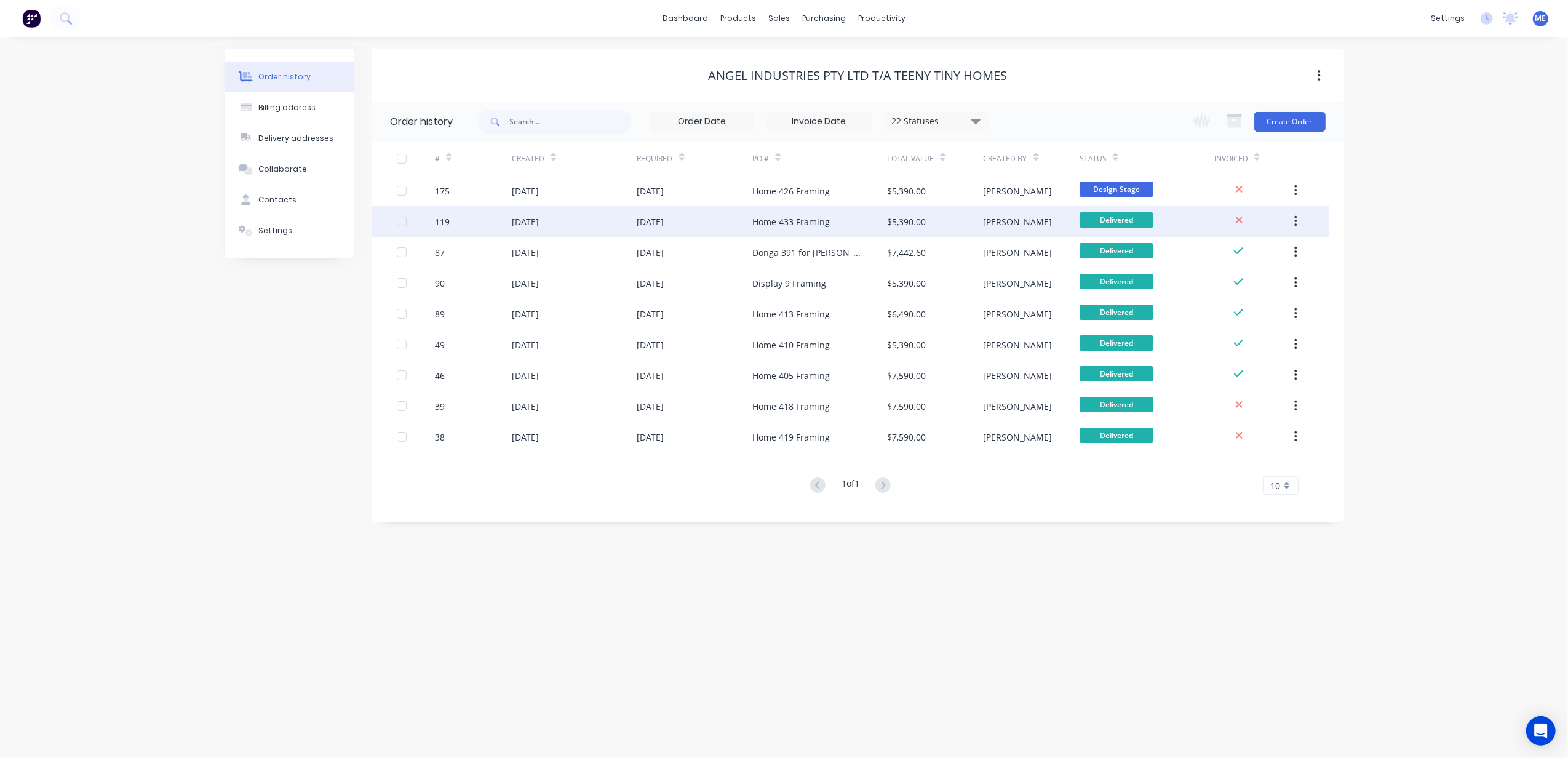
click at [912, 218] on div "$5,390.00" at bounding box center [906, 222] width 39 height 13
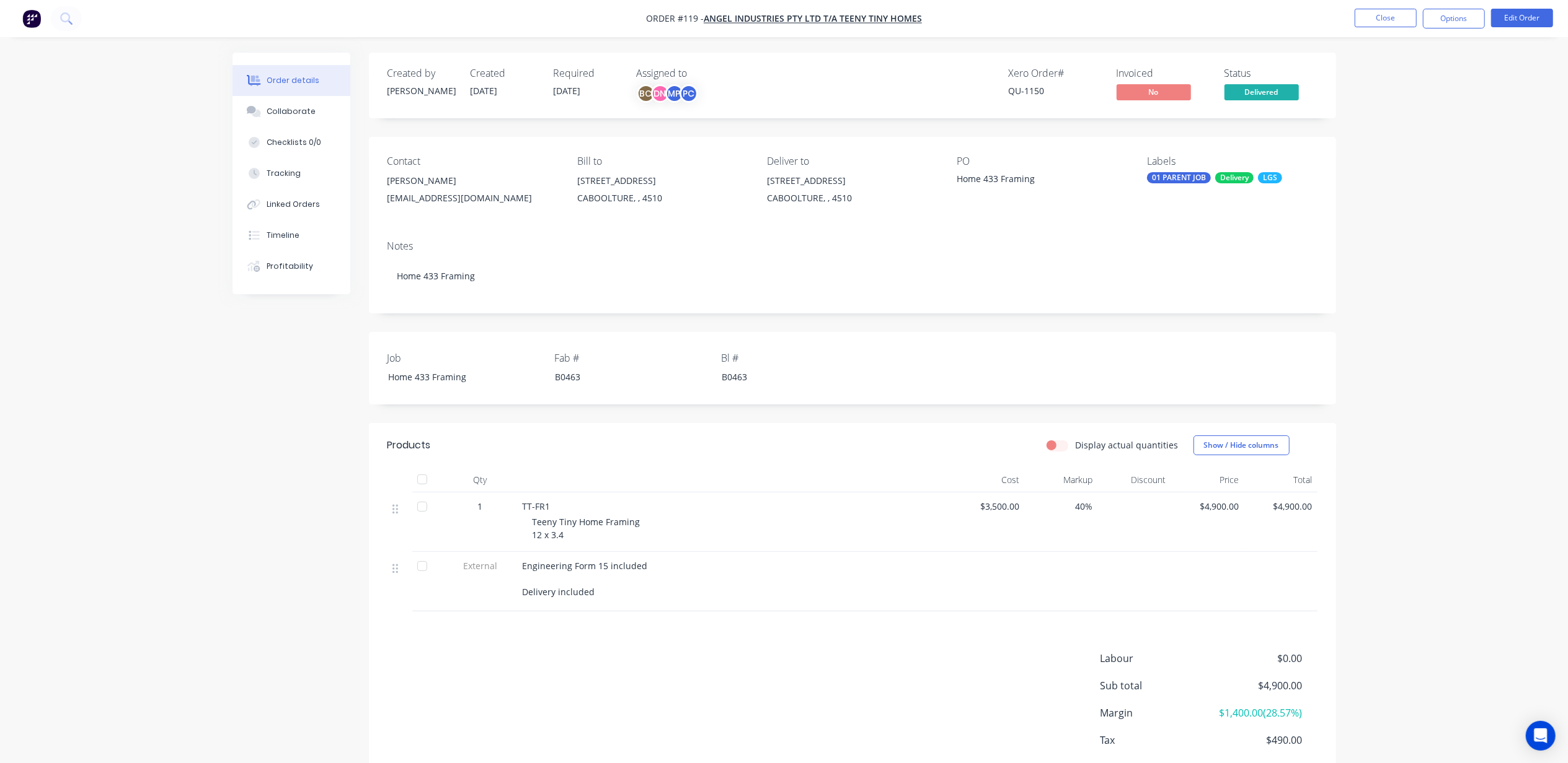
click at [1419, 109] on div "Order details Collaborate Checklists 0/0 Tracking Linked Orders Timeline Profit…" at bounding box center [784, 416] width 1568 height 832
click at [1449, 23] on button "Options" at bounding box center [1454, 19] width 62 height 20
click at [1385, 74] on div "Invoice" at bounding box center [1417, 75] width 114 height 18
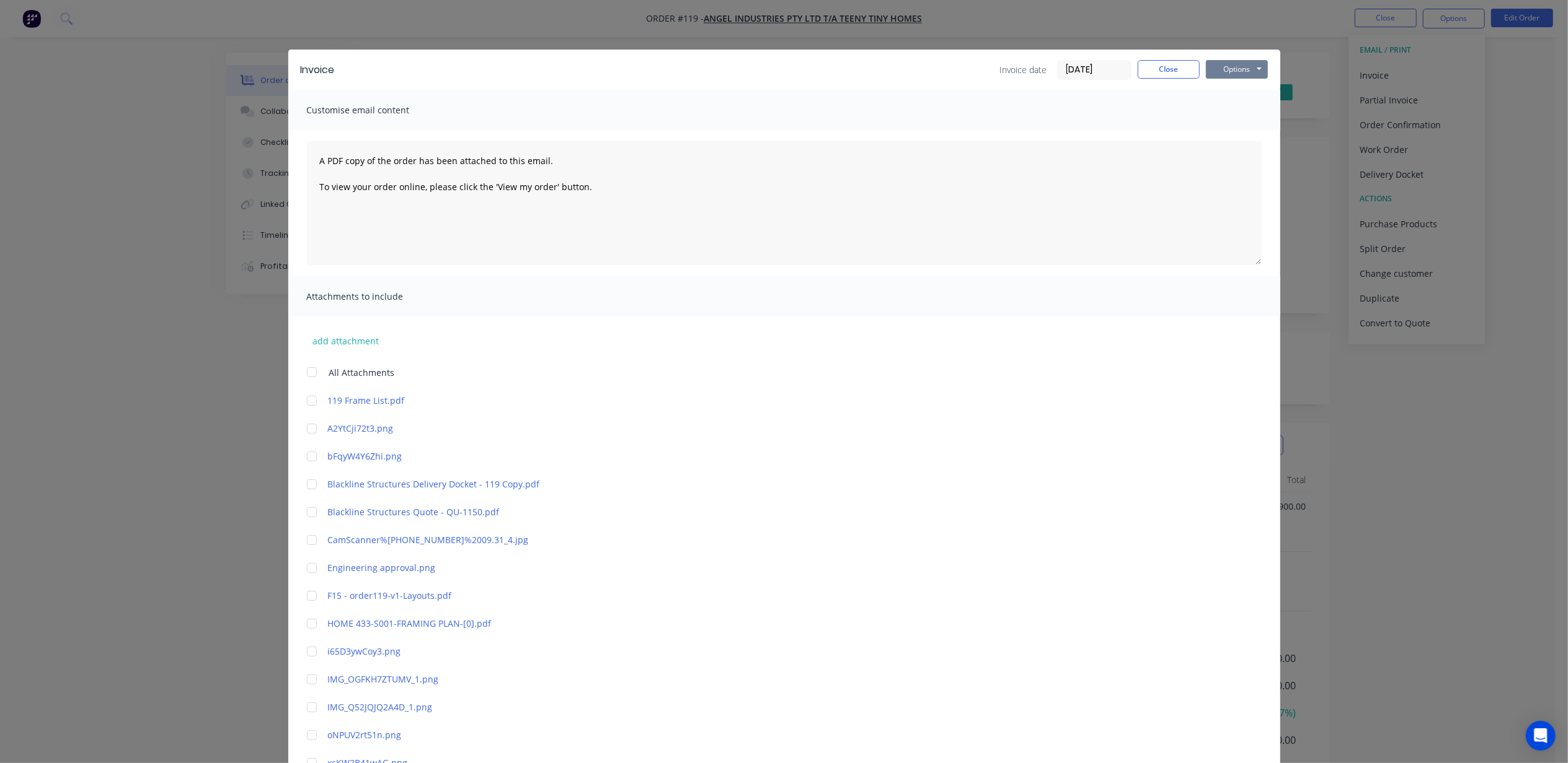
click at [1220, 71] on button "Options" at bounding box center [1236, 69] width 62 height 19
click at [1231, 112] on button "Print" at bounding box center [1245, 112] width 80 height 21
click at [1157, 73] on button "Close" at bounding box center [1168, 69] width 62 height 19
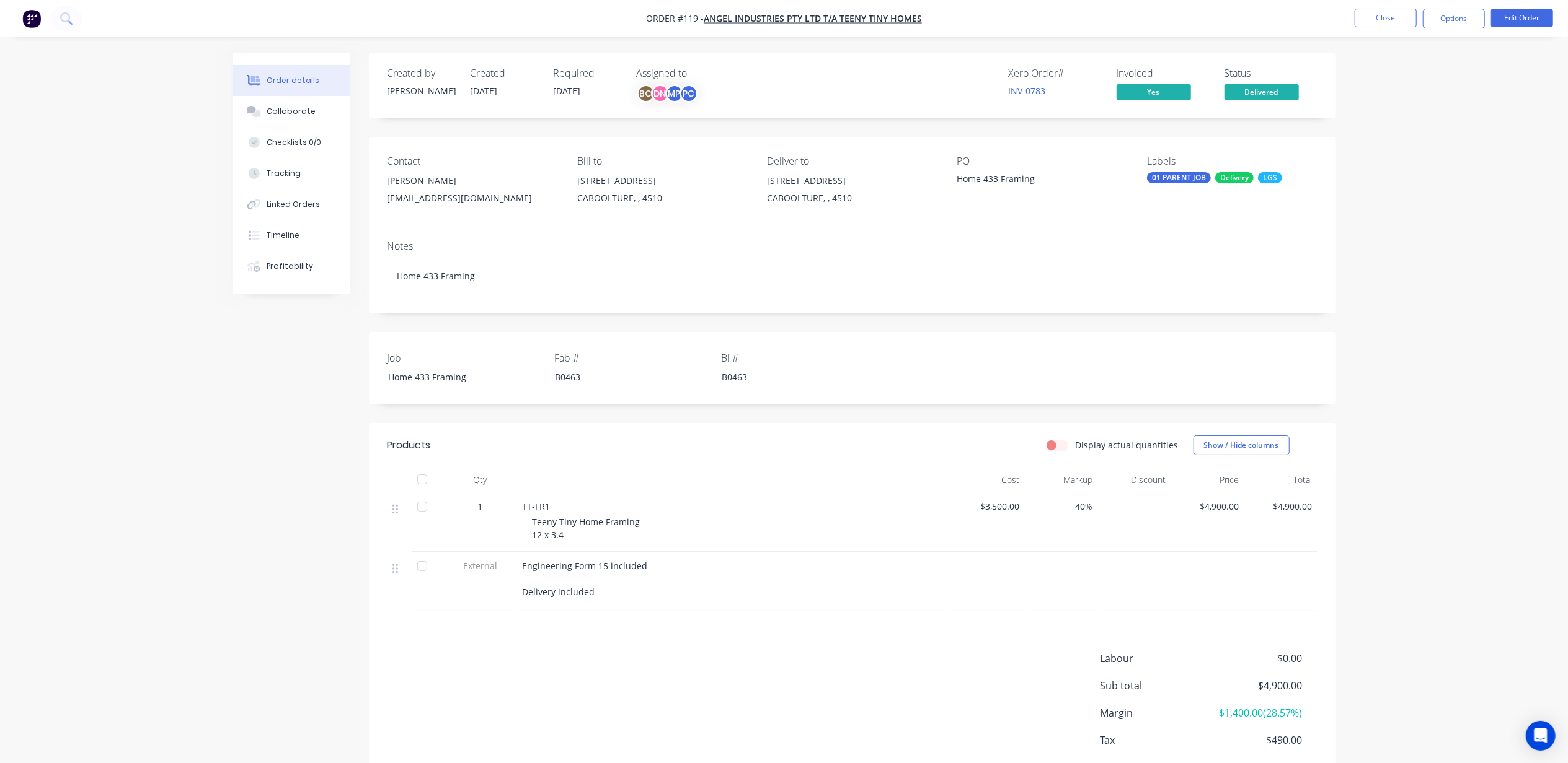
click at [261, 397] on div "Created by Michael Created 22/08/25 Required 01/09/25 Assigned to BC DN MP PC X…" at bounding box center [784, 442] width 1104 height 780
click at [1463, 291] on div "Order details Collaborate Checklists 0/0 Tracking Linked Orders Timeline Profit…" at bounding box center [784, 416] width 1568 height 832
click at [1453, 154] on div "Order details Collaborate Checklists 0/0 Tracking Linked Orders Timeline Profit…" at bounding box center [784, 416] width 1568 height 832
click at [1424, 119] on div "Order details Collaborate Checklists 0/0 Tracking Linked Orders Timeline Profit…" at bounding box center [784, 416] width 1568 height 832
click at [1388, 171] on div "Order details Collaborate Checklists 0/0 Tracking Linked Orders Timeline Profit…" at bounding box center [784, 416] width 1568 height 832
